Goal: Communication & Community: Connect with others

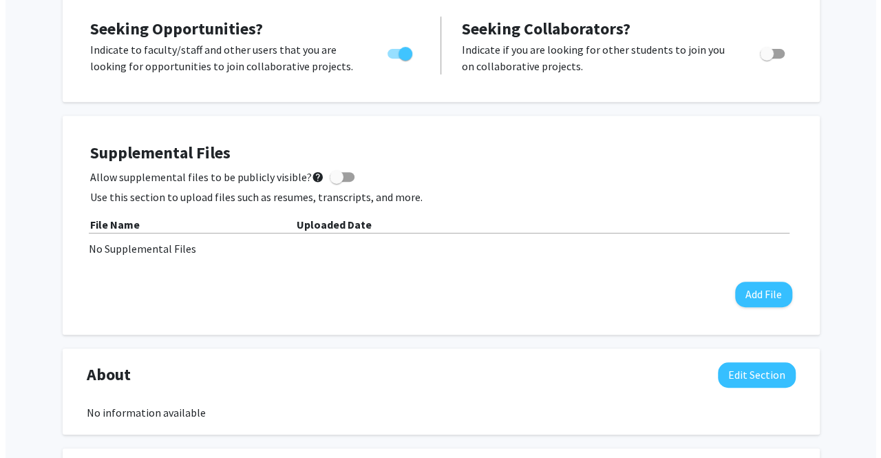
scroll to position [266, 0]
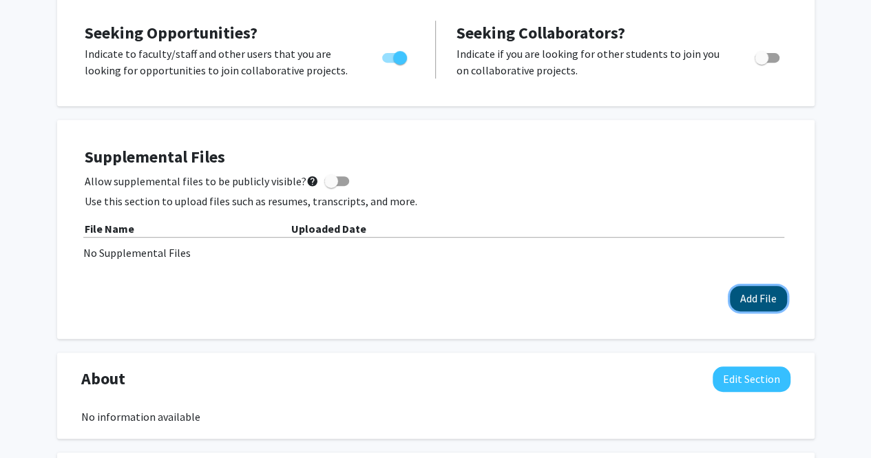
click at [750, 294] on button "Add File" at bounding box center [758, 298] width 57 height 25
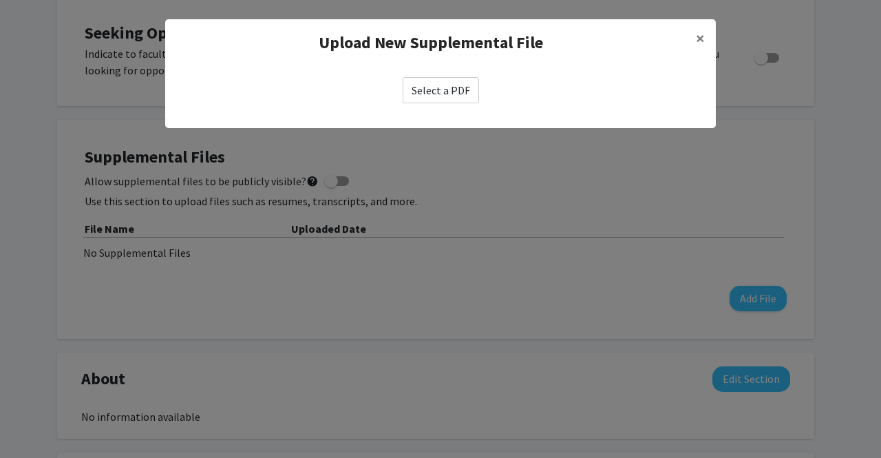
click at [438, 92] on label "Select a PDF" at bounding box center [441, 90] width 76 height 26
click at [0, 0] on input "Select a PDF" at bounding box center [0, 0] width 0 height 0
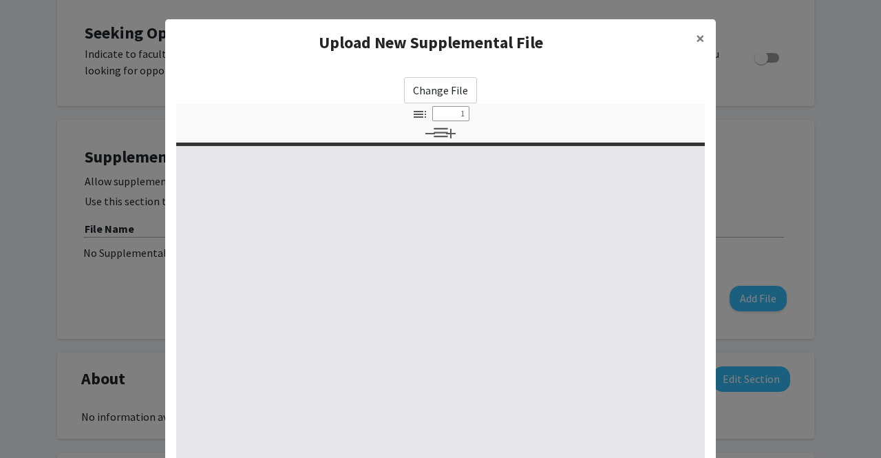
select select "custom"
type input "0"
select select "custom"
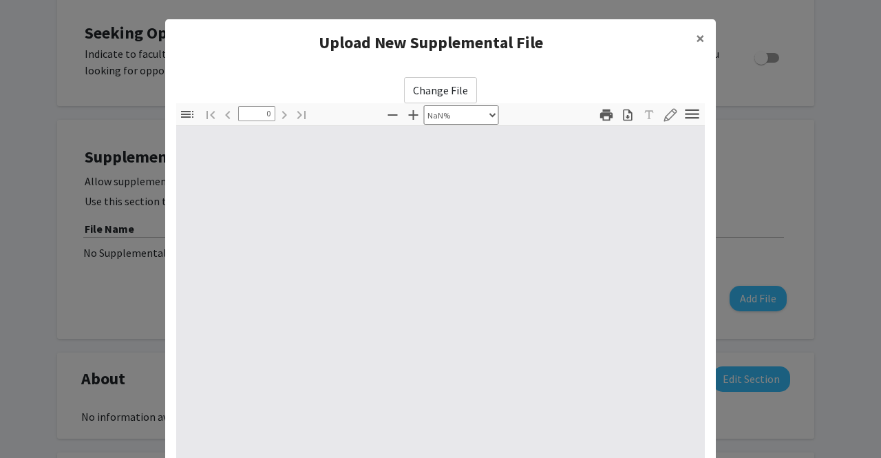
type input "1"
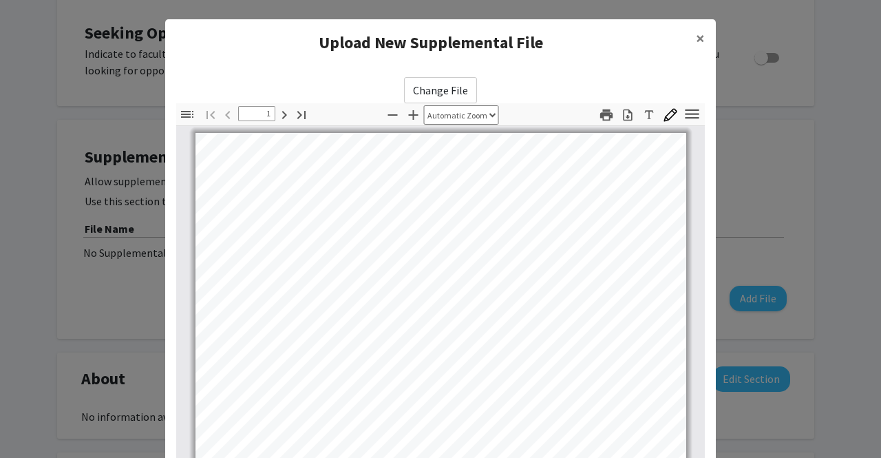
scroll to position [0, 0]
select select "page-width"
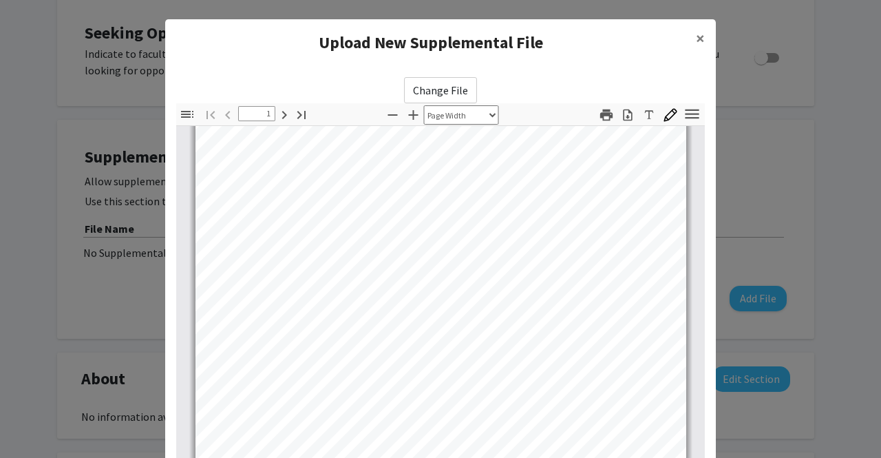
scroll to position [18, 0]
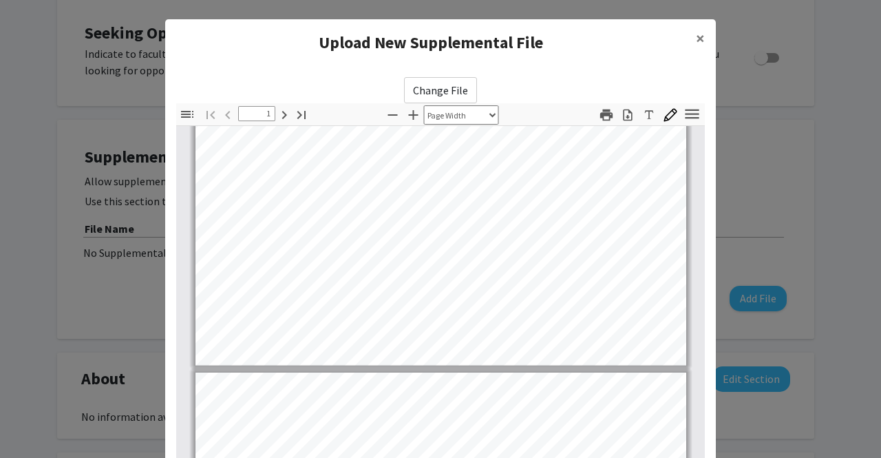
type input "2"
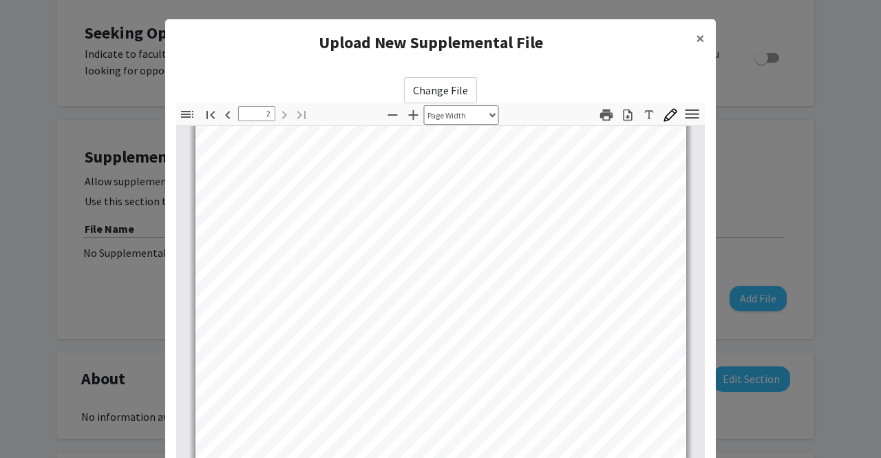
scroll to position [193, 0]
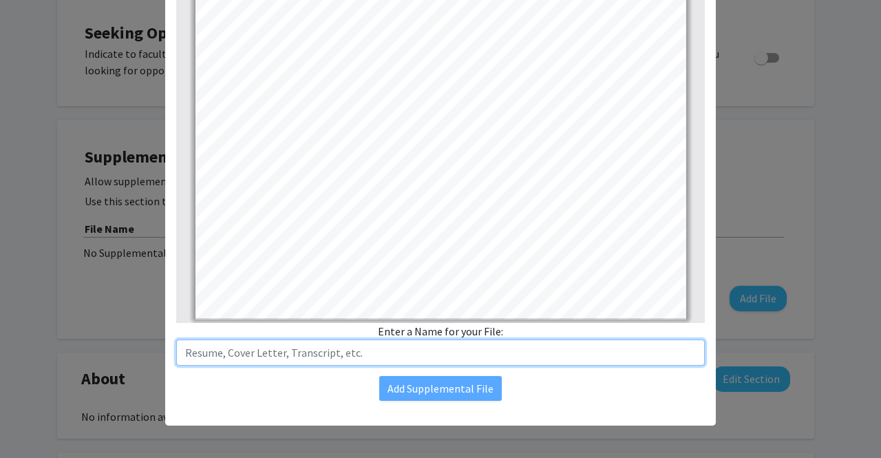
click at [387, 354] on input "text" at bounding box center [440, 352] width 529 height 26
type input "Resume"
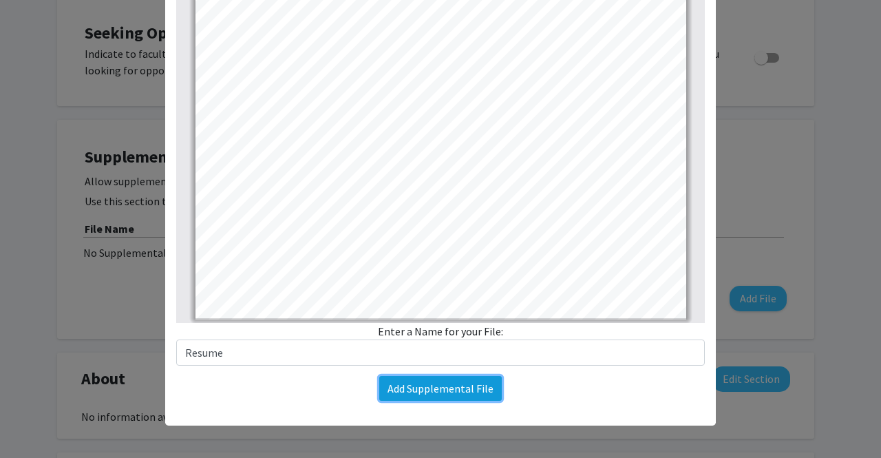
click at [443, 385] on button "Add Supplemental File" at bounding box center [440, 388] width 123 height 25
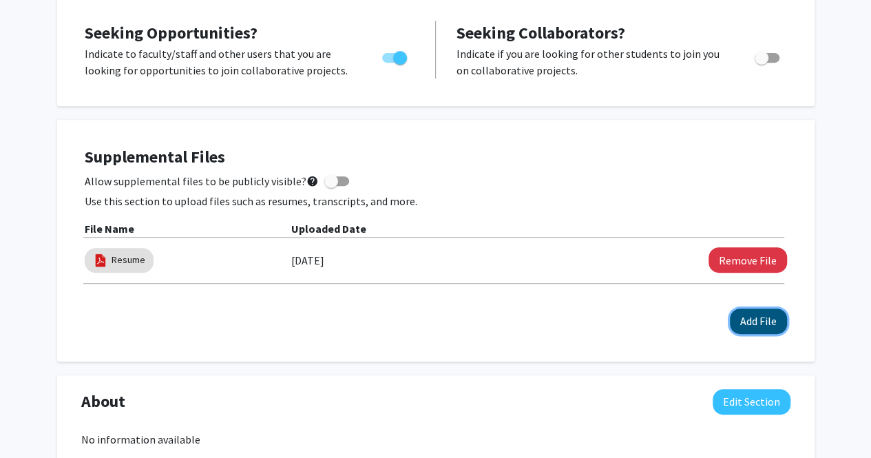
click at [770, 319] on button "Add File" at bounding box center [758, 320] width 57 height 25
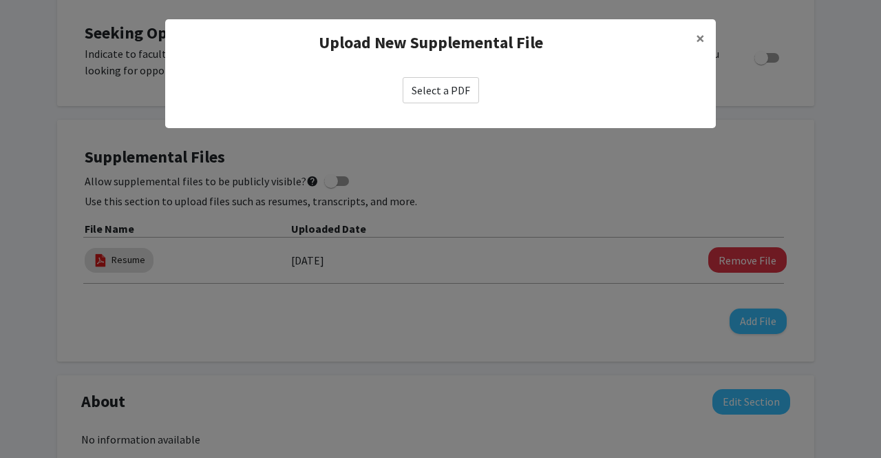
click at [461, 96] on label "Select a PDF" at bounding box center [441, 90] width 76 height 26
click at [0, 0] on input "Select a PDF" at bounding box center [0, 0] width 0 height 0
select select "custom"
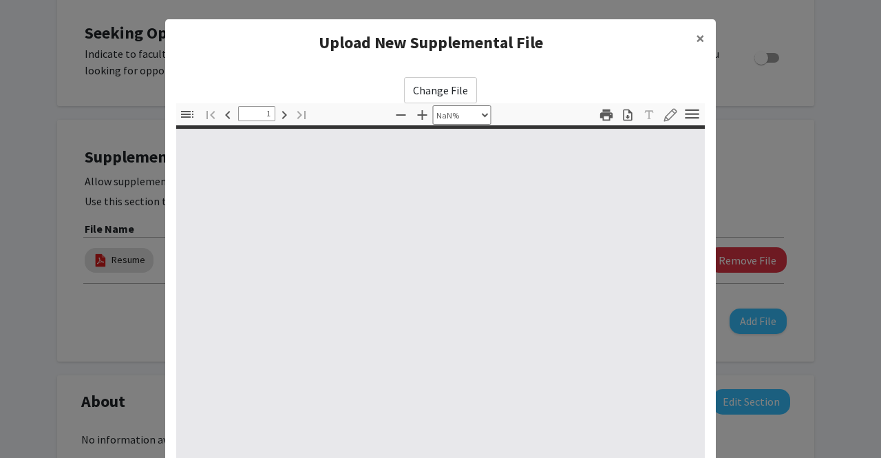
type input "0"
select select "custom"
type input "1"
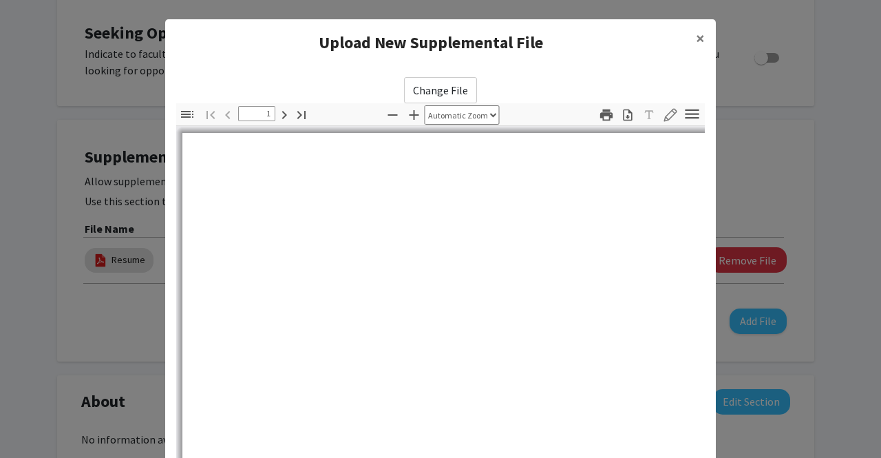
select select "auto"
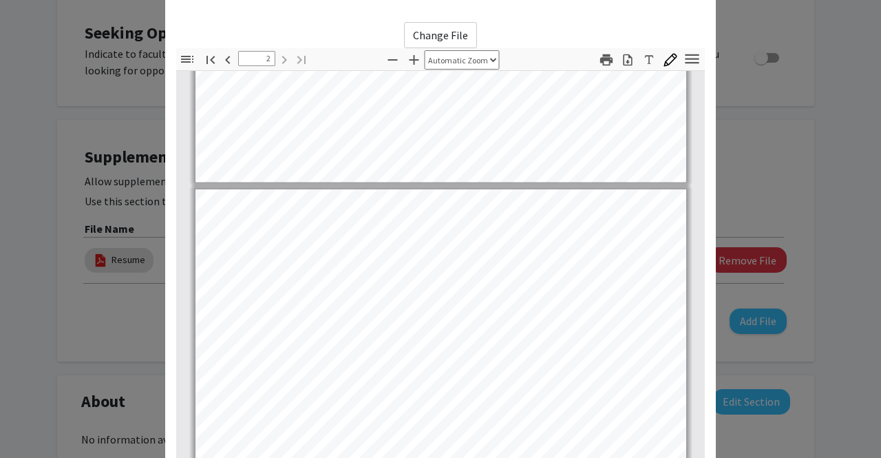
scroll to position [590, 0]
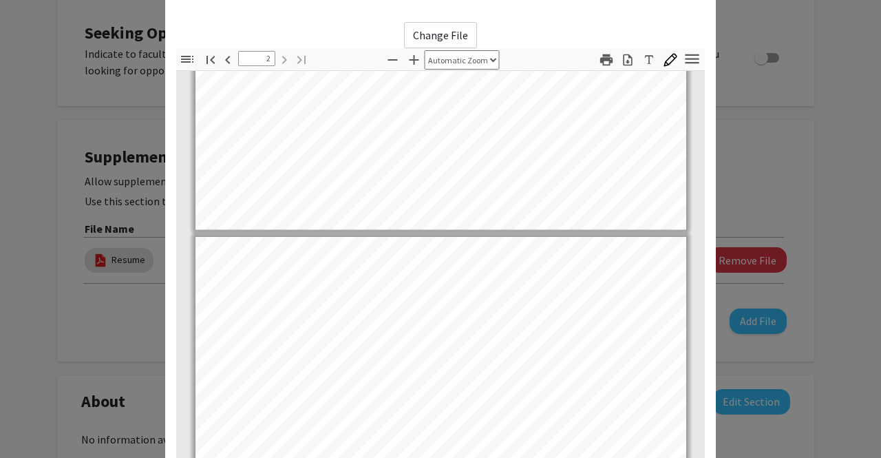
type input "1"
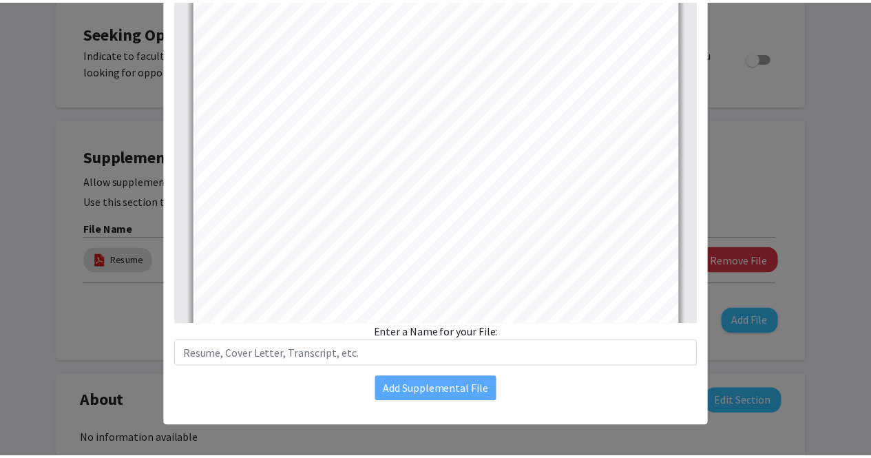
scroll to position [193, 0]
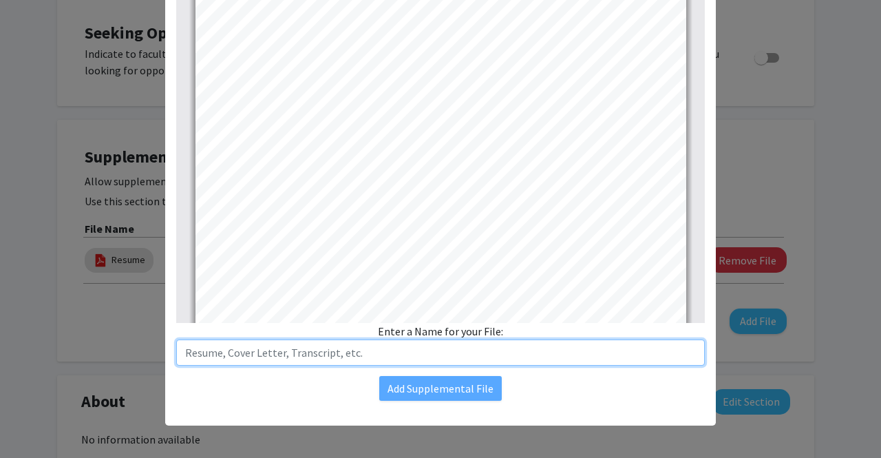
click at [446, 353] on input "text" at bounding box center [440, 352] width 529 height 26
type input "Transcript"
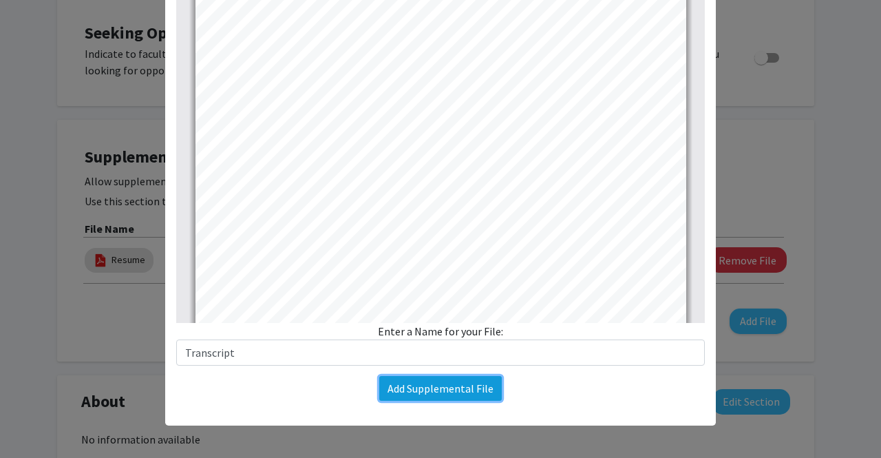
click at [443, 389] on button "Add Supplemental File" at bounding box center [440, 388] width 123 height 25
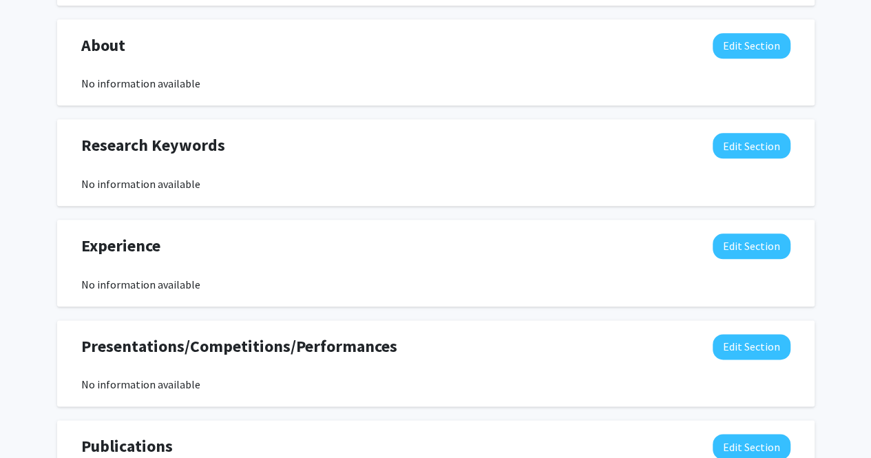
scroll to position [669, 0]
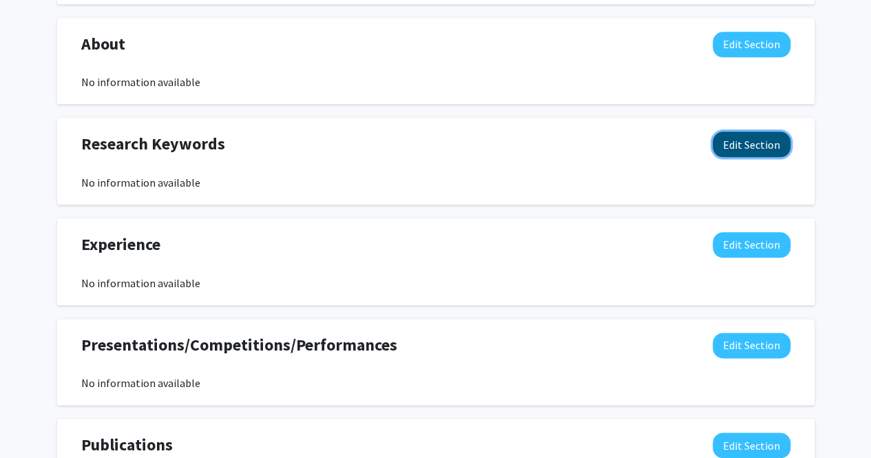
click at [741, 140] on button "Edit Section" at bounding box center [752, 144] width 78 height 25
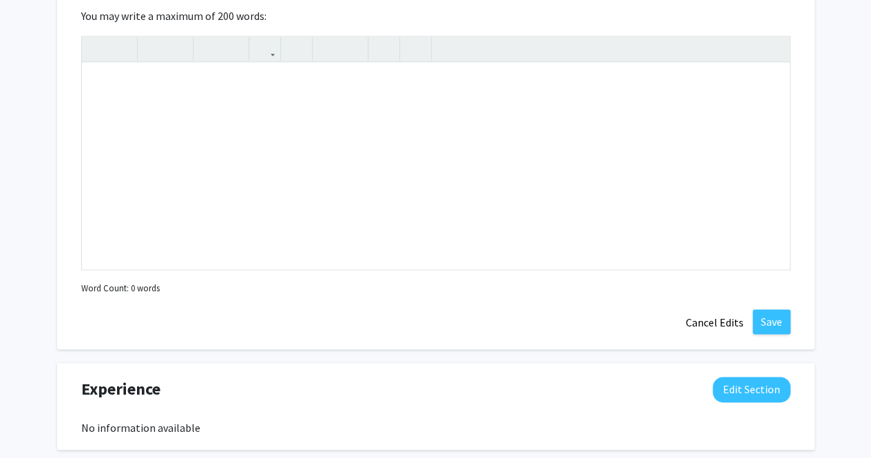
scroll to position [837, 0]
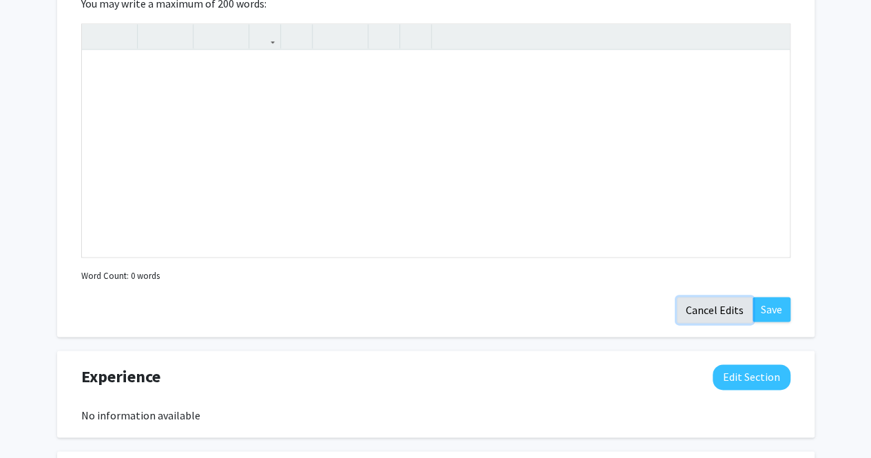
click at [728, 304] on button "Cancel Edits" at bounding box center [715, 310] width 76 height 26
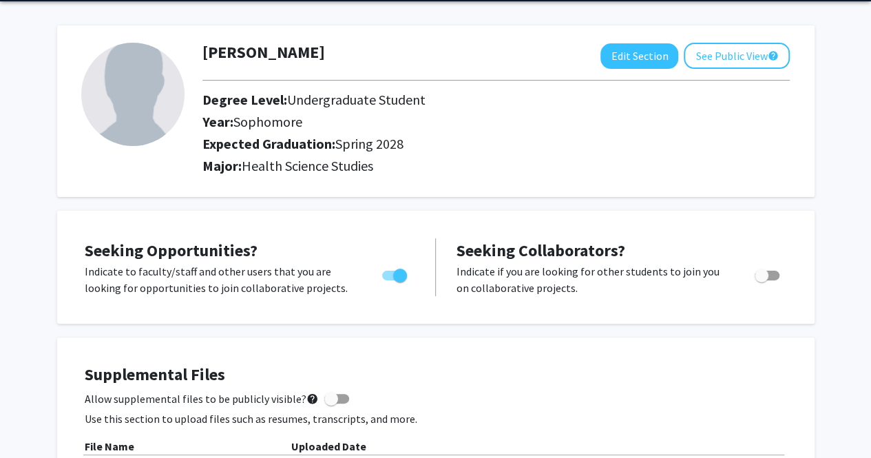
scroll to position [0, 0]
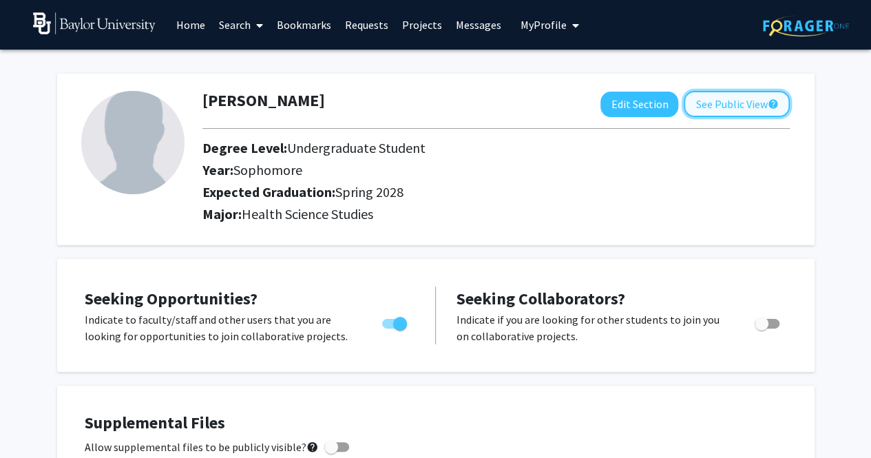
click at [741, 105] on button "See Public View help" at bounding box center [737, 104] width 106 height 26
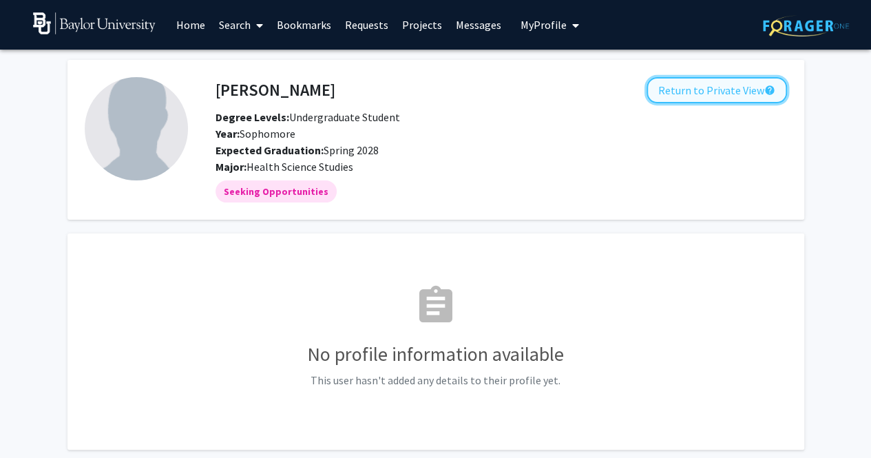
click at [709, 87] on button "Return to Private View help" at bounding box center [717, 90] width 140 height 26
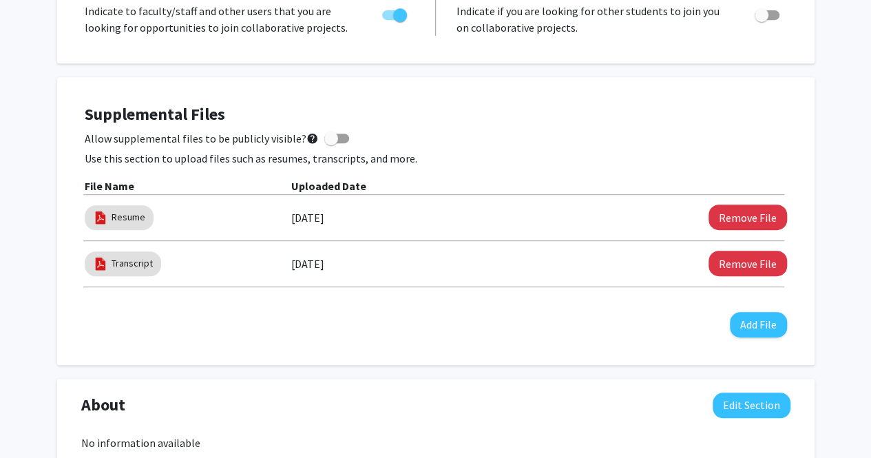
scroll to position [309, 0]
click at [325, 138] on span at bounding box center [331, 138] width 14 height 14
click at [330, 143] on input "Allow supplemental files to be publicly visible? help" at bounding box center [330, 143] width 1 height 1
checkbox input "true"
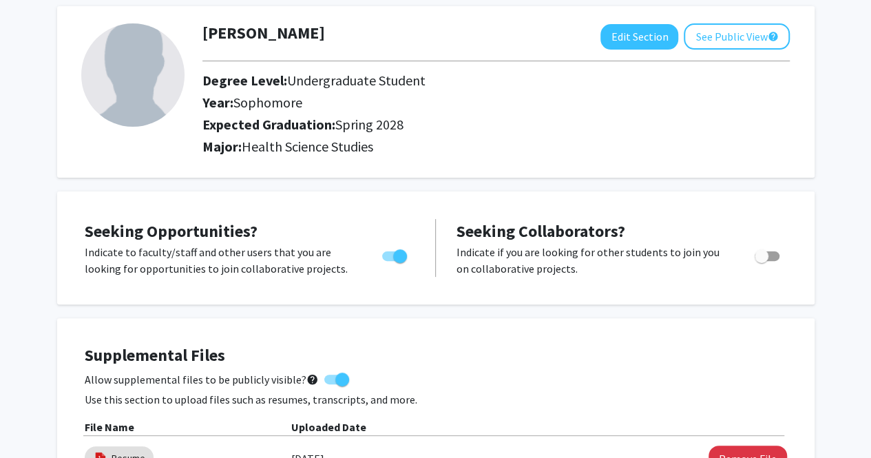
scroll to position [0, 0]
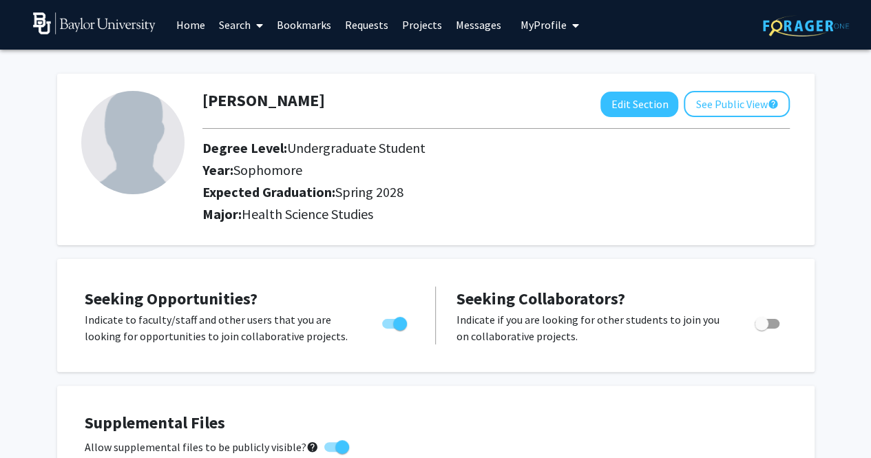
click at [236, 24] on link "Search" at bounding box center [241, 25] width 58 height 48
click at [239, 93] on span "Students" at bounding box center [254, 91] width 84 height 28
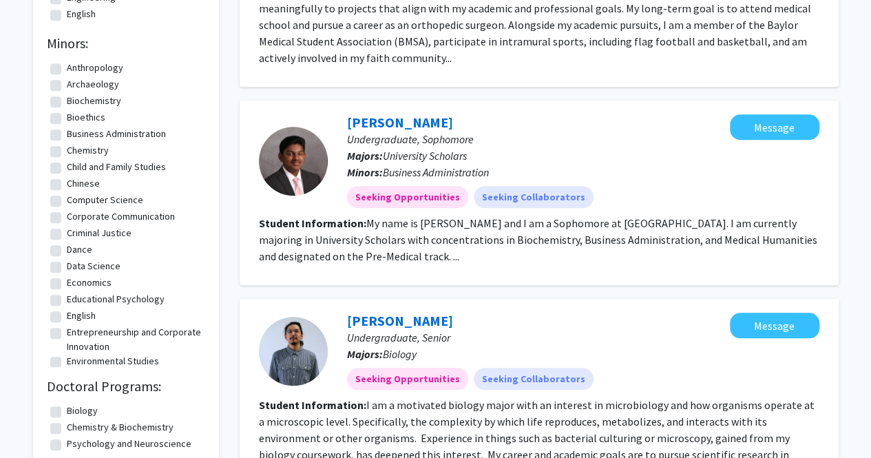
scroll to position [502, 0]
click at [395, 113] on link "[PERSON_NAME]" at bounding box center [400, 121] width 106 height 17
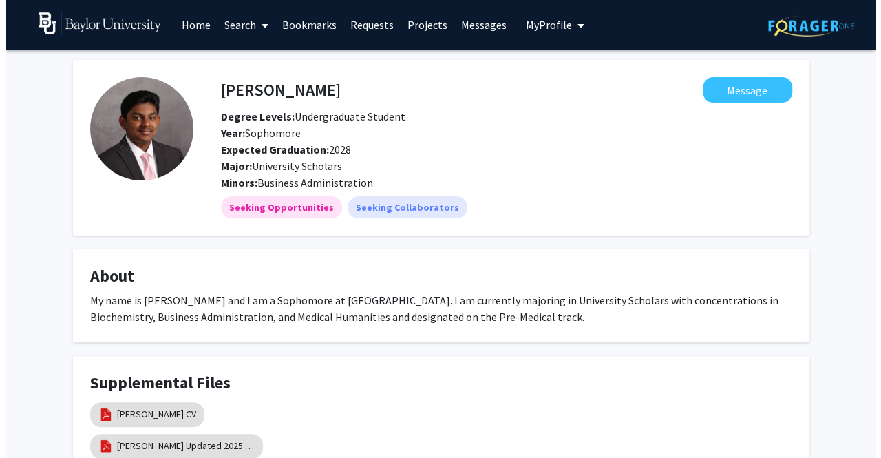
scroll to position [118, 0]
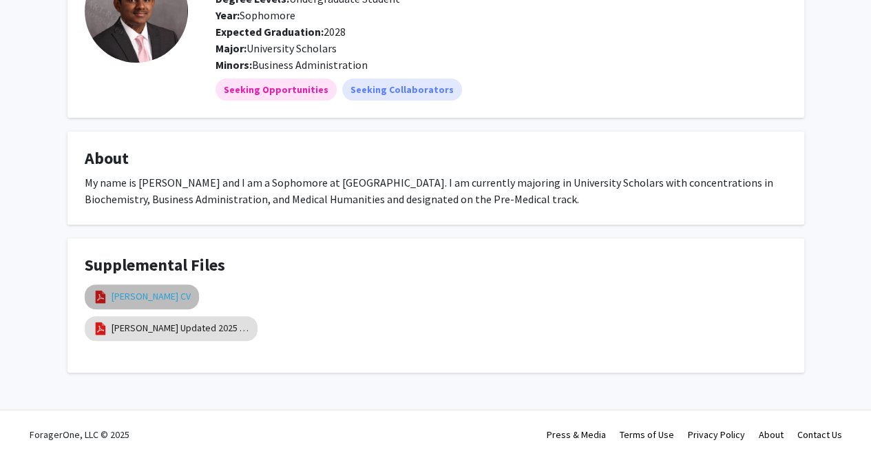
click at [180, 295] on link "[PERSON_NAME] CV" at bounding box center [151, 296] width 79 height 14
select select "custom"
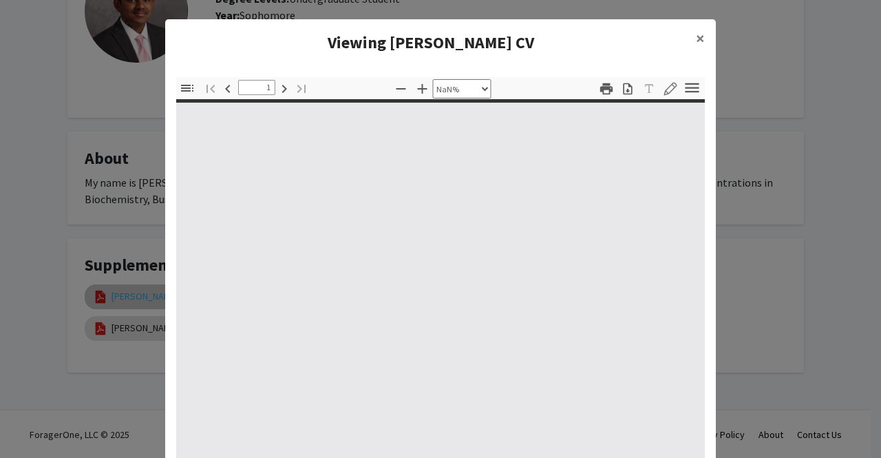
type input "0"
select select "custom"
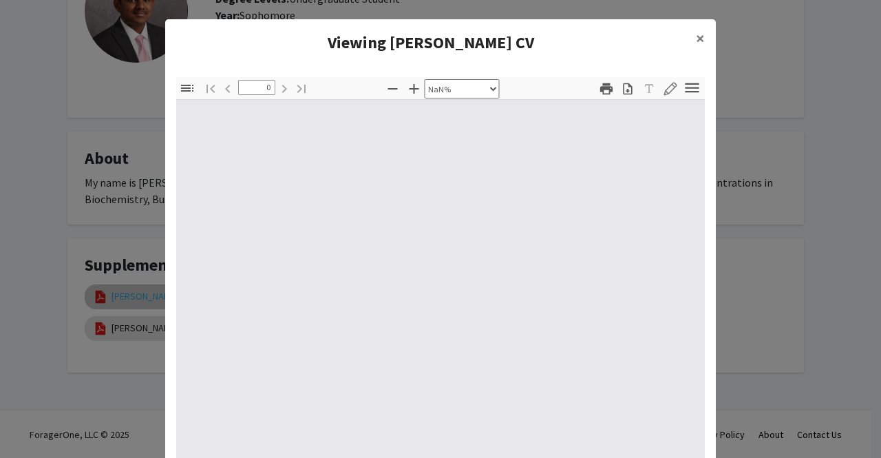
type input "1"
select select "auto"
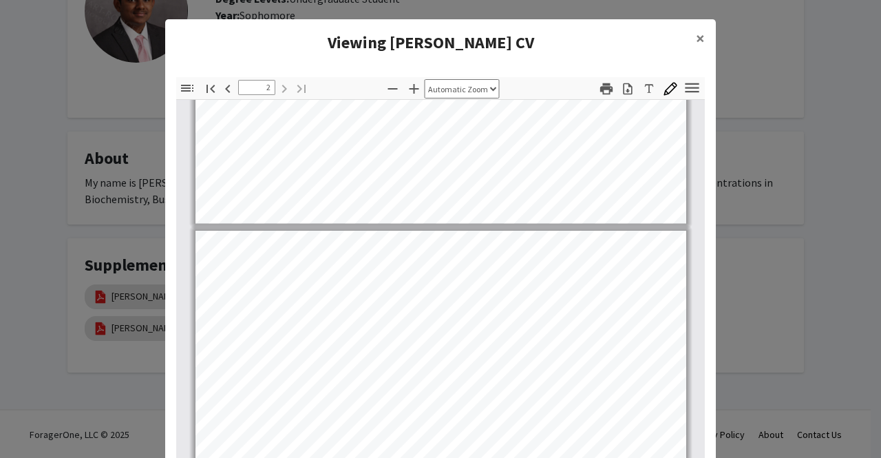
scroll to position [527, 0]
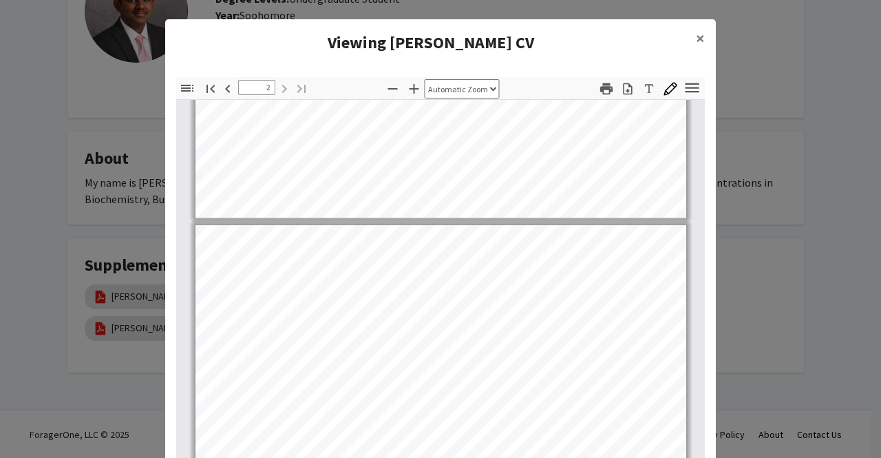
type input "1"
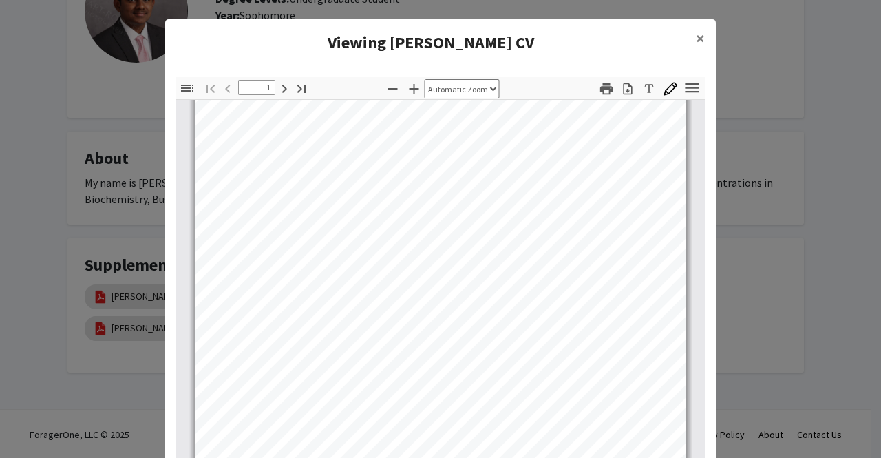
scroll to position [230, 0]
click at [696, 35] on span "×" at bounding box center [700, 38] width 9 height 21
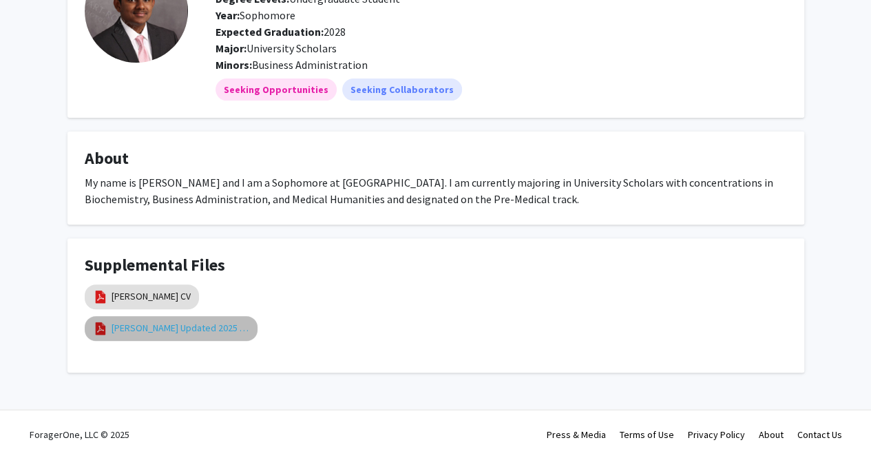
click at [123, 325] on link "[PERSON_NAME] Updated 2025 Resume" at bounding box center [181, 328] width 138 height 14
select select "custom"
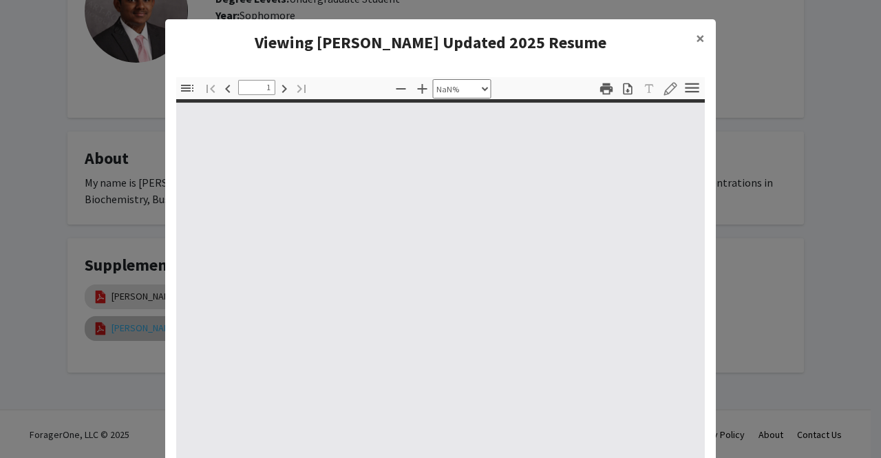
type input "0"
select select "custom"
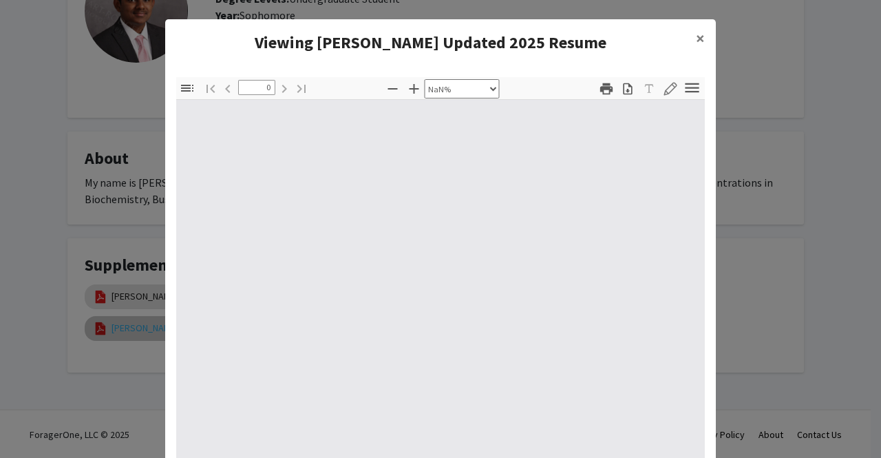
type input "1"
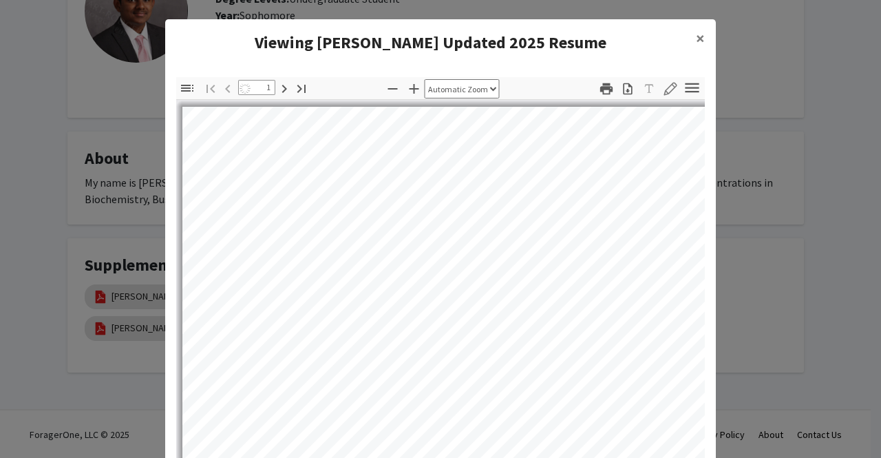
select select "auto"
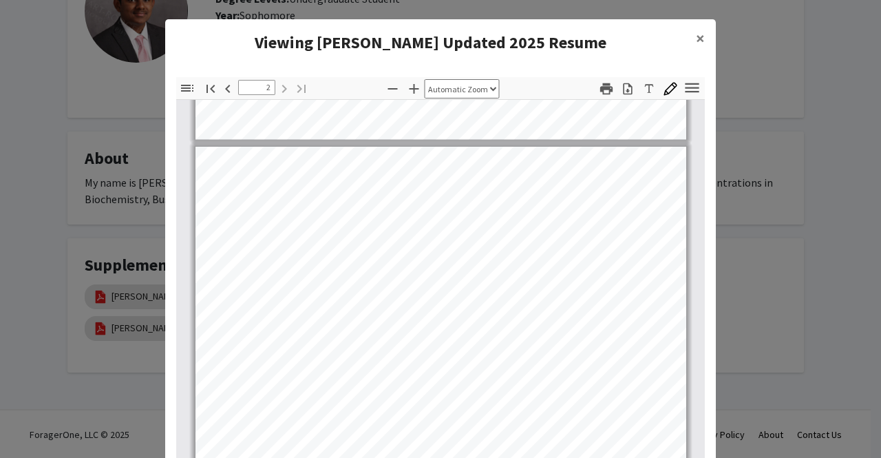
scroll to position [554, 0]
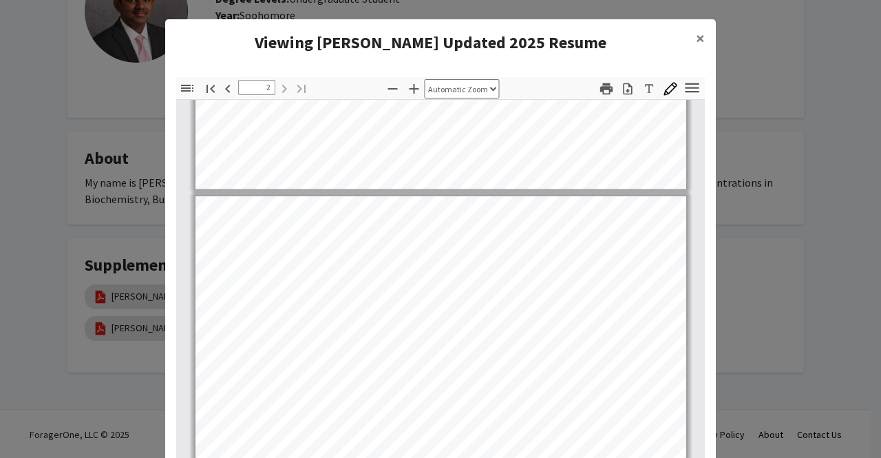
type input "1"
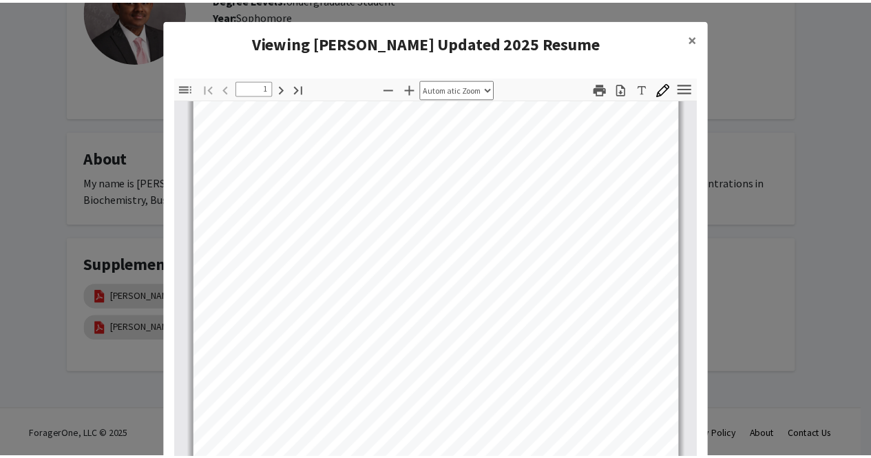
scroll to position [124, 0]
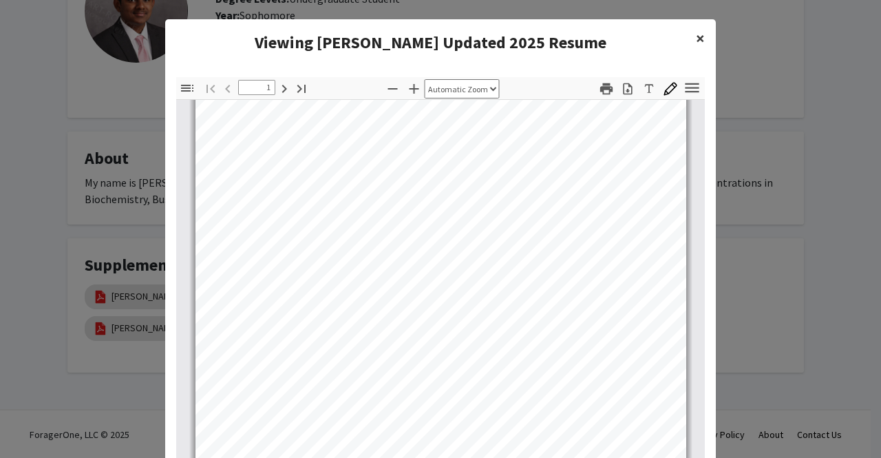
click at [697, 35] on span "×" at bounding box center [700, 38] width 9 height 21
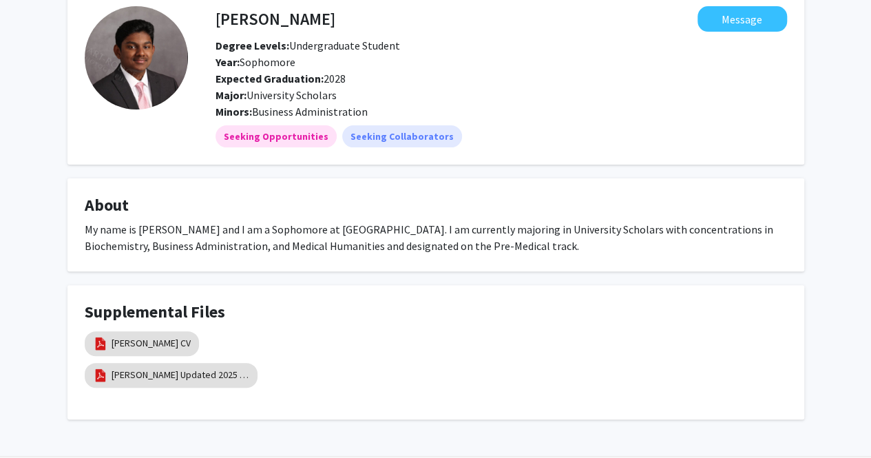
scroll to position [0, 0]
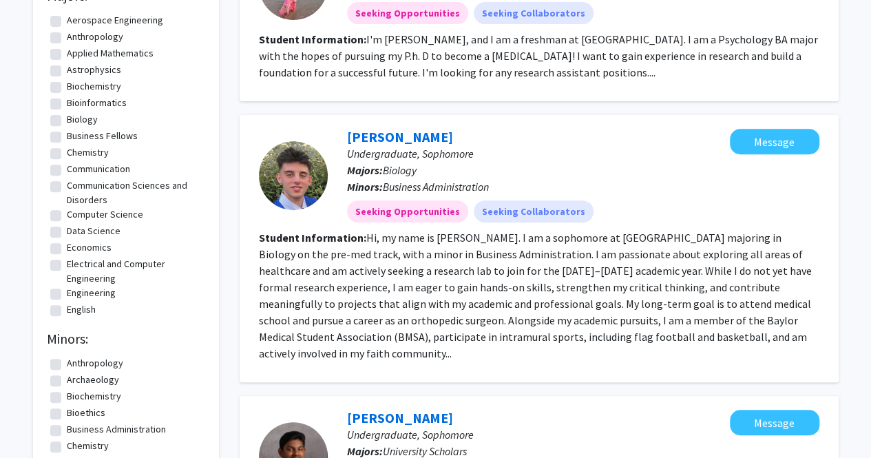
scroll to position [201, 0]
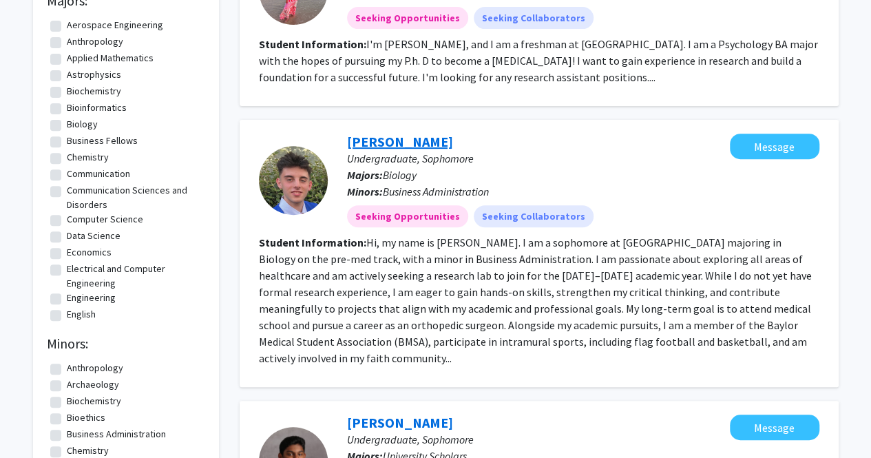
click at [410, 137] on link "[PERSON_NAME]" at bounding box center [400, 141] width 106 height 17
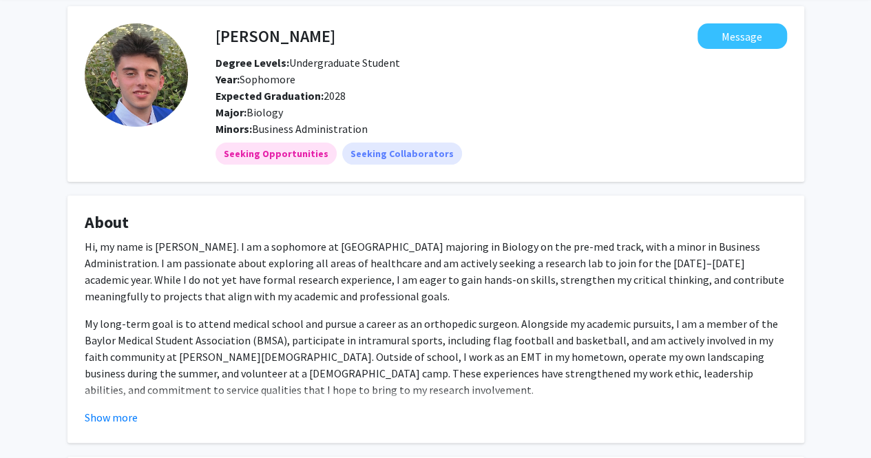
scroll to position [56, 0]
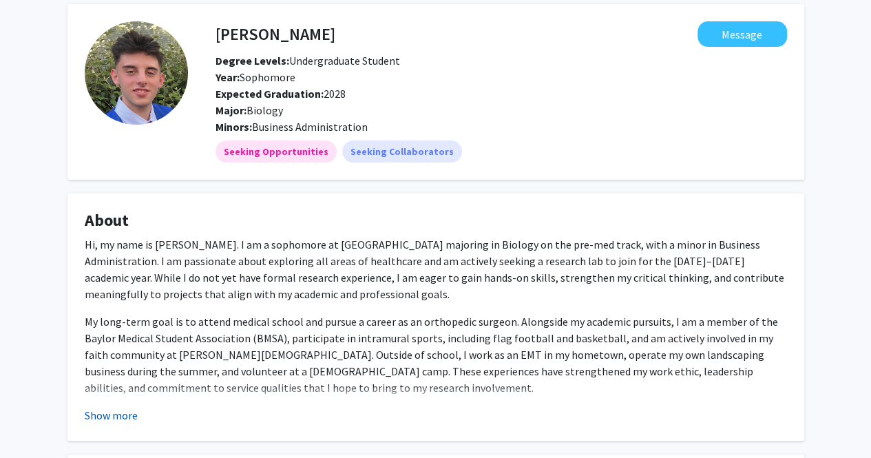
click at [98, 417] on button "Show more" at bounding box center [111, 415] width 53 height 17
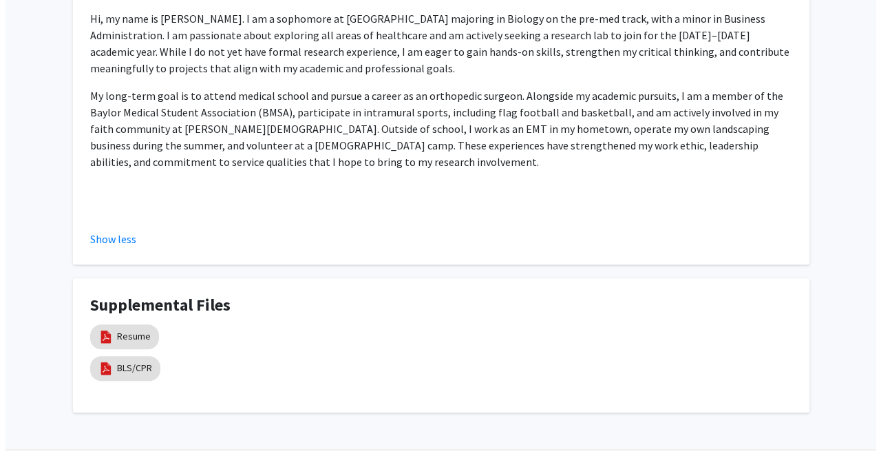
scroll to position [284, 0]
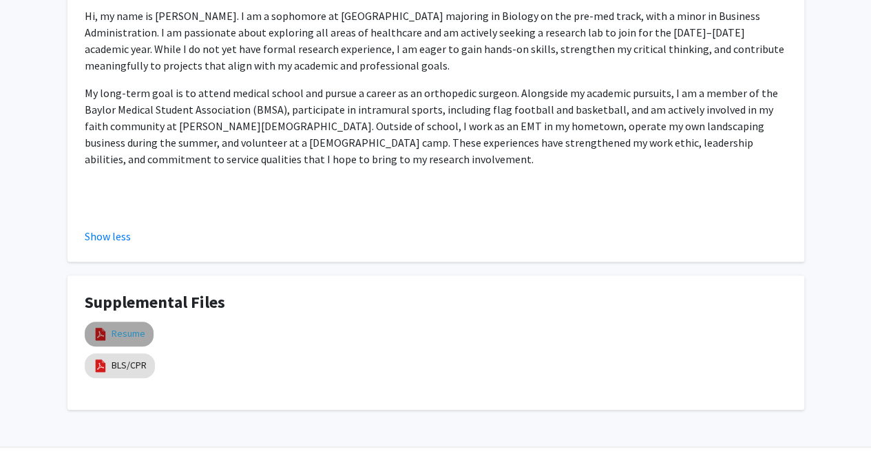
click at [127, 335] on link "Resume" at bounding box center [129, 333] width 34 height 14
select select "custom"
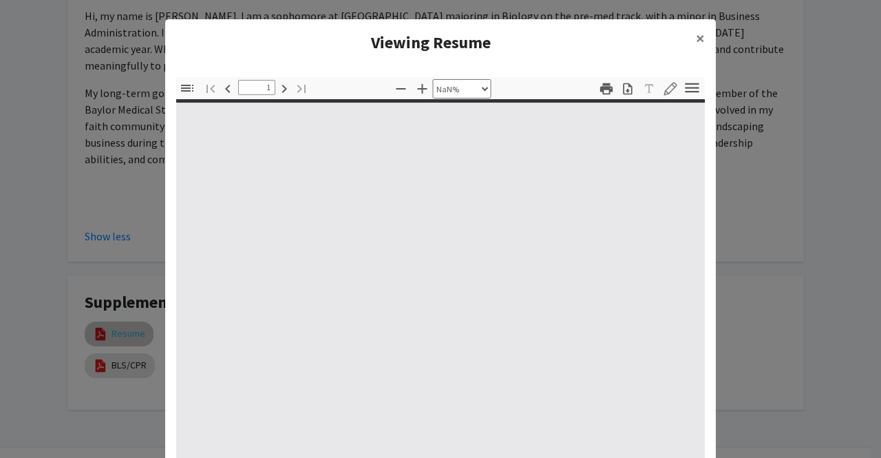
type input "0"
select select "custom"
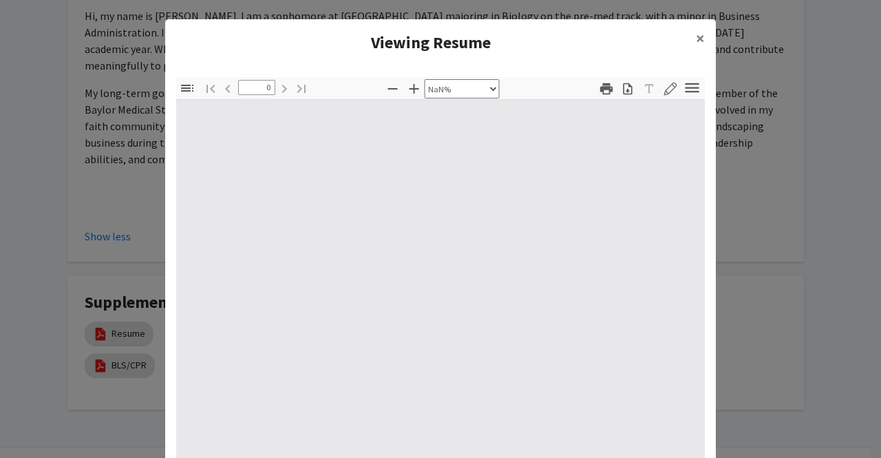
type input "1"
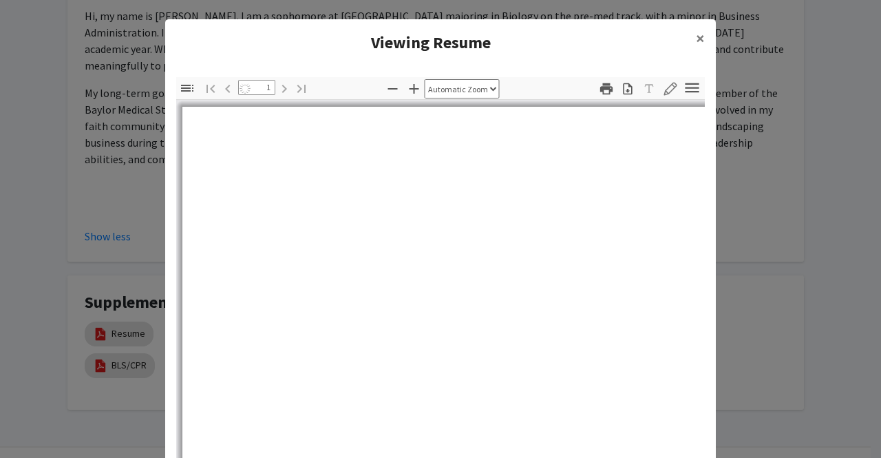
select select "auto"
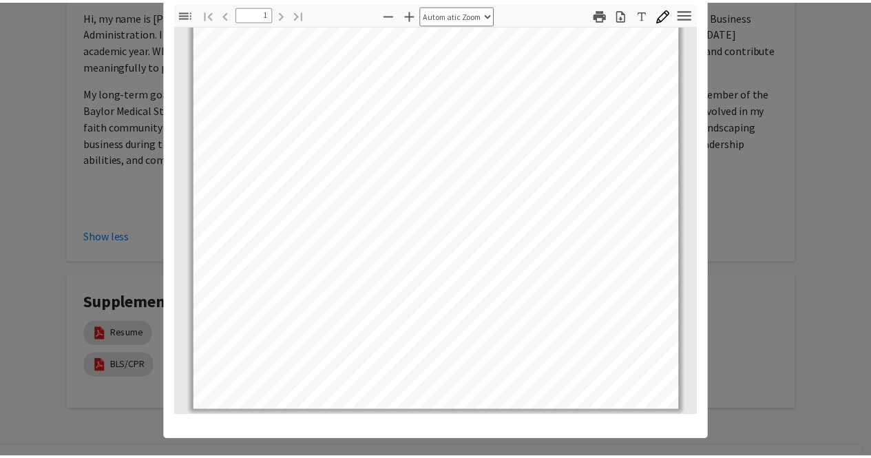
scroll to position [0, 0]
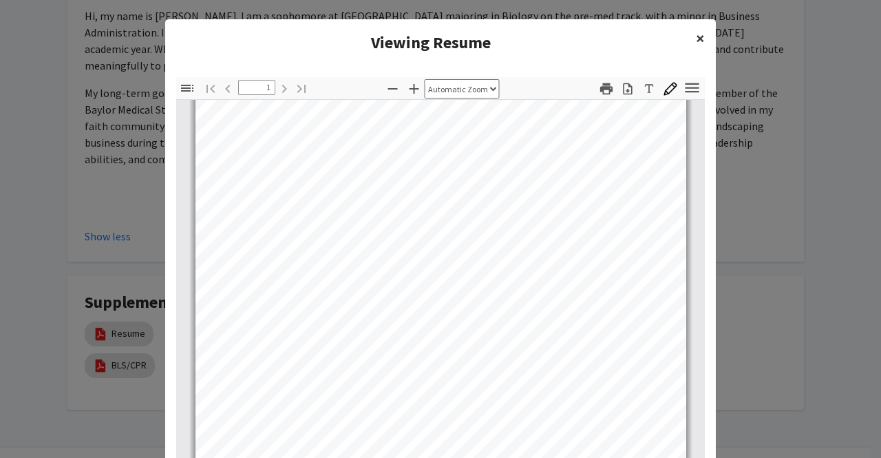
click at [696, 37] on span "×" at bounding box center [700, 38] width 9 height 21
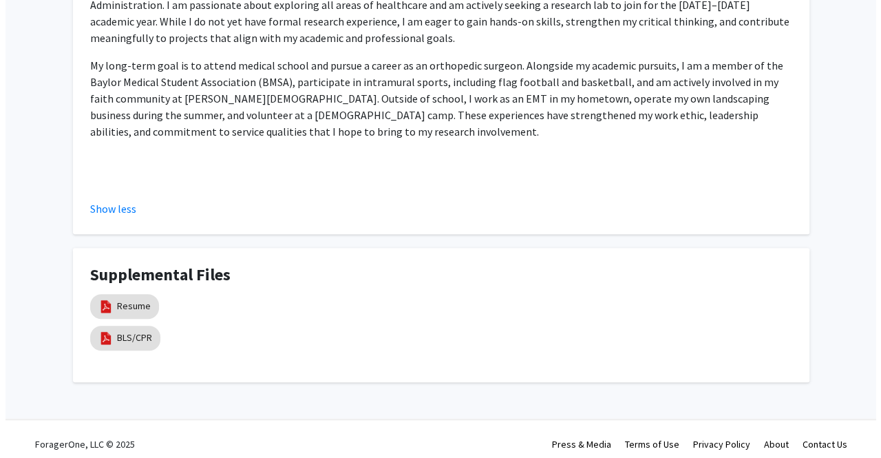
scroll to position [322, 0]
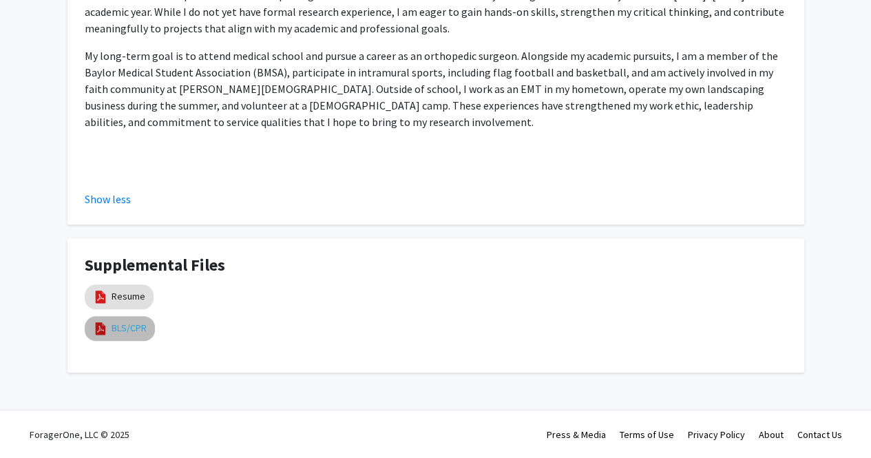
click at [127, 334] on link "BLS/CPR" at bounding box center [129, 328] width 35 height 14
select select "custom"
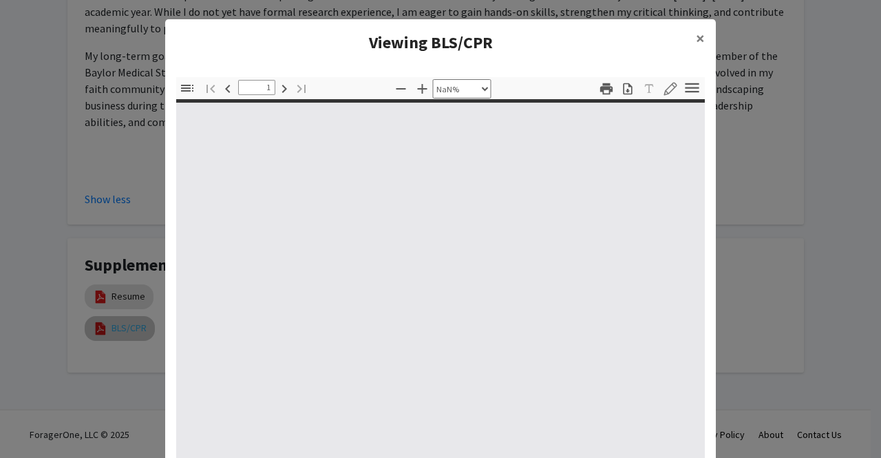
type input "0"
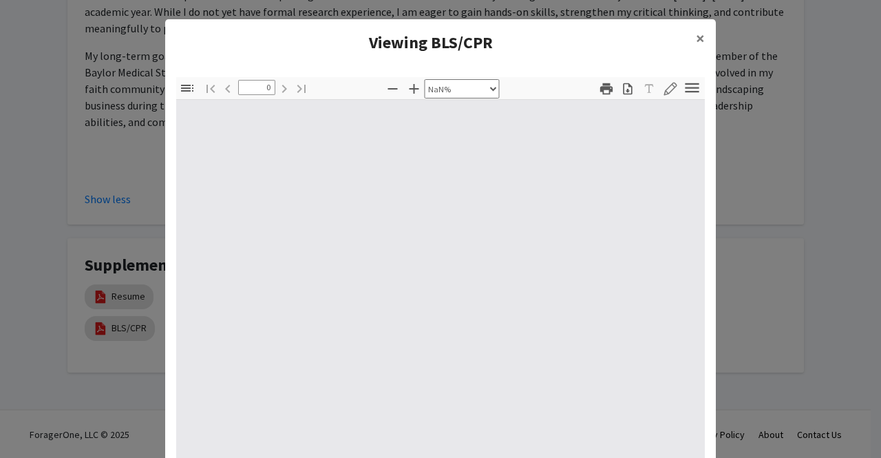
select select "auto"
type input "1"
select select "auto"
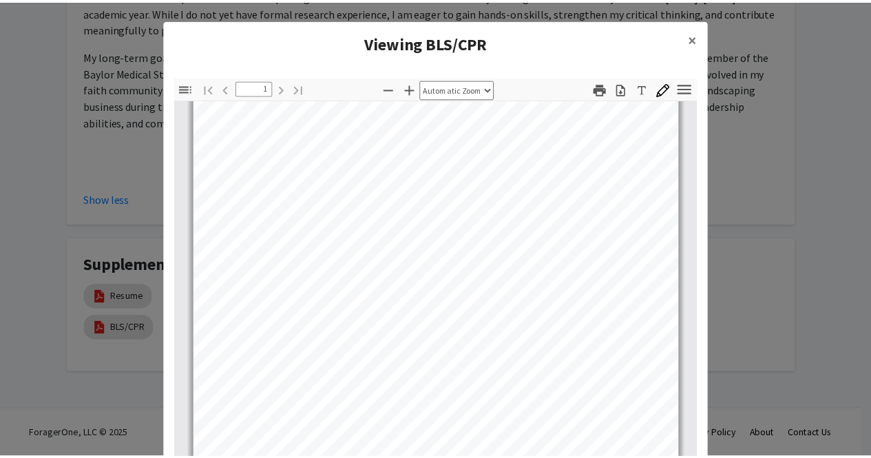
scroll to position [0, 0]
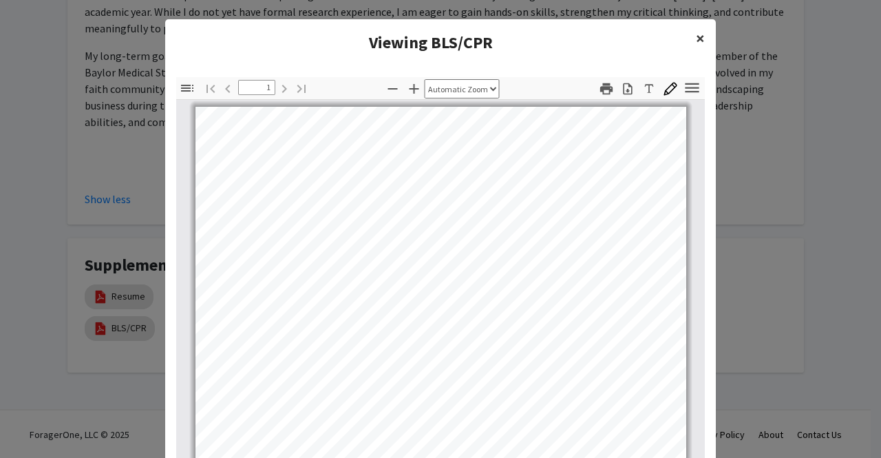
click at [690, 32] on button "×" at bounding box center [700, 38] width 31 height 39
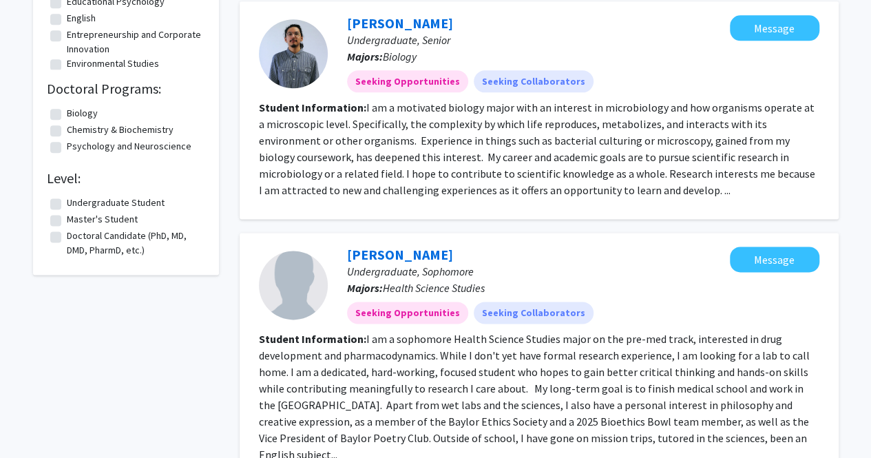
scroll to position [799, 0]
click at [364, 245] on link "[PERSON_NAME]" at bounding box center [400, 253] width 106 height 17
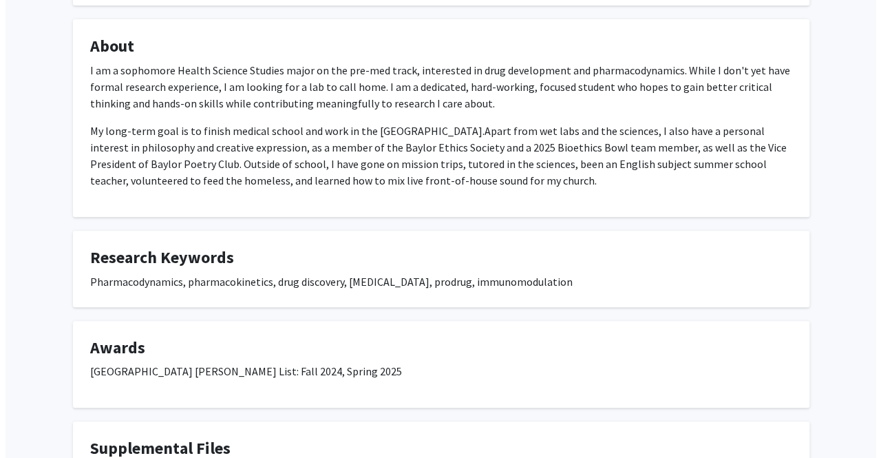
scroll to position [365, 0]
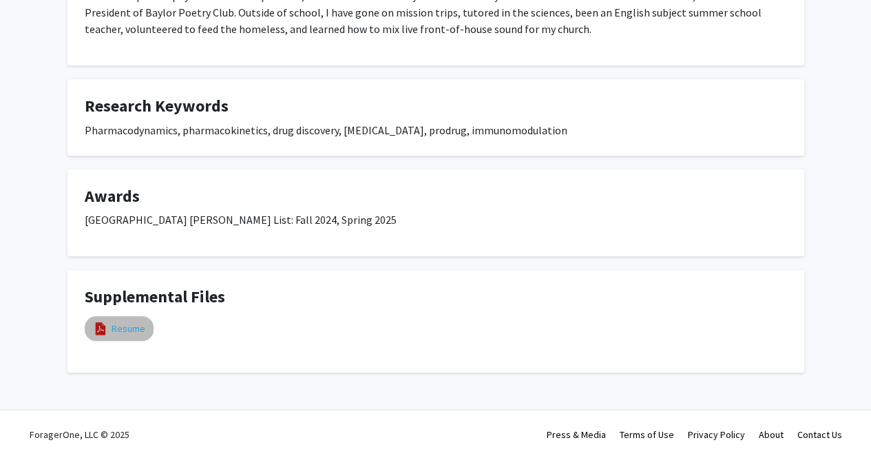
click at [113, 326] on link "Resume" at bounding box center [129, 329] width 34 height 14
select select "custom"
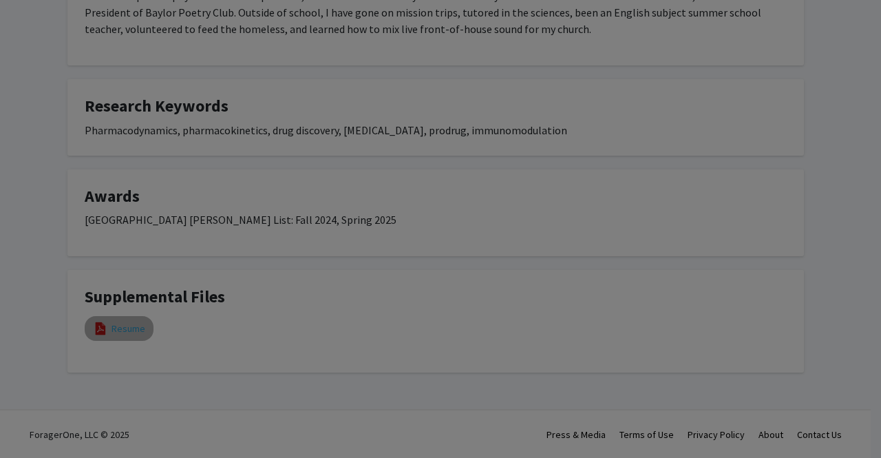
type input "0"
select select "custom"
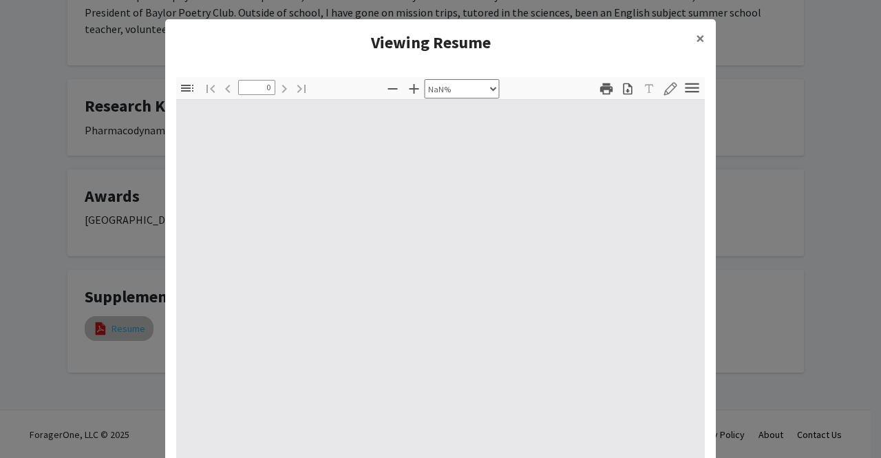
type input "1"
select select "auto"
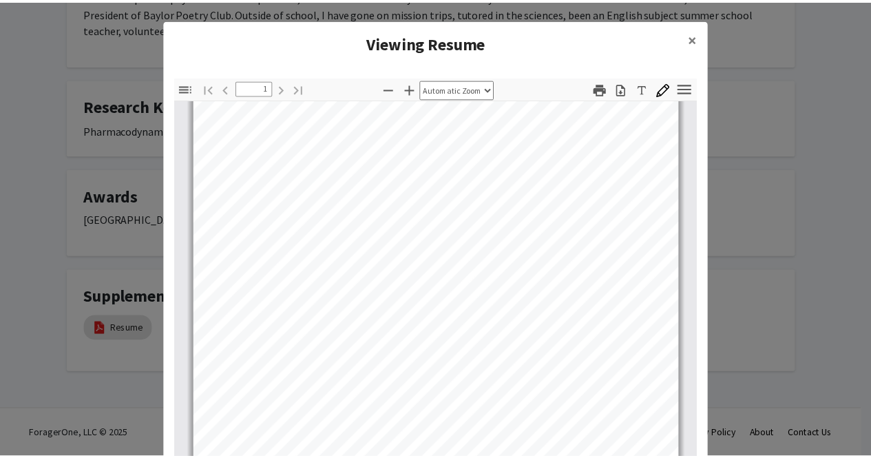
scroll to position [180, 0]
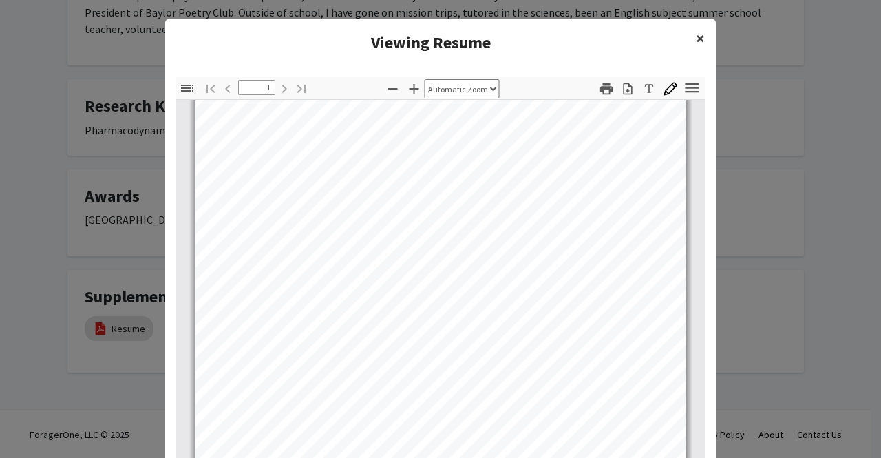
click at [690, 43] on button "×" at bounding box center [700, 38] width 31 height 39
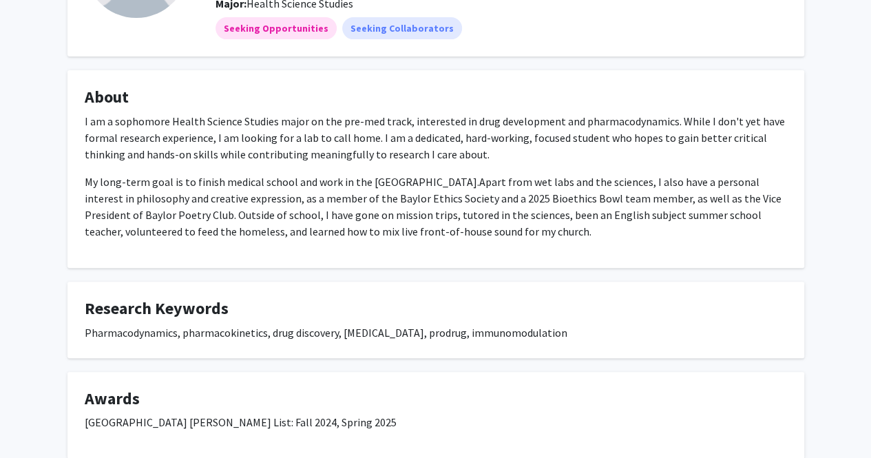
scroll to position [151, 0]
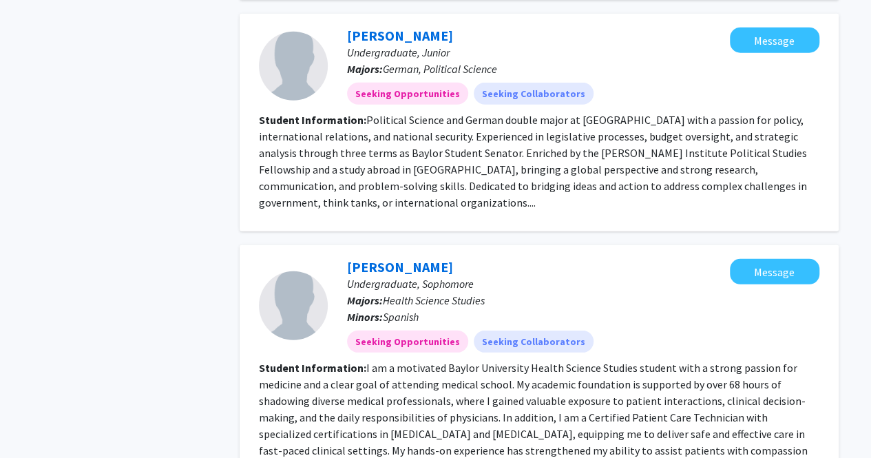
scroll to position [1811, 0]
click at [372, 258] on link "[PERSON_NAME]" at bounding box center [400, 266] width 106 height 17
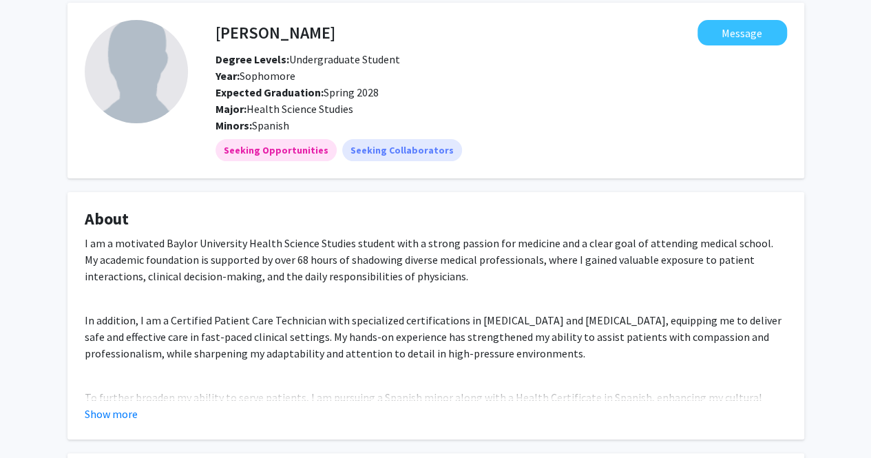
scroll to position [81, 0]
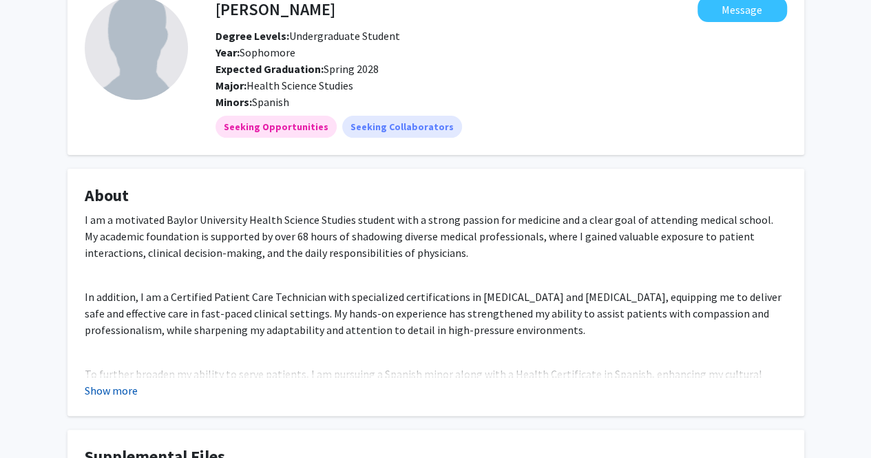
click at [127, 388] on button "Show more" at bounding box center [111, 390] width 53 height 17
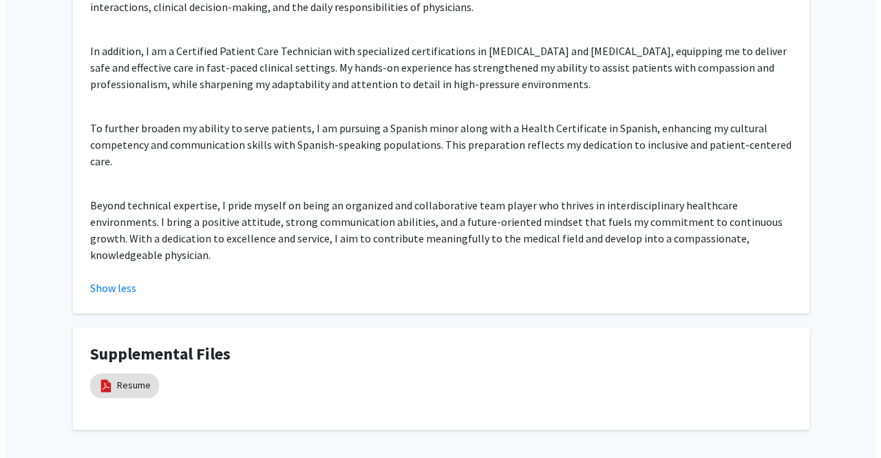
scroll to position [367, 0]
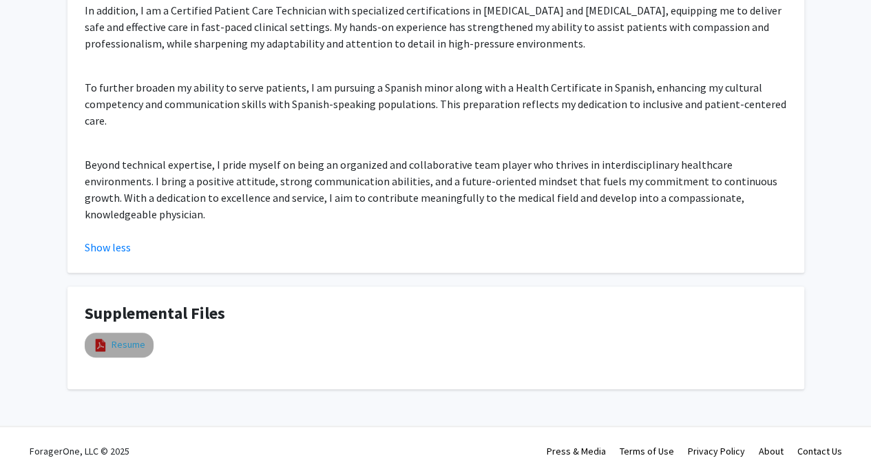
click at [132, 337] on link "Resume" at bounding box center [129, 344] width 34 height 14
select select "custom"
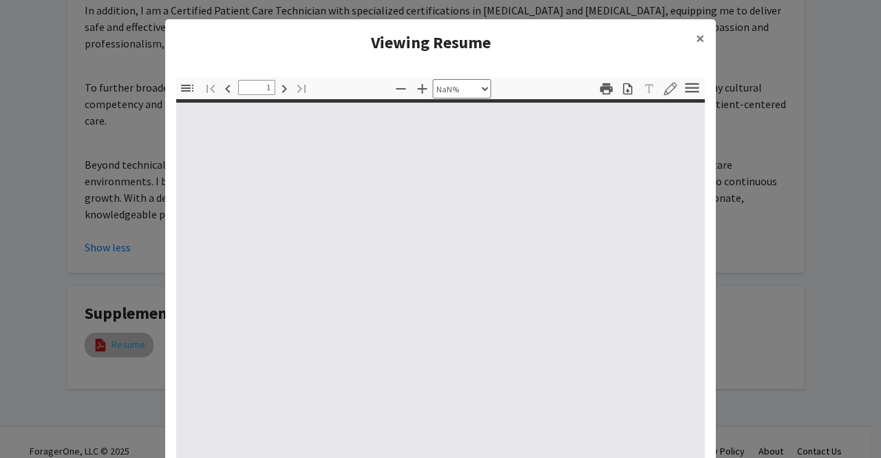
type input "0"
select select "custom"
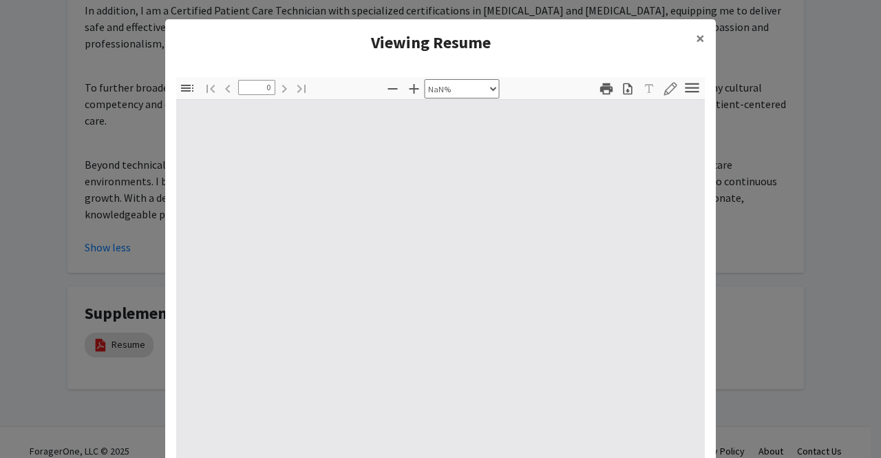
type input "1"
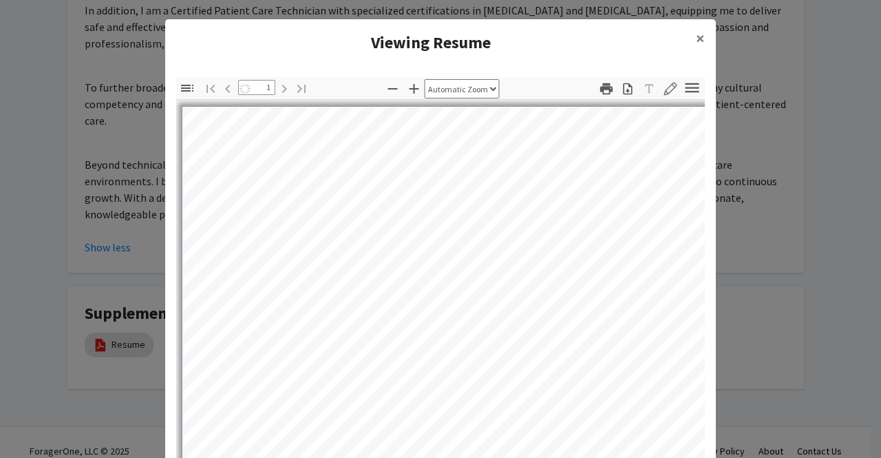
select select "auto"
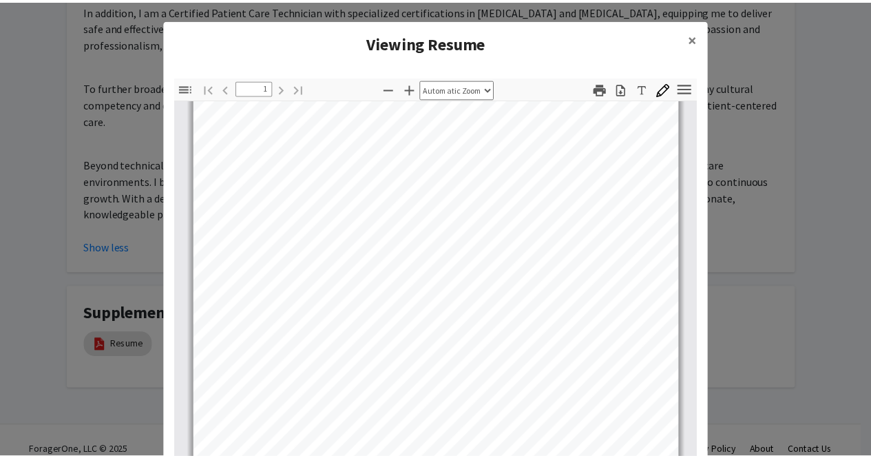
scroll to position [0, 0]
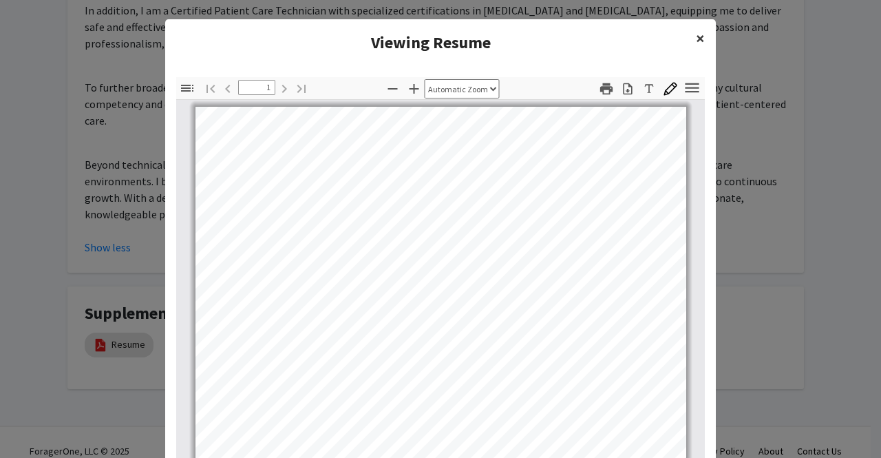
click at [697, 30] on span "×" at bounding box center [700, 38] width 9 height 21
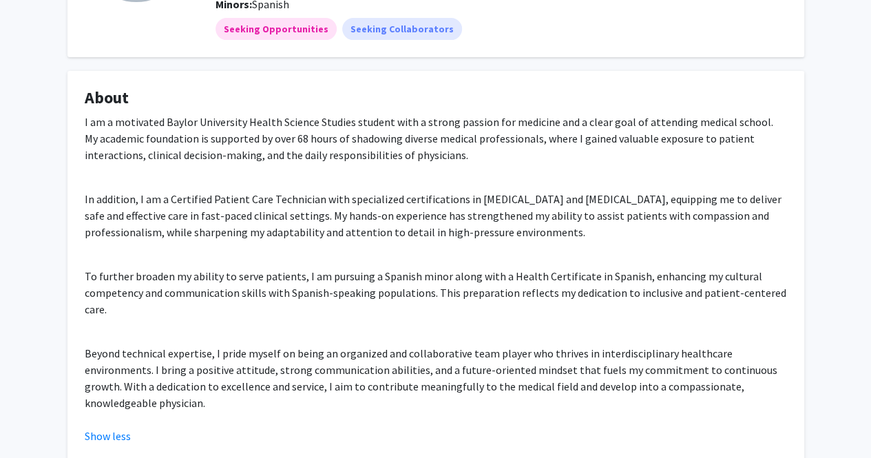
scroll to position [178, 0]
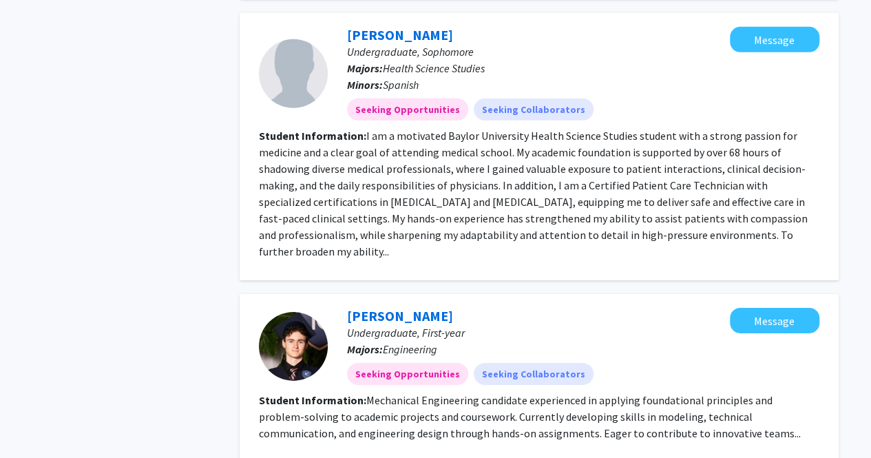
scroll to position [2133, 0]
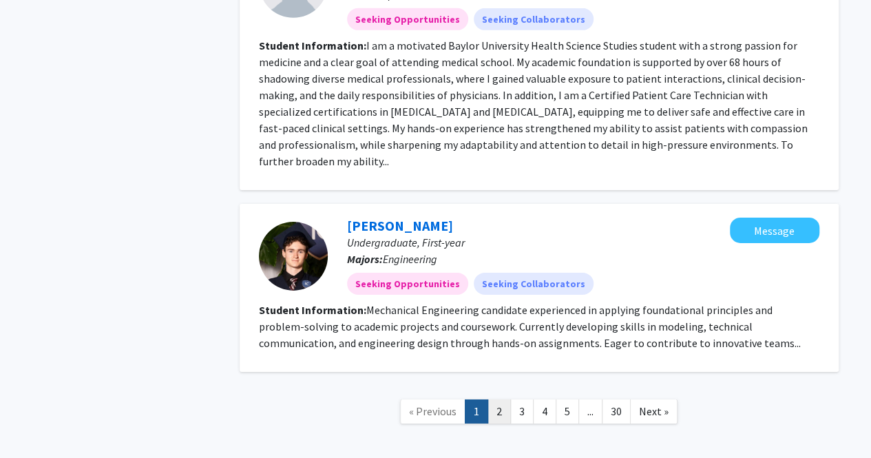
click at [496, 399] on link "2" at bounding box center [498, 411] width 23 height 24
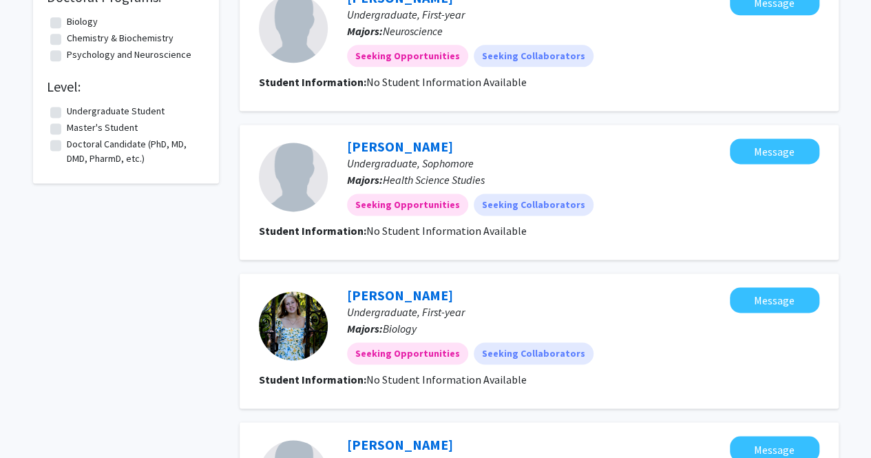
scroll to position [891, 0]
click at [398, 145] on link "[PERSON_NAME]" at bounding box center [400, 145] width 106 height 17
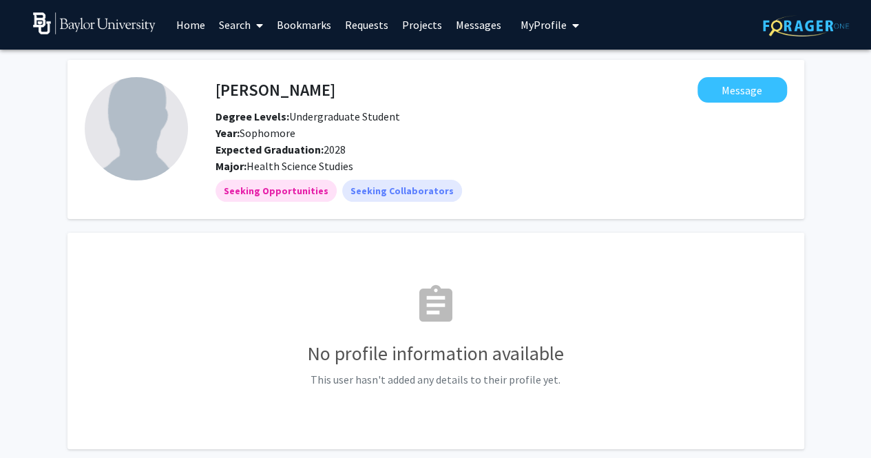
scroll to position [77, 0]
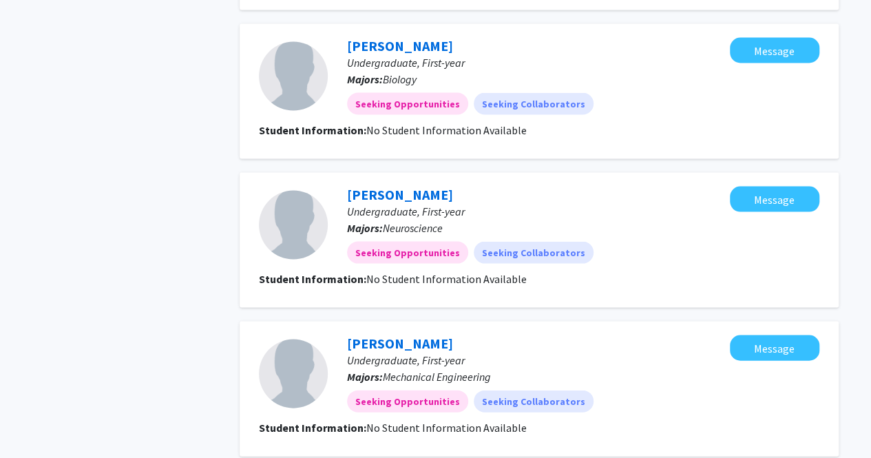
scroll to position [1439, 0]
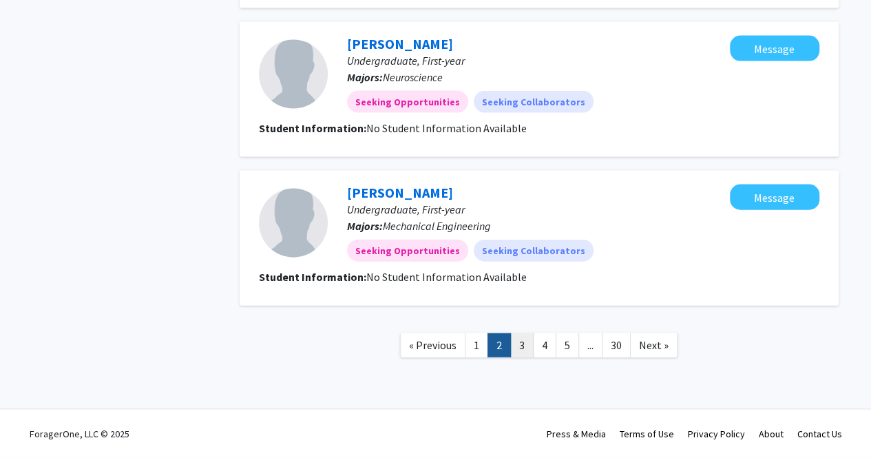
click at [523, 346] on link "3" at bounding box center [521, 345] width 23 height 24
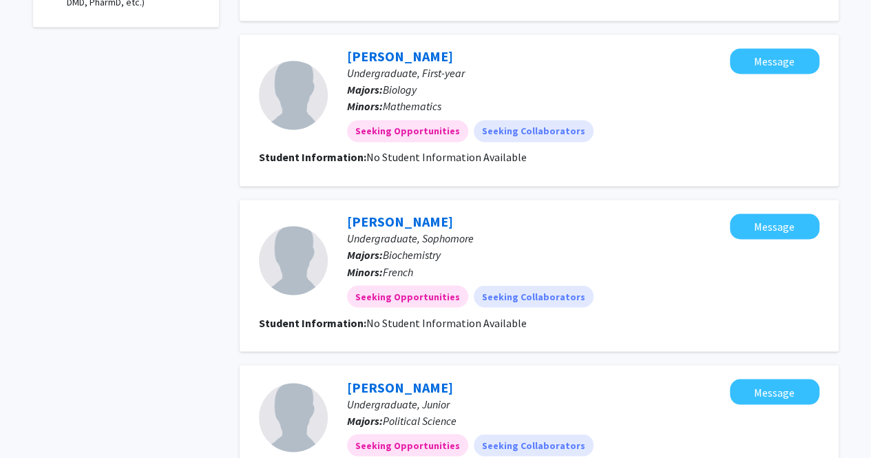
scroll to position [1047, 0]
click at [379, 216] on link "[PERSON_NAME]" at bounding box center [400, 220] width 106 height 17
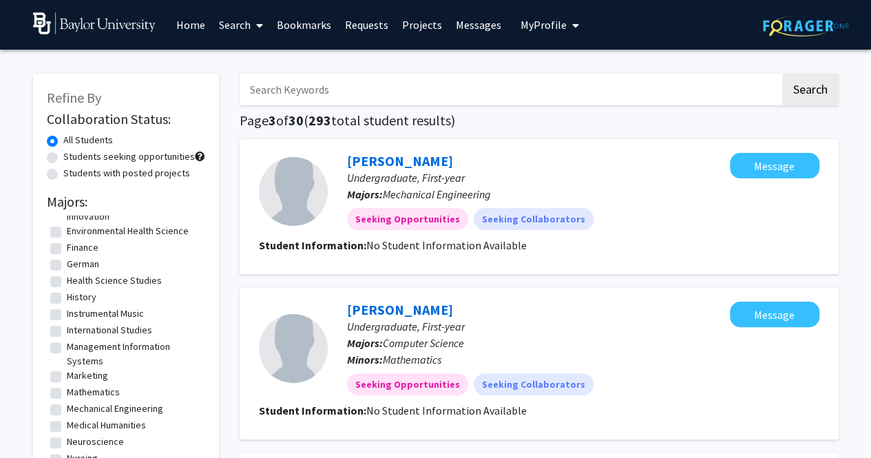
scroll to position [348, 0]
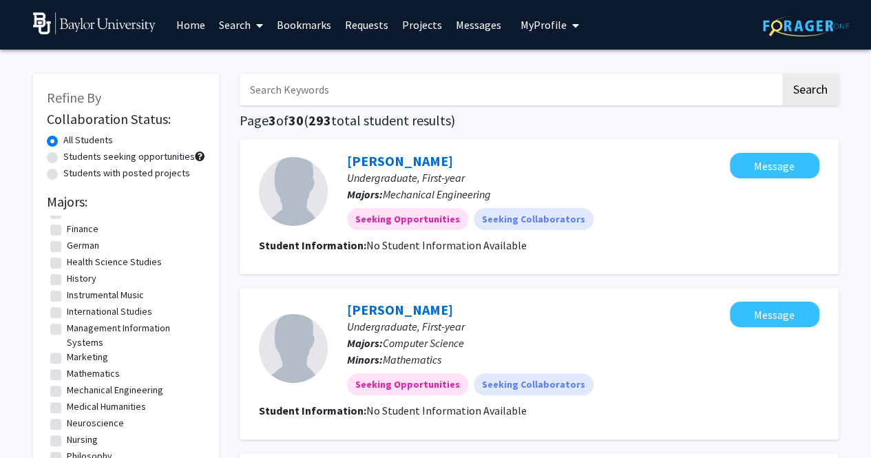
click at [67, 262] on label "Health Science Studies" at bounding box center [114, 262] width 95 height 14
click at [67, 262] on input "Health Science Studies" at bounding box center [71, 259] width 9 height 9
checkbox input "true"
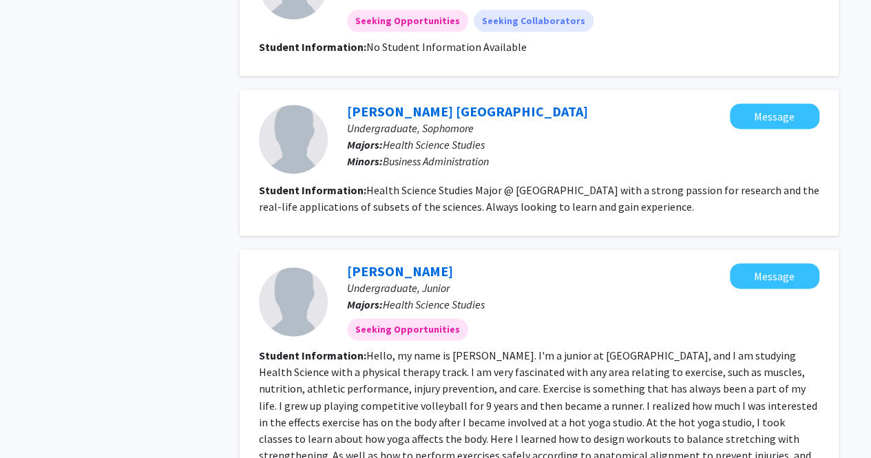
scroll to position [910, 0]
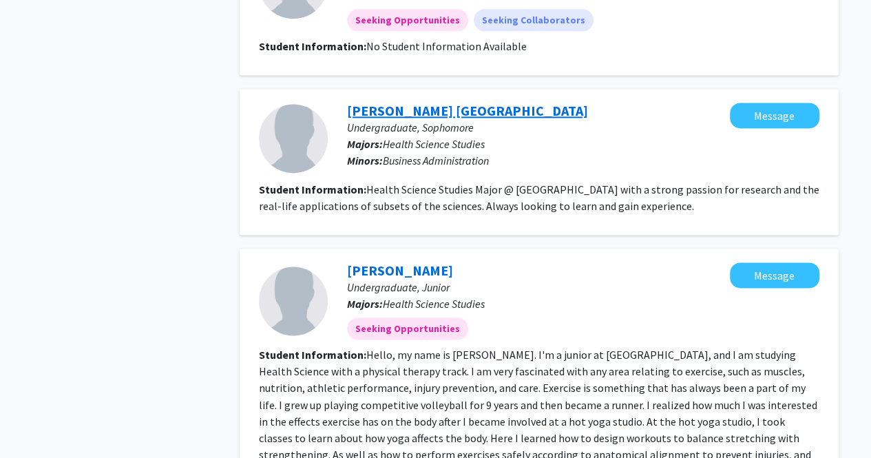
click at [375, 102] on link "[PERSON_NAME] [GEOGRAPHIC_DATA]" at bounding box center [467, 110] width 241 height 17
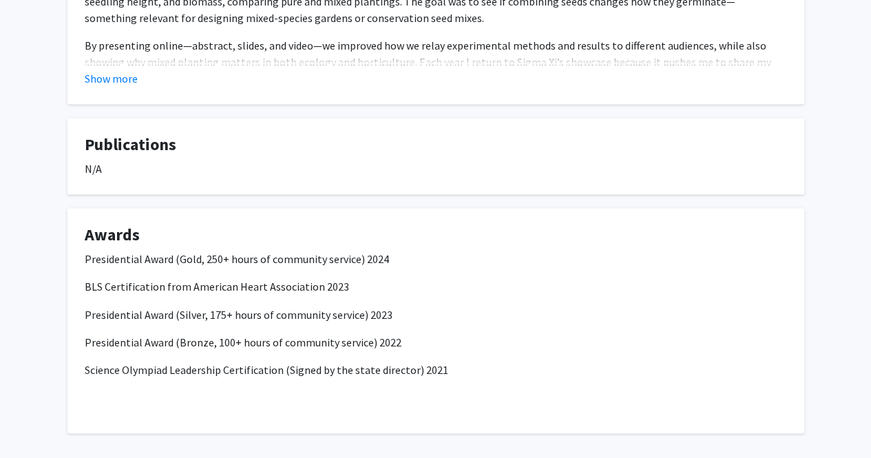
scroll to position [1070, 0]
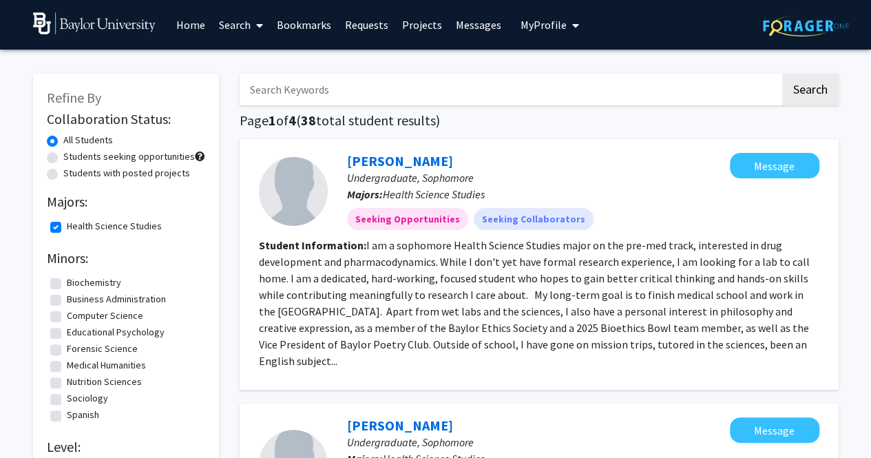
click at [542, 26] on span "My Profile" at bounding box center [544, 25] width 46 height 14
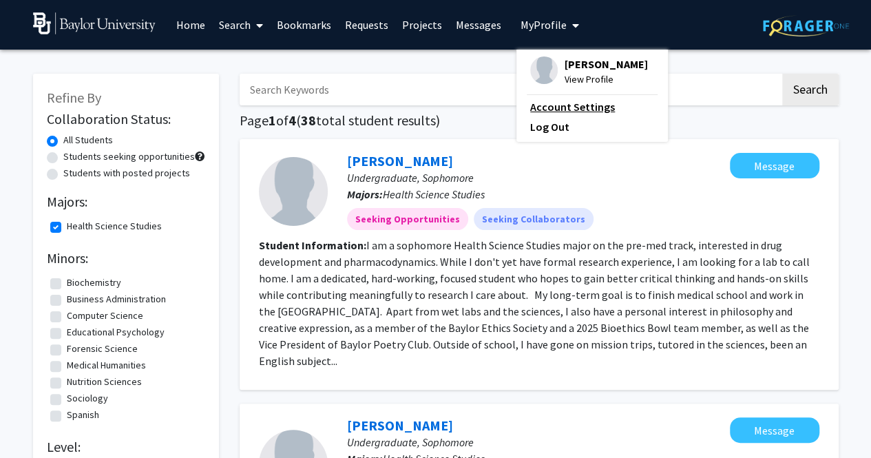
click at [546, 104] on link "Account Settings" at bounding box center [592, 106] width 124 height 17
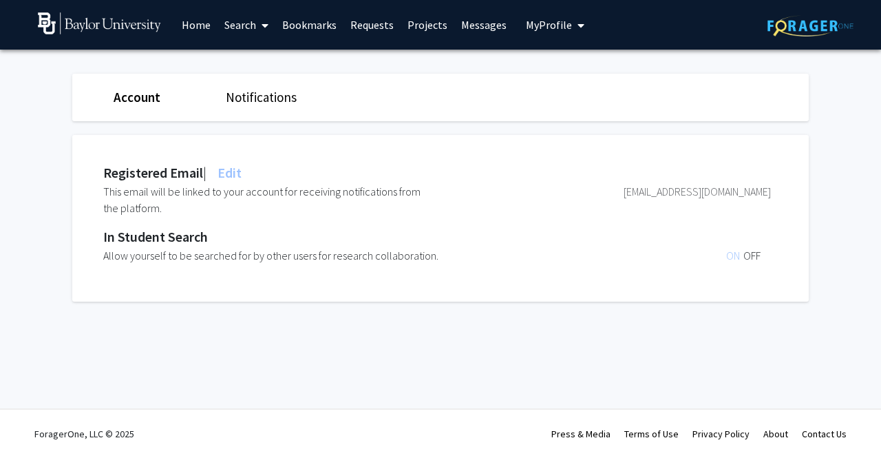
click at [548, 32] on button "My Profile" at bounding box center [555, 25] width 67 height 50
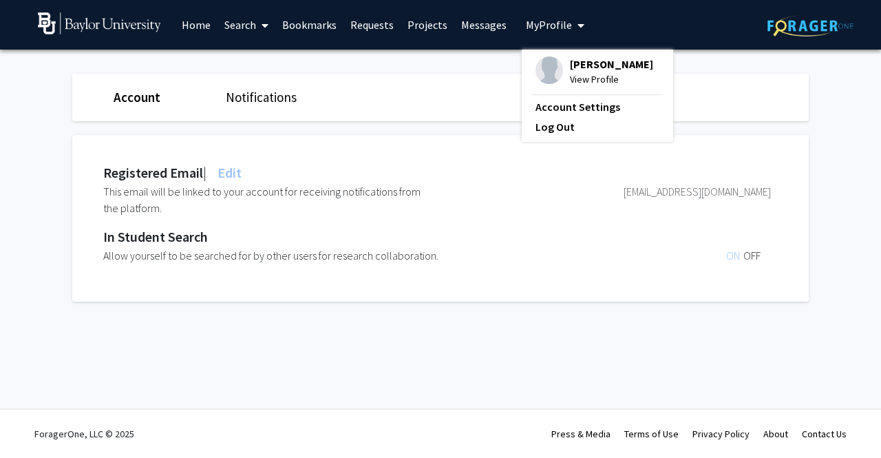
click at [570, 78] on span "View Profile" at bounding box center [611, 79] width 83 height 15
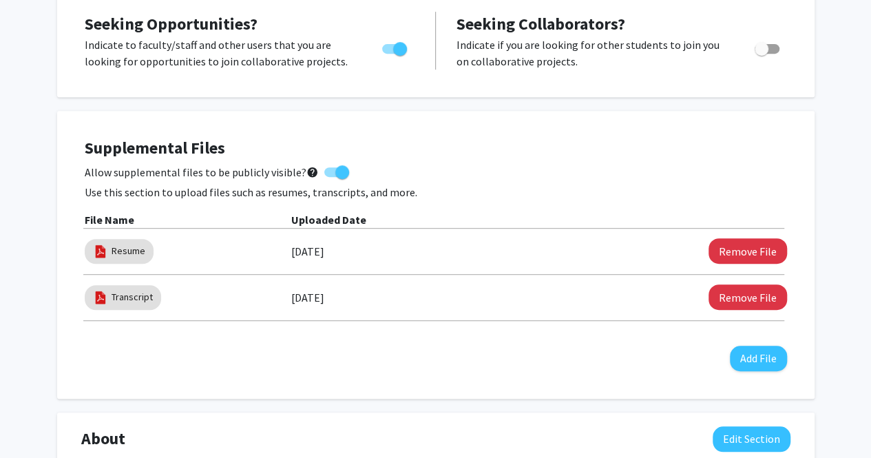
scroll to position [275, 0]
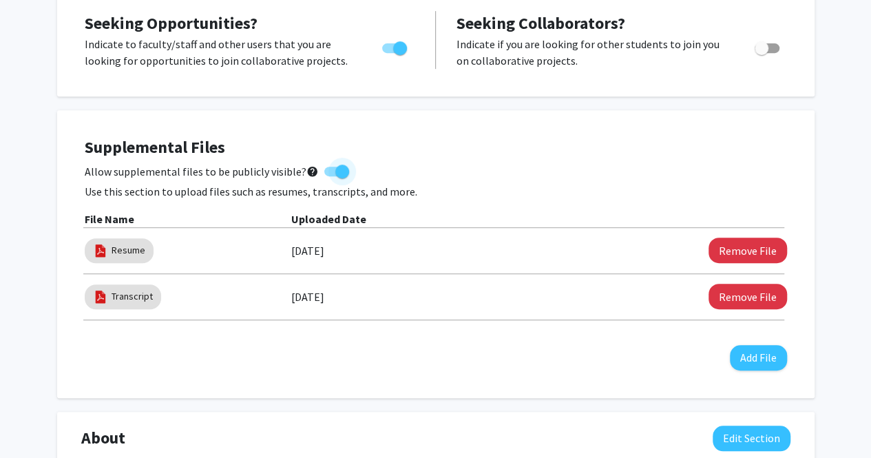
click at [326, 169] on span at bounding box center [336, 172] width 25 height 10
click at [330, 176] on input "Allow supplemental files to be publicly visible? help" at bounding box center [330, 176] width 1 height 1
checkbox input "false"
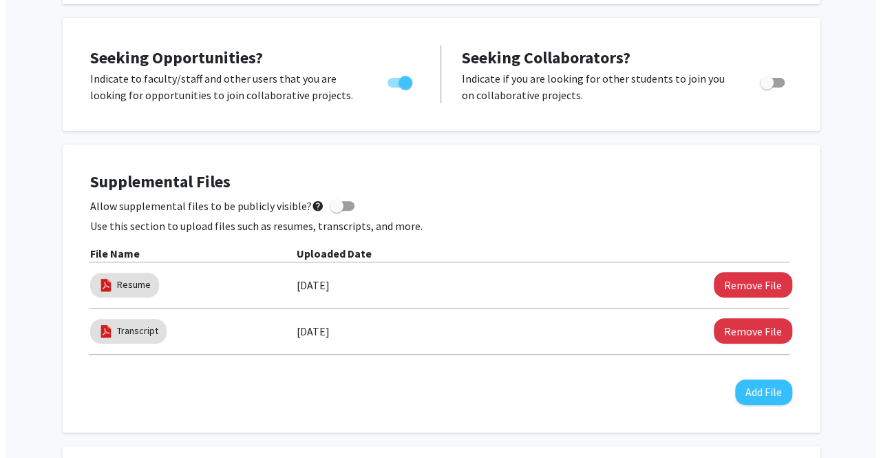
scroll to position [242, 0]
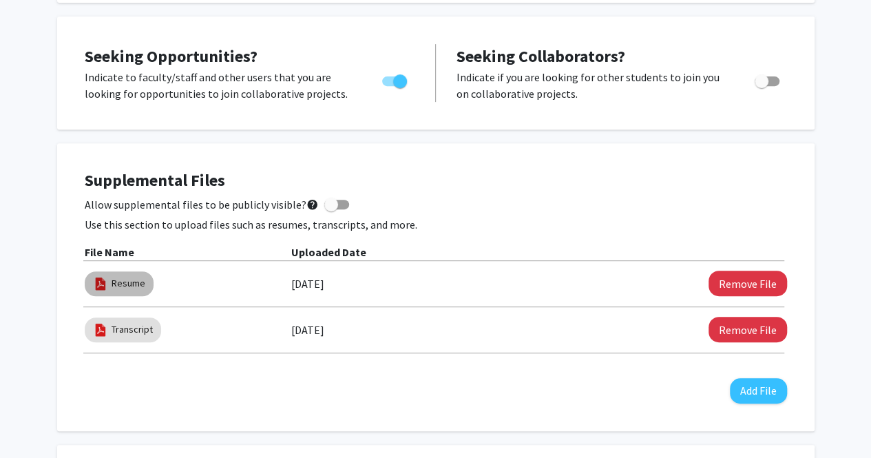
click at [125, 292] on mat-chip "Resume" at bounding box center [119, 283] width 69 height 25
click at [125, 282] on link "Resume" at bounding box center [129, 283] width 34 height 14
select select "custom"
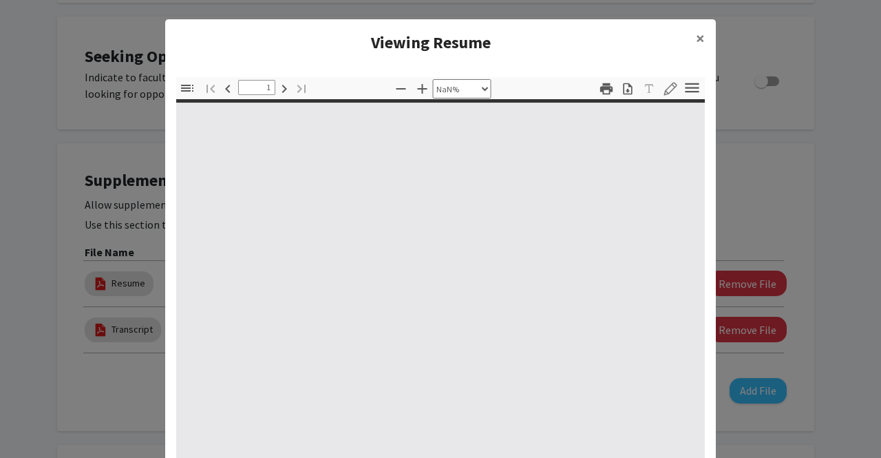
type input "0"
select select "custom"
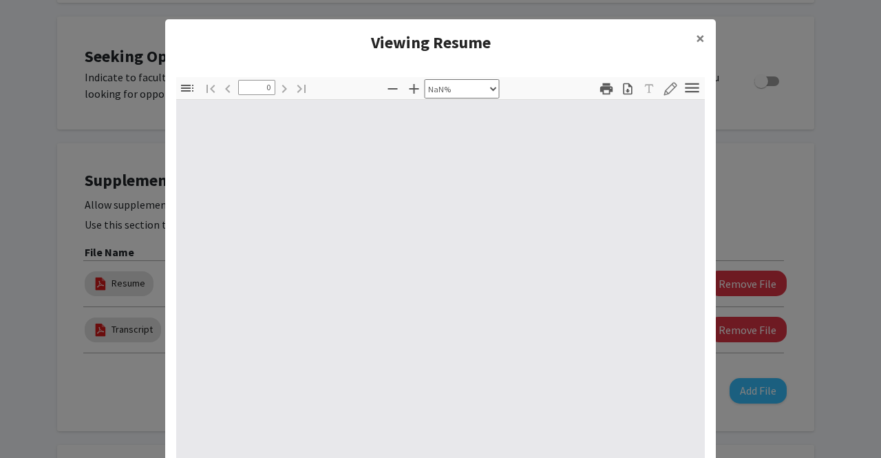
type input "1"
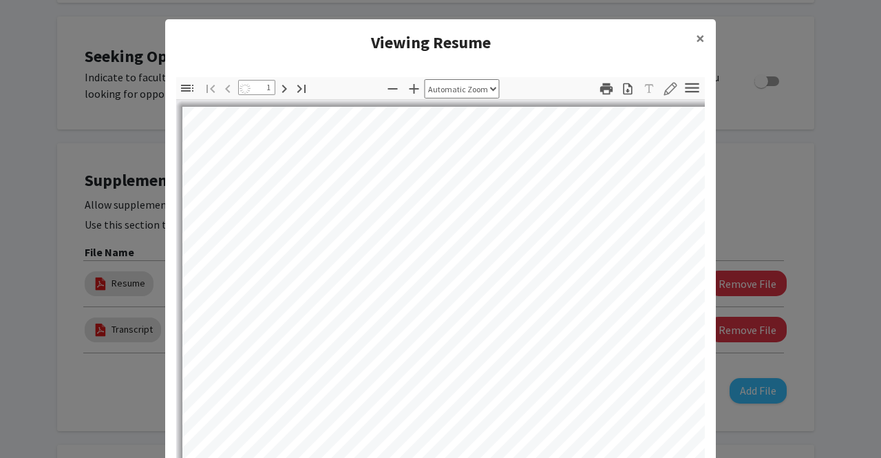
select select "page-width"
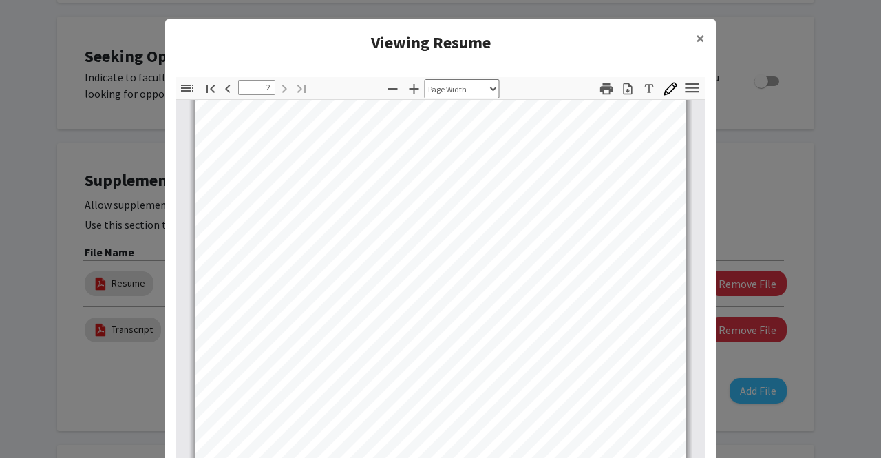
scroll to position [684, 0]
type input "1"
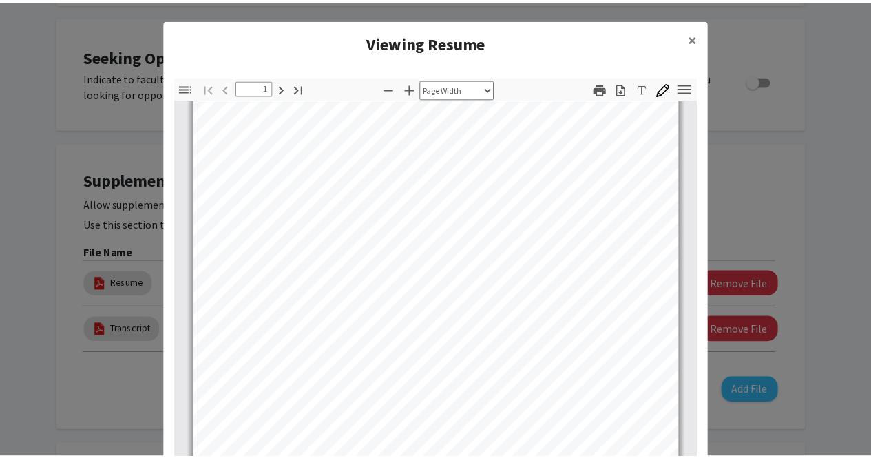
scroll to position [0, 0]
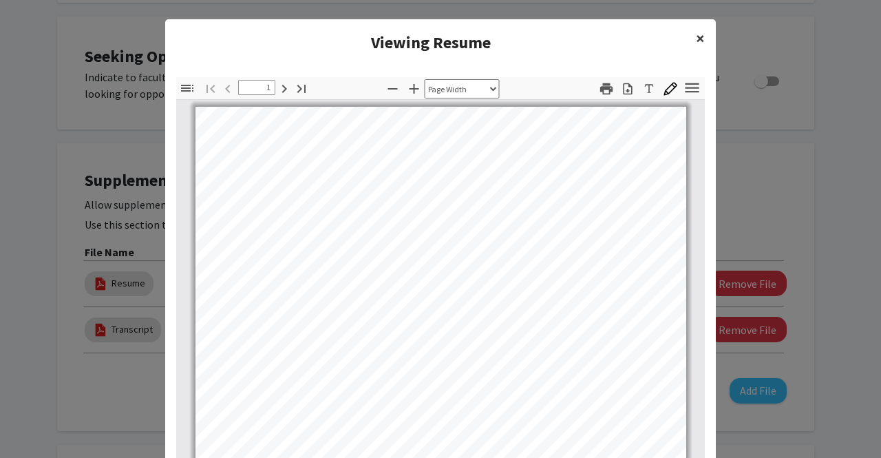
click at [690, 35] on button "×" at bounding box center [700, 38] width 31 height 39
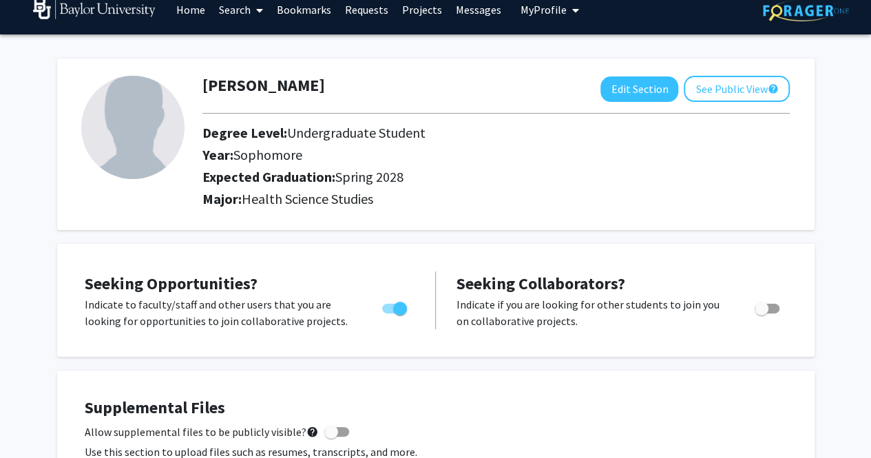
scroll to position [14, 0]
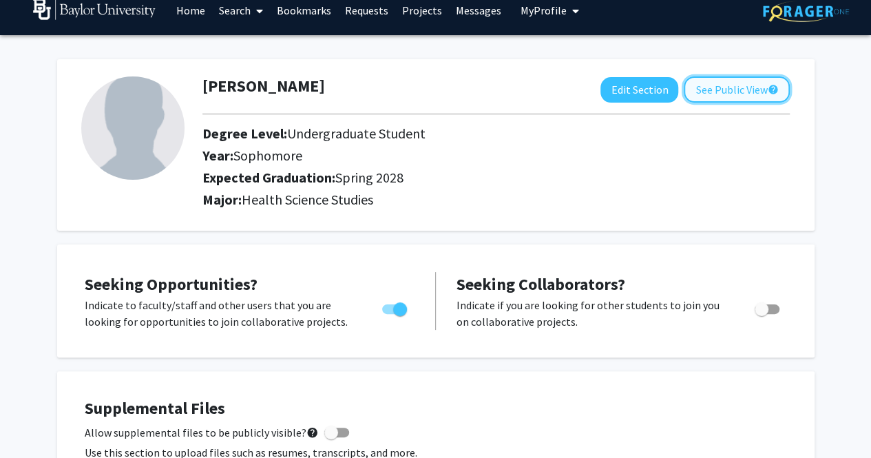
click at [702, 90] on button "See Public View help" at bounding box center [737, 89] width 106 height 26
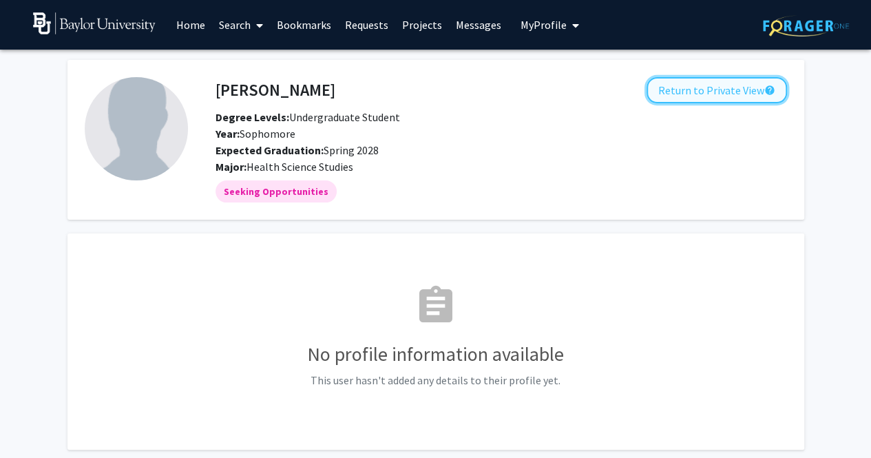
click at [698, 88] on button "Return to Private View help" at bounding box center [717, 90] width 140 height 26
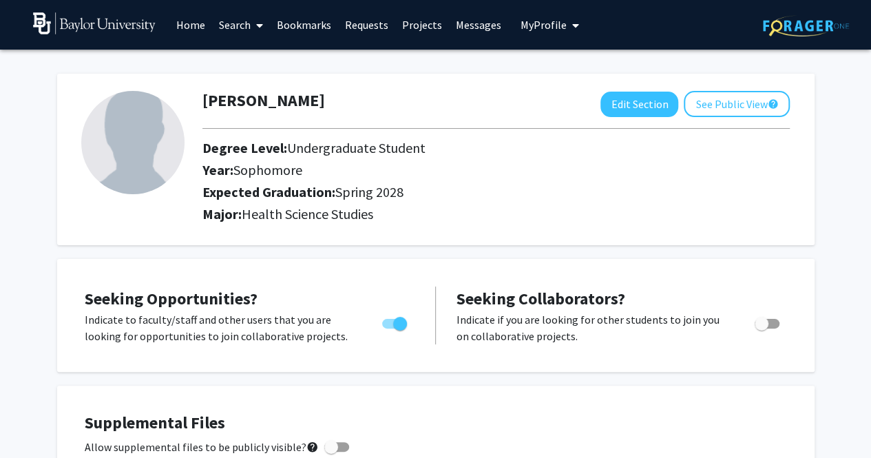
click at [193, 21] on link "Home" at bounding box center [190, 25] width 43 height 48
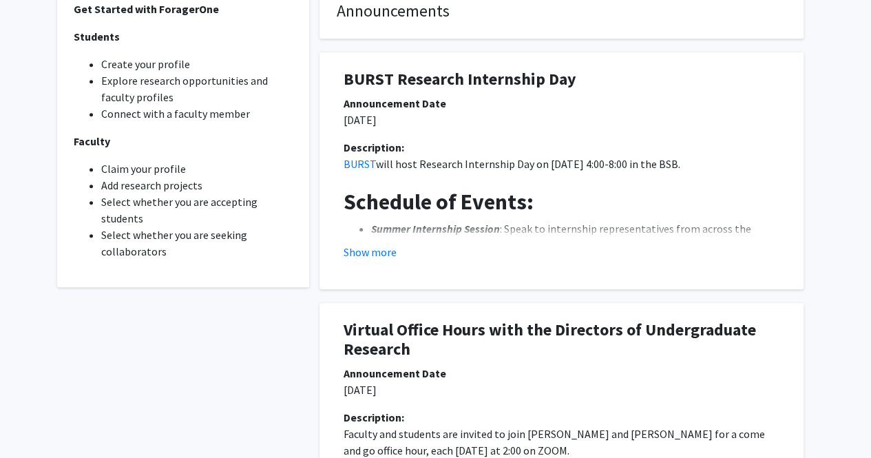
scroll to position [406, 0]
click at [359, 258] on button "Show more" at bounding box center [370, 251] width 53 height 17
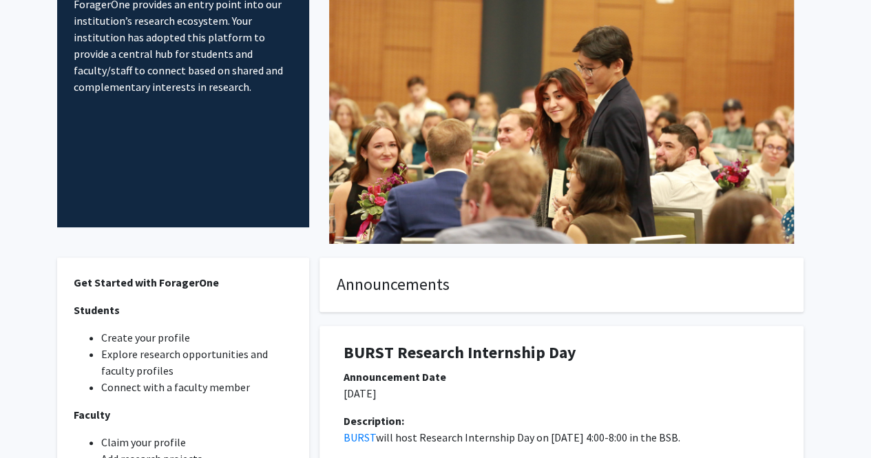
scroll to position [0, 0]
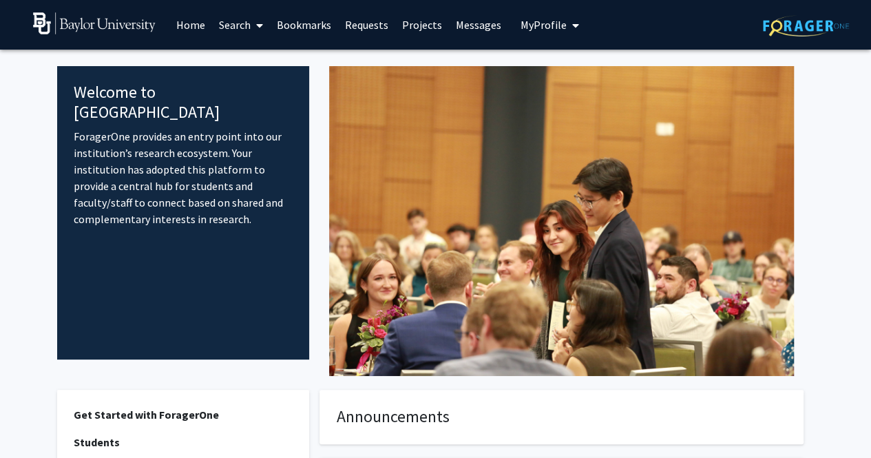
click at [242, 19] on link "Search" at bounding box center [241, 25] width 58 height 48
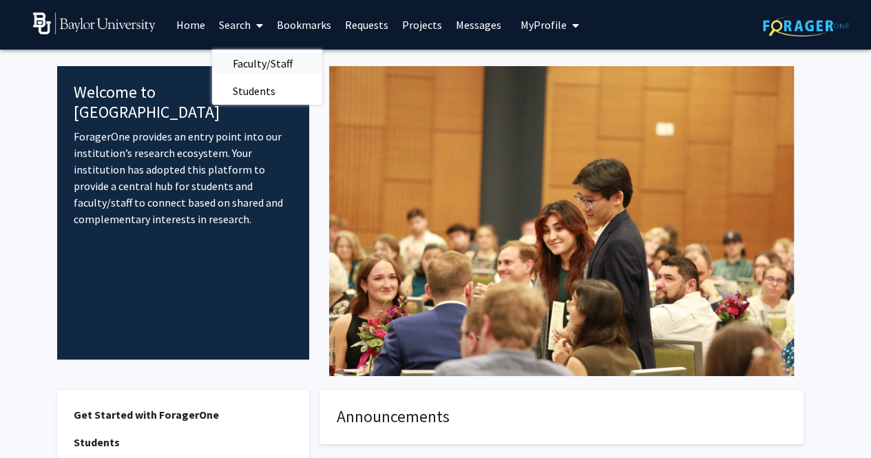
click at [243, 63] on span "Faculty/Staff" at bounding box center [262, 64] width 101 height 28
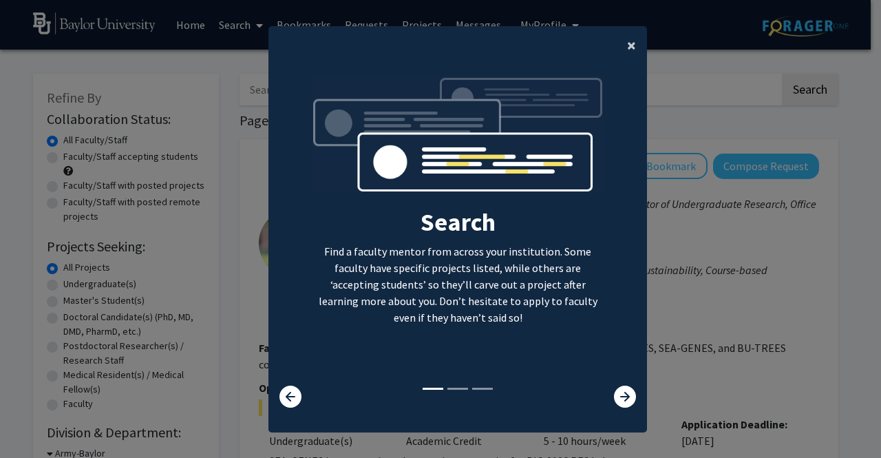
click at [627, 45] on span "×" at bounding box center [631, 44] width 9 height 21
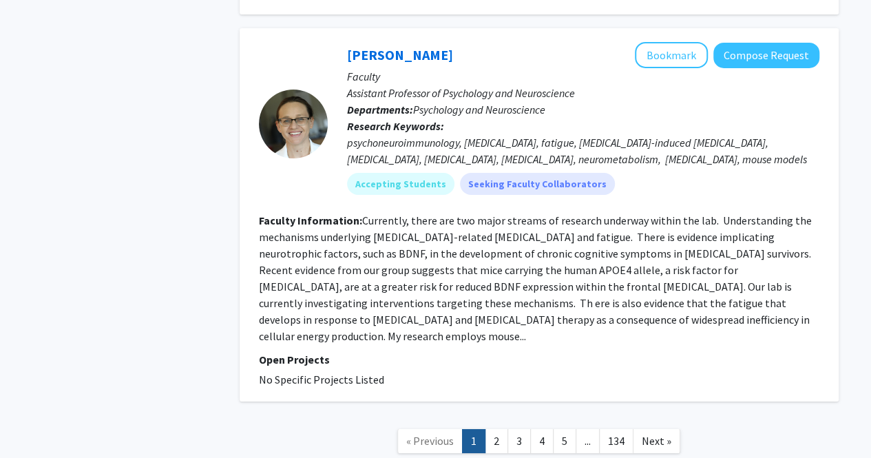
scroll to position [4956, 0]
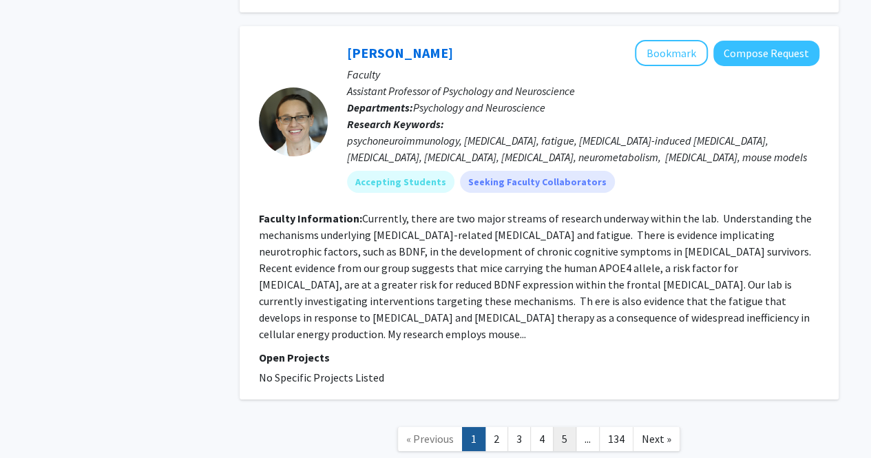
click at [565, 427] on link "5" at bounding box center [564, 439] width 23 height 24
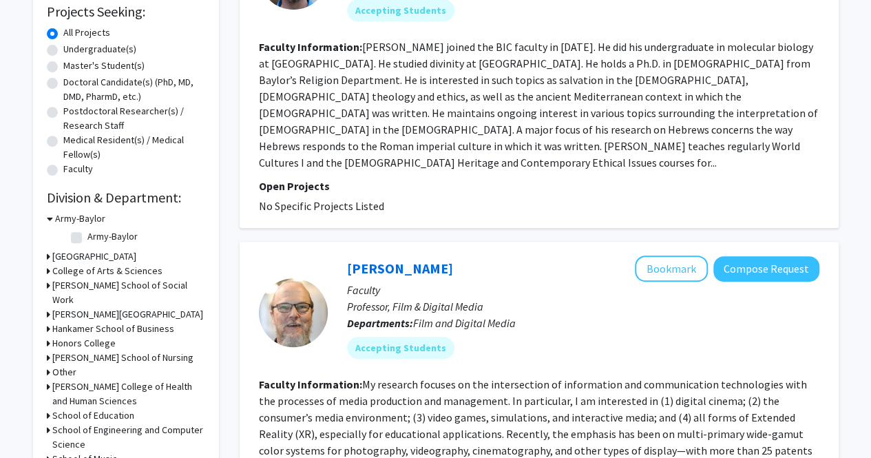
scroll to position [238, 0]
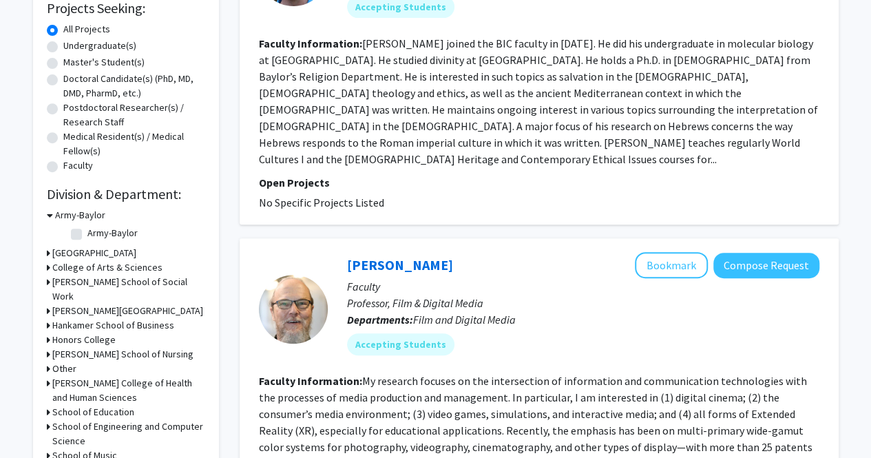
click at [106, 265] on h3 "College of Arts & Sciences" at bounding box center [107, 267] width 110 height 14
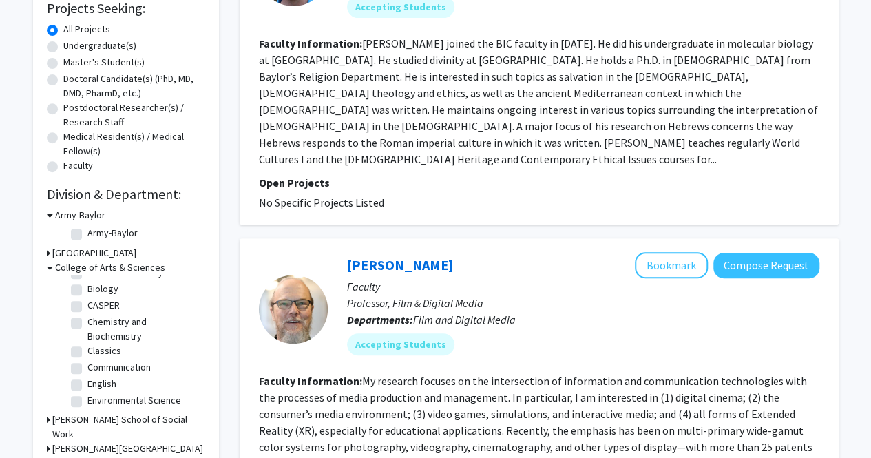
scroll to position [44, 0]
click at [87, 290] on label "Biology" at bounding box center [102, 291] width 31 height 14
click at [87, 290] on input "Biology" at bounding box center [91, 288] width 9 height 9
checkbox input "true"
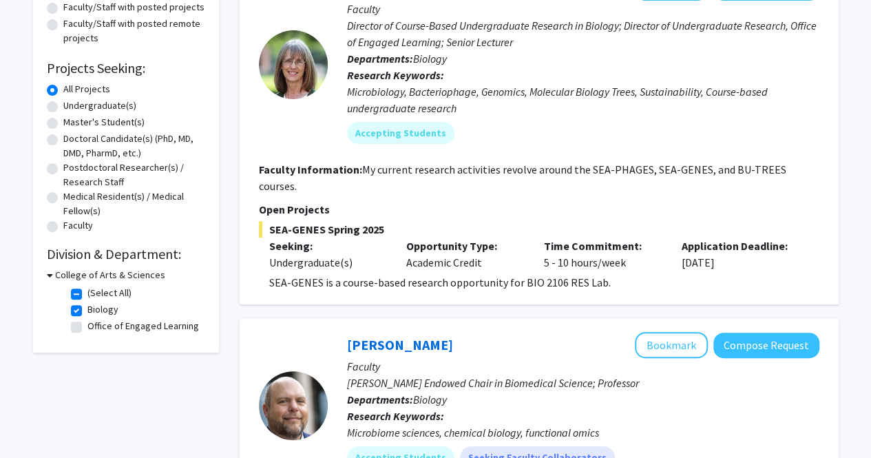
scroll to position [196, 0]
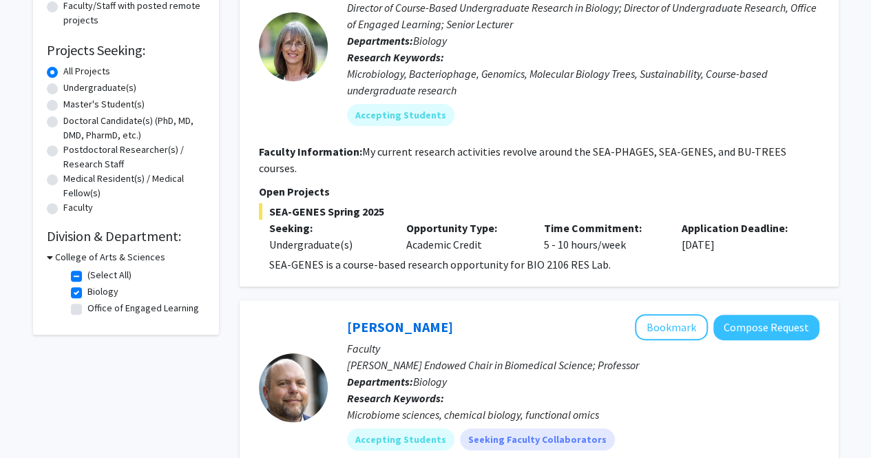
click at [87, 293] on label "Biology" at bounding box center [102, 291] width 31 height 14
click at [87, 293] on input "Biology" at bounding box center [91, 288] width 9 height 9
checkbox input "false"
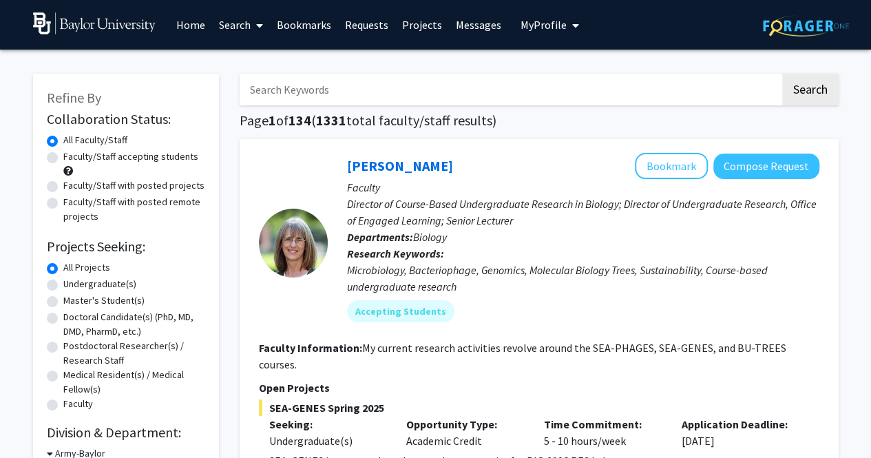
click at [63, 282] on label "Undergraduate(s)" at bounding box center [99, 284] width 73 height 14
click at [63, 282] on input "Undergraduate(s)" at bounding box center [67, 281] width 9 height 9
radio input "true"
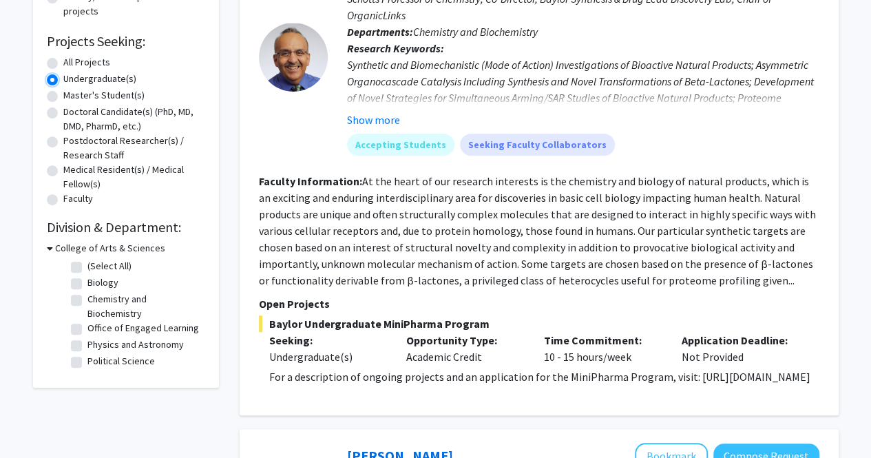
scroll to position [211, 0]
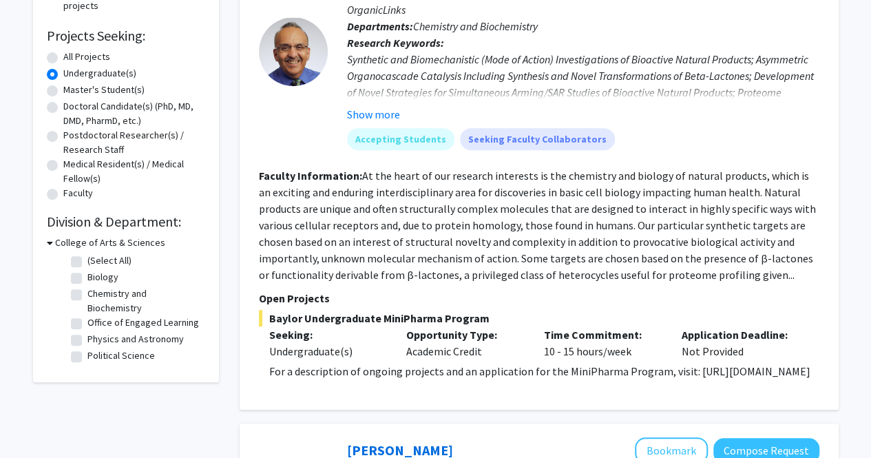
click at [76, 244] on h3 "College of Arts & Sciences" at bounding box center [110, 242] width 110 height 14
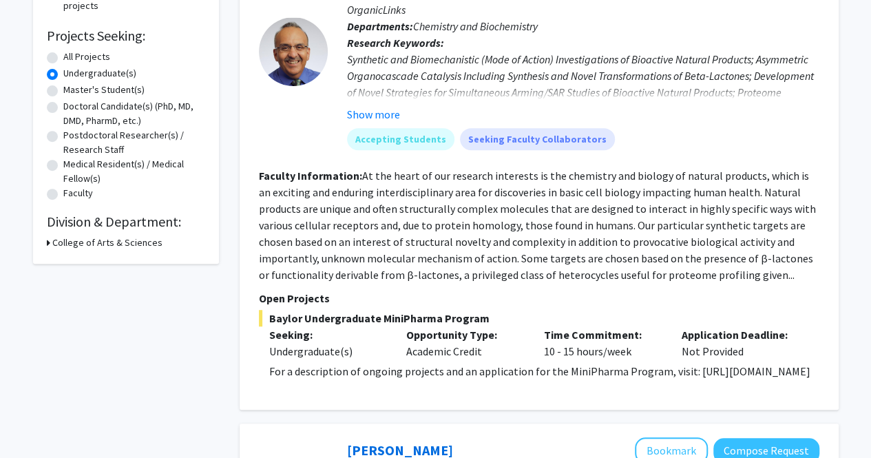
click at [76, 244] on h3 "College of Arts & Sciences" at bounding box center [107, 242] width 110 height 14
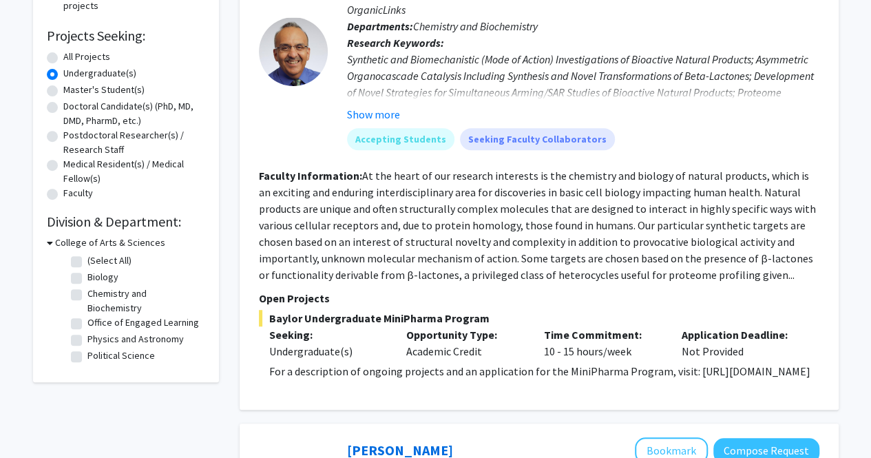
click at [87, 260] on label "(Select All)" at bounding box center [109, 260] width 44 height 14
click at [87, 260] on input "(Select All)" at bounding box center [91, 257] width 9 height 9
checkbox input "true"
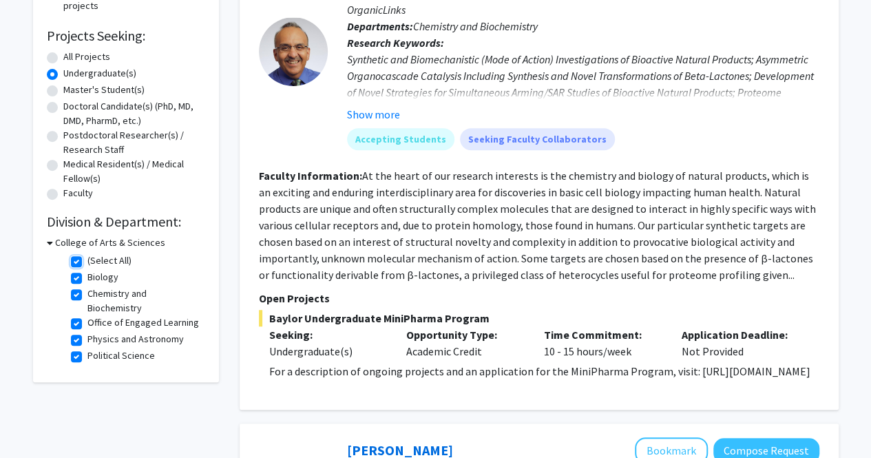
checkbox input "true"
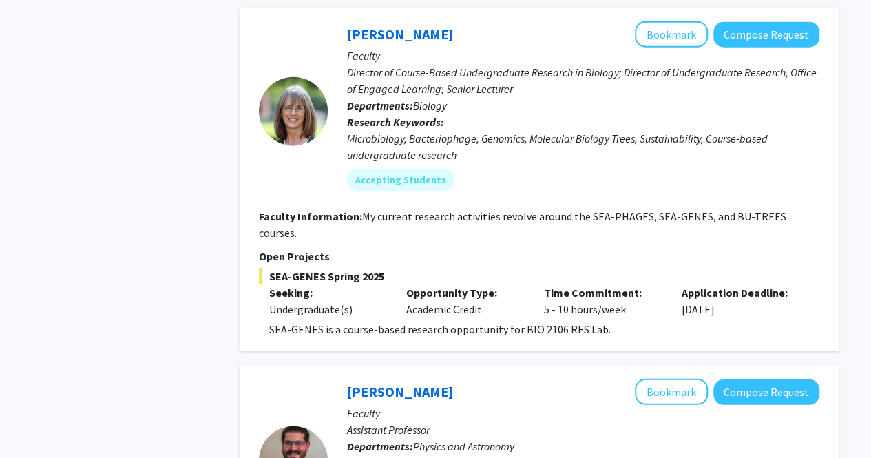
scroll to position [1618, 0]
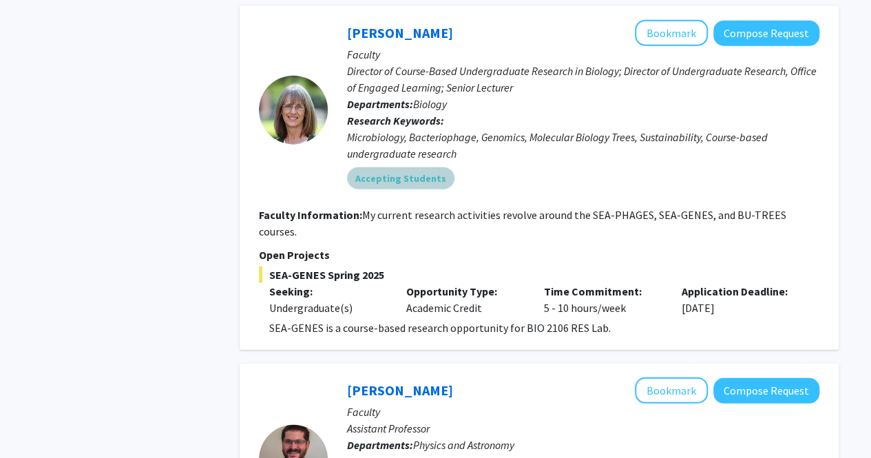
click at [374, 189] on mat-chip "Accepting Students" at bounding box center [400, 178] width 107 height 22
click at [395, 41] on link "[PERSON_NAME]" at bounding box center [400, 32] width 106 height 17
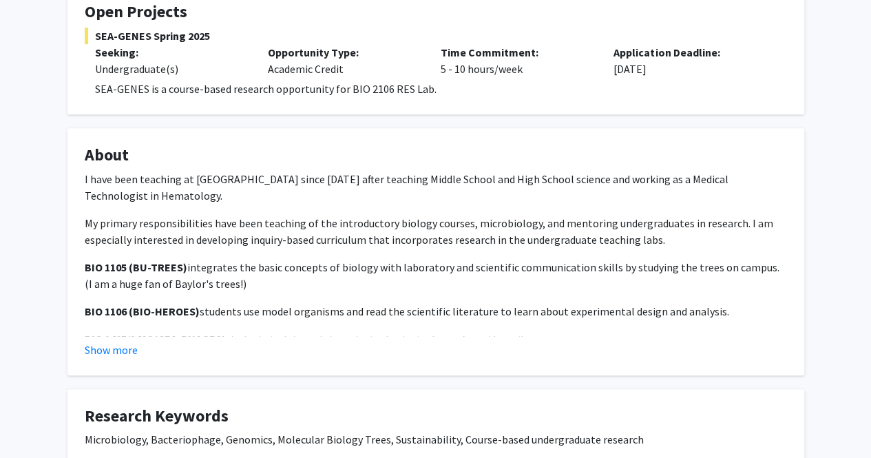
scroll to position [304, 0]
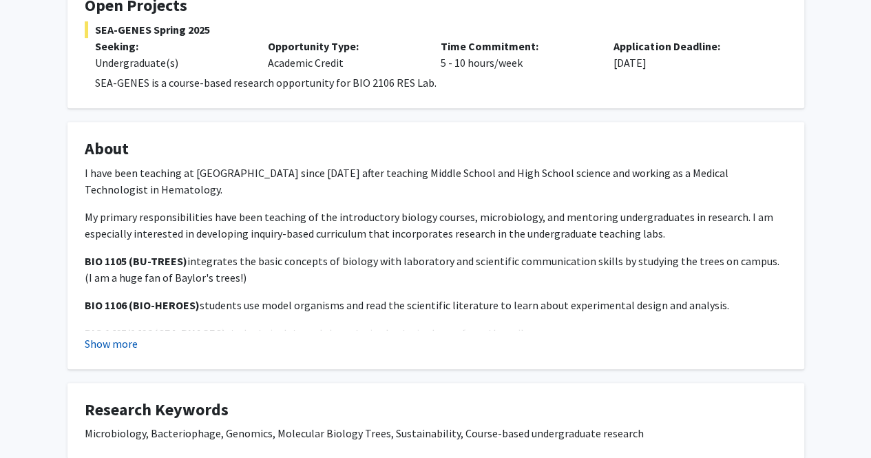
click at [130, 341] on button "Show more" at bounding box center [111, 343] width 53 height 17
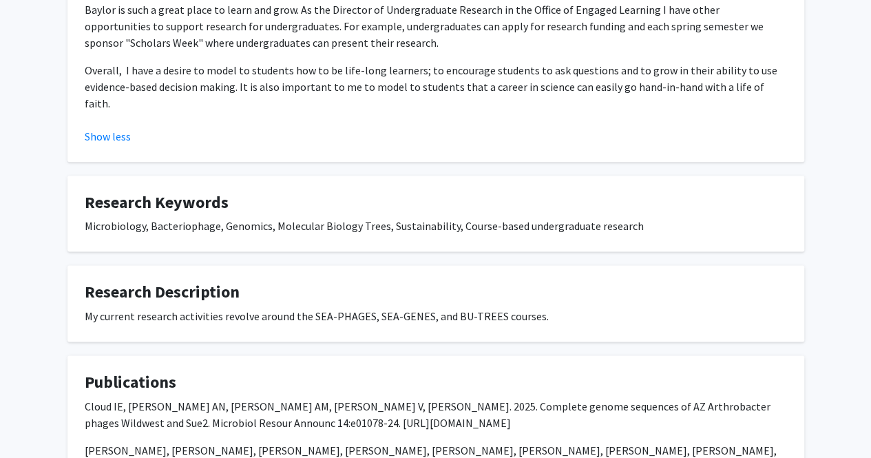
scroll to position [804, 0]
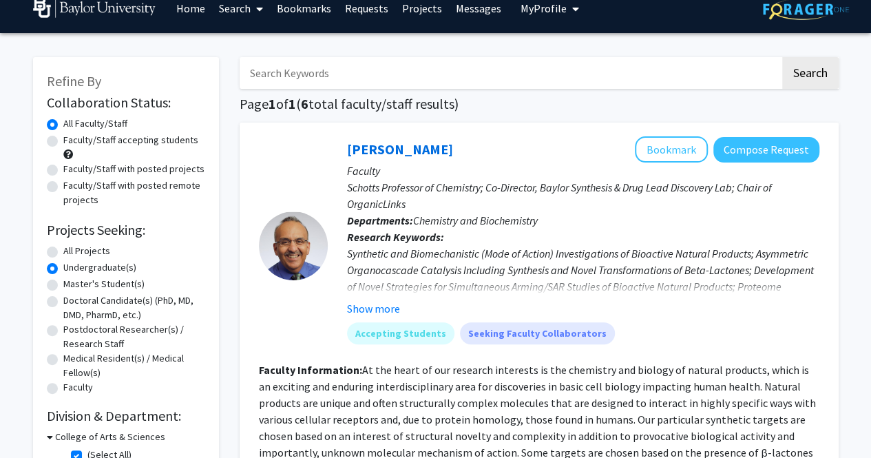
scroll to position [16, 0]
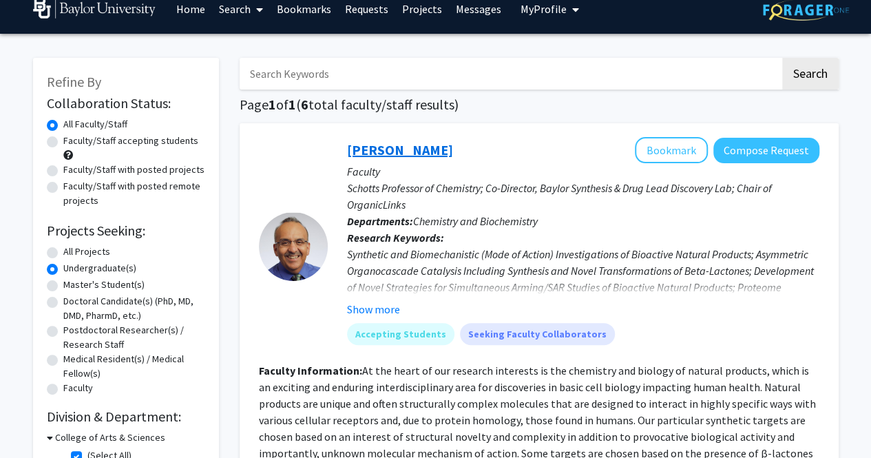
click at [395, 156] on link "[PERSON_NAME]" at bounding box center [400, 149] width 106 height 17
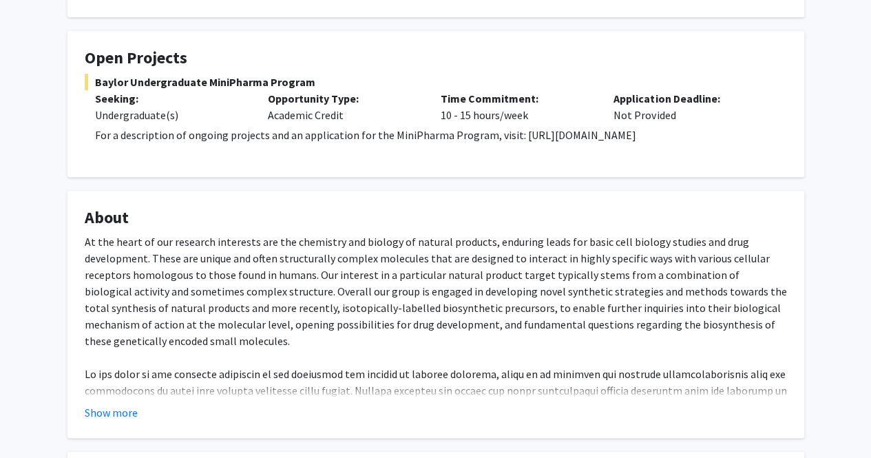
scroll to position [236, 0]
click at [413, 357] on div "At the heart of our research interests are the chemistry and biology of natural…" at bounding box center [436, 406] width 702 height 347
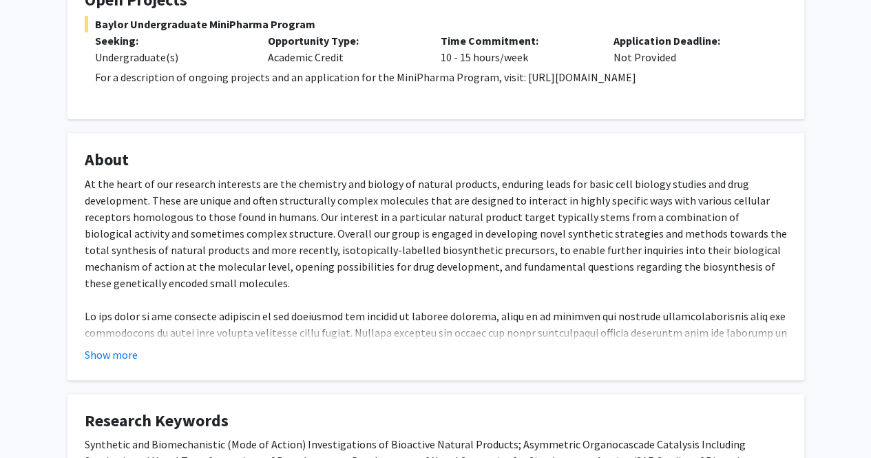
drag, startPoint x: 113, startPoint y: 357, endPoint x: 217, endPoint y: 383, distance: 107.2
click at [217, 383] on div "[PERSON_NAME] Bookmark Compose Request Titles: Schotts Professor of Chemistry; …" at bounding box center [435, 454] width 757 height 1374
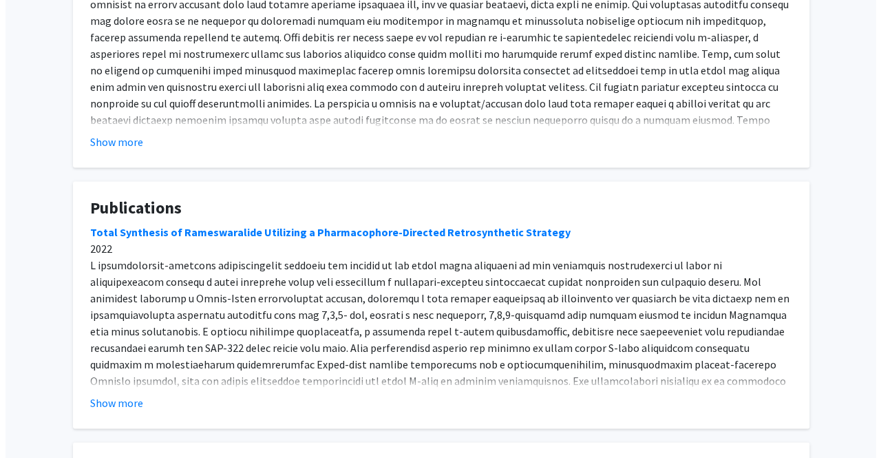
scroll to position [1062, 0]
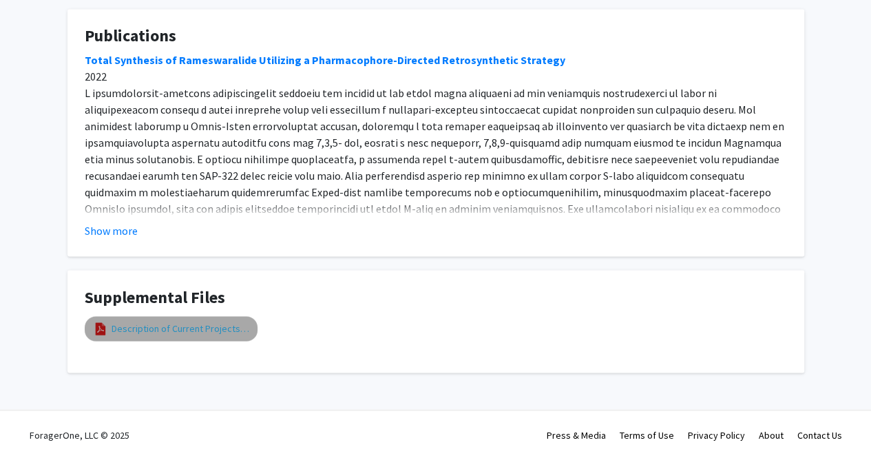
click at [171, 330] on link "Description of Current Projects in the [PERSON_NAME] Group" at bounding box center [181, 328] width 138 height 14
select select "custom"
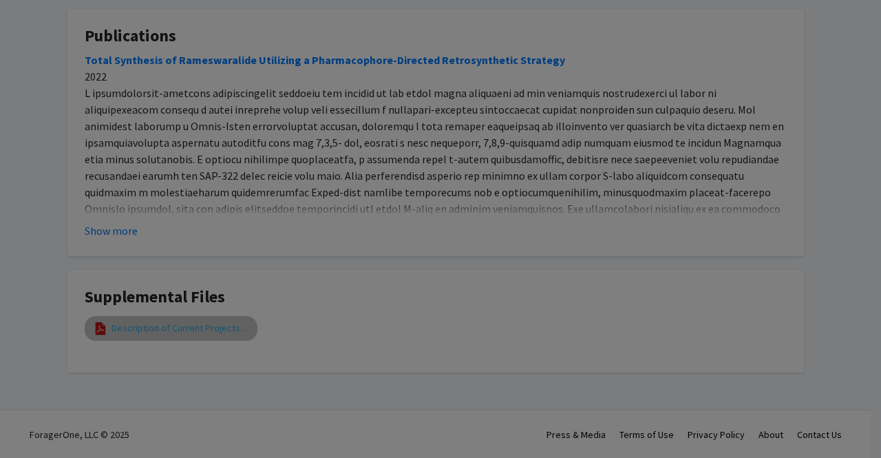
type input "0"
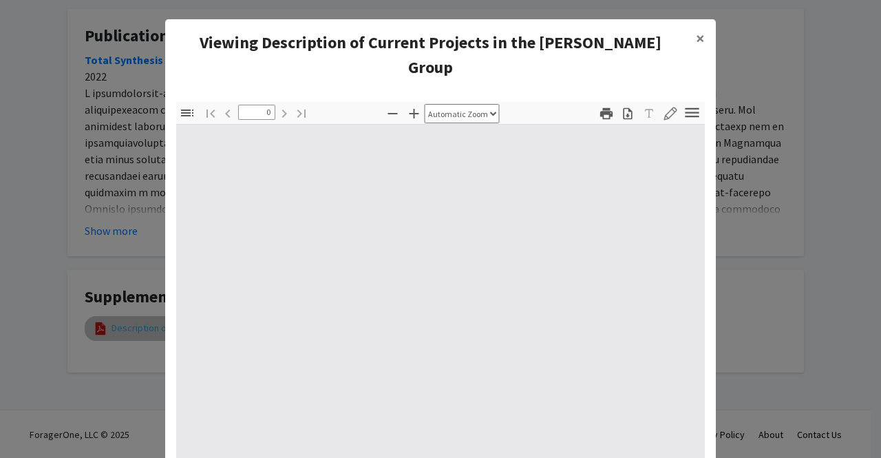
select select "custom"
type input "1"
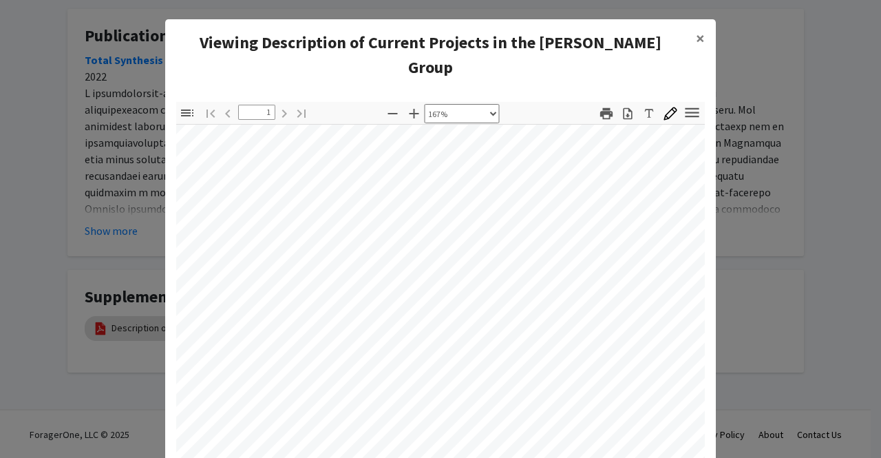
scroll to position [251, 331]
select select "custom"
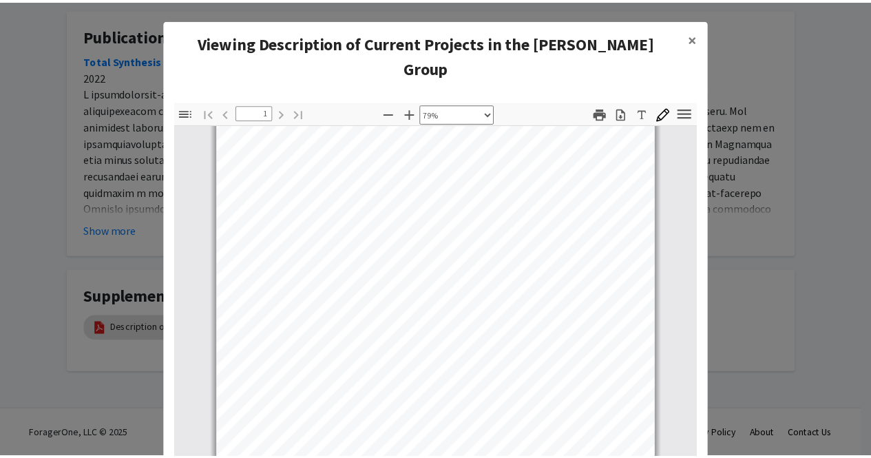
scroll to position [196, 0]
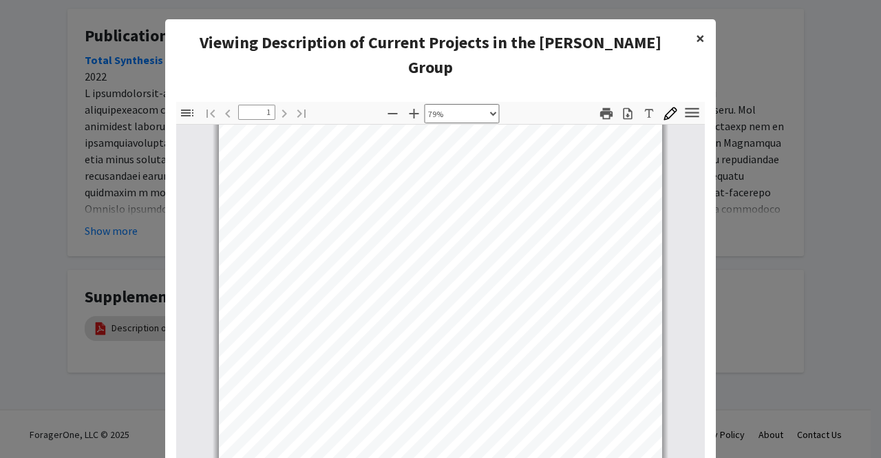
click at [700, 39] on span "×" at bounding box center [700, 38] width 9 height 21
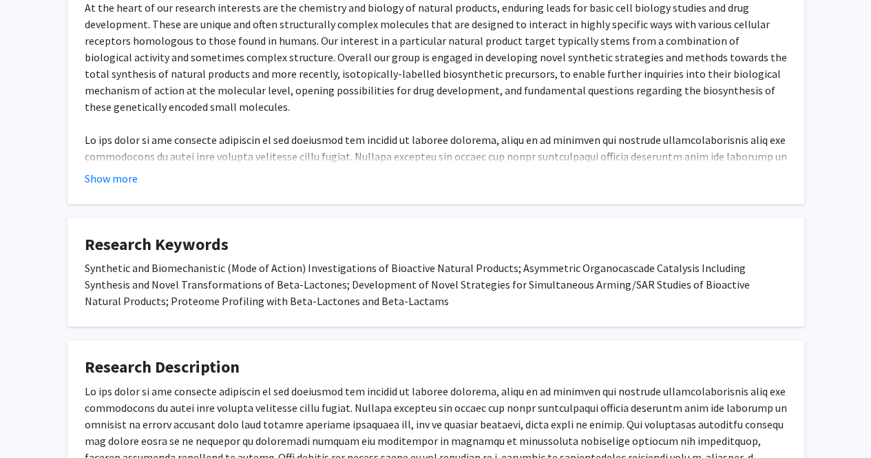
scroll to position [406, 0]
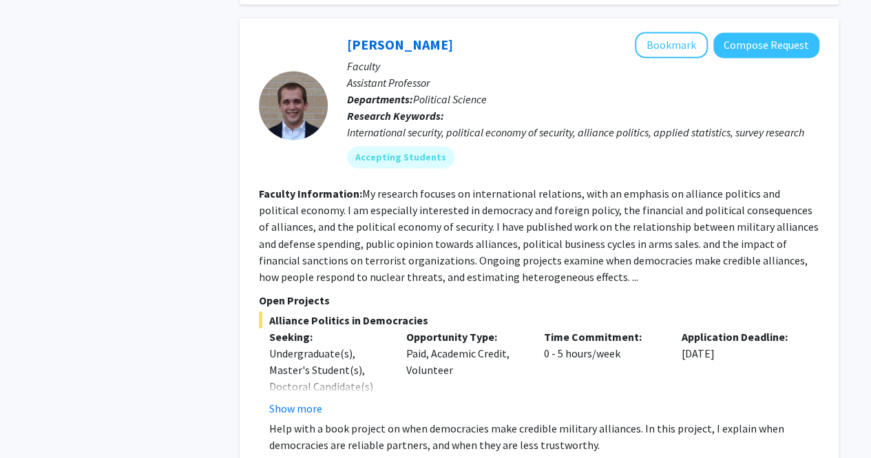
scroll to position [1069, 0]
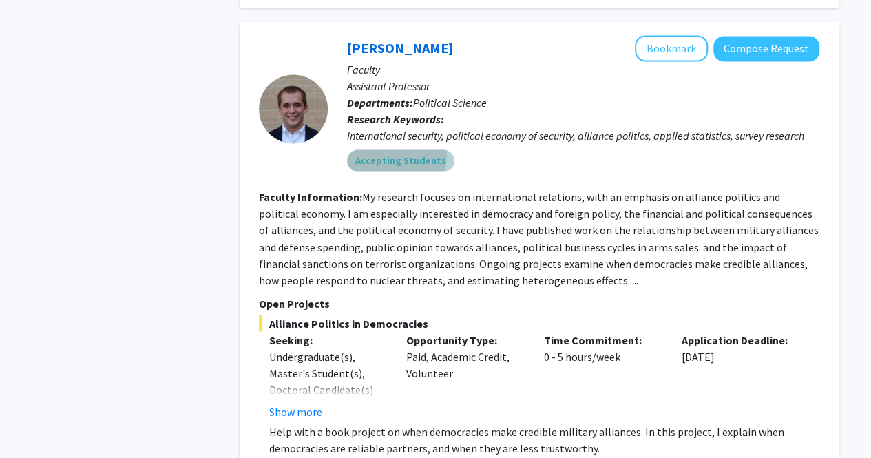
click at [388, 171] on mat-chip "Accepting Students" at bounding box center [400, 160] width 107 height 22
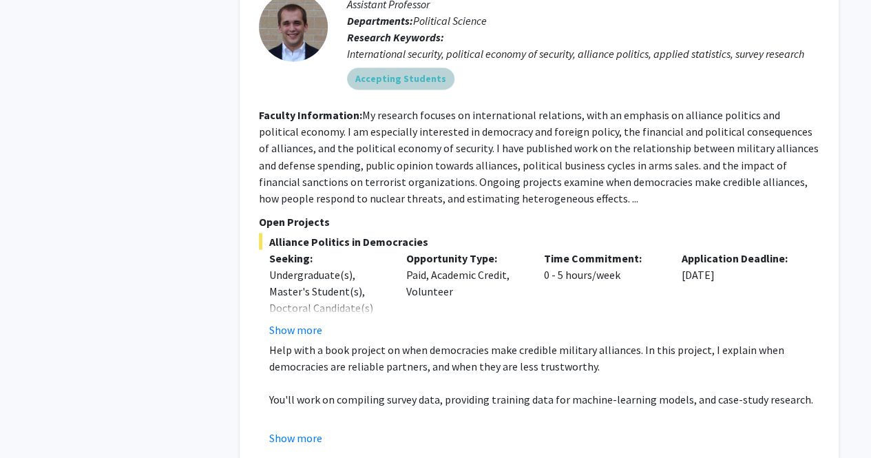
scroll to position [1153, 0]
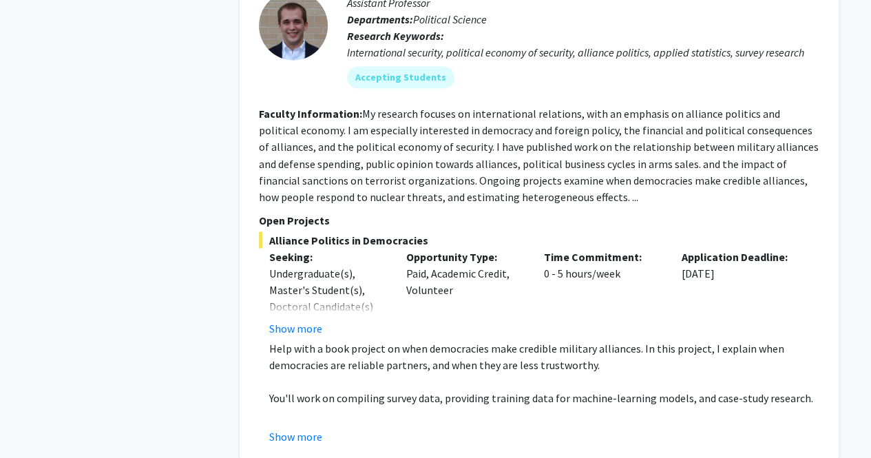
click at [408, 264] on p "Opportunity Type:" at bounding box center [464, 256] width 117 height 17
click at [386, 88] on mat-chip "Accepting Students" at bounding box center [400, 77] width 107 height 22
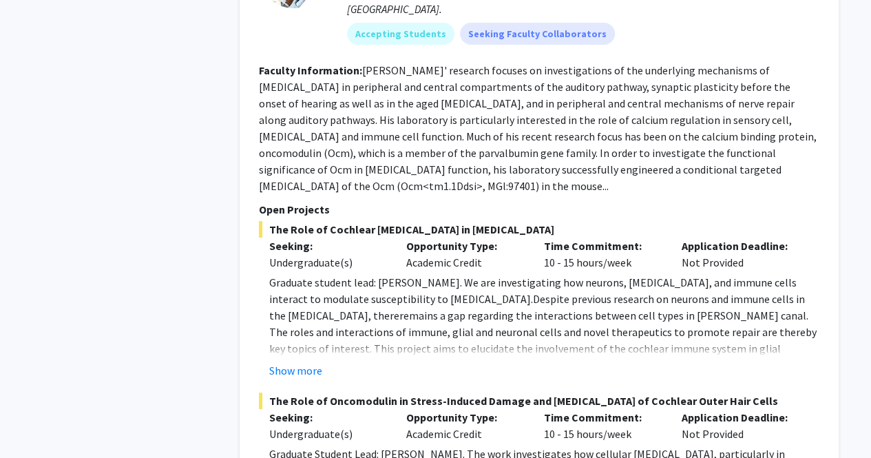
scroll to position [2631, 0]
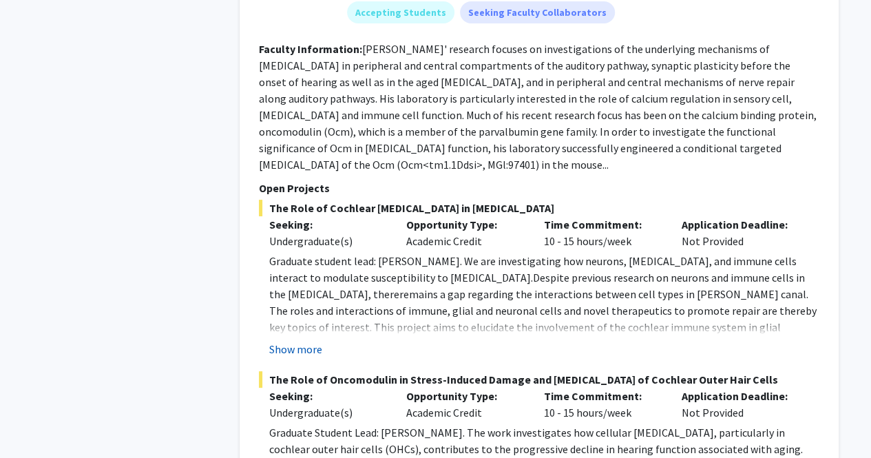
click at [300, 341] on button "Show more" at bounding box center [295, 349] width 53 height 17
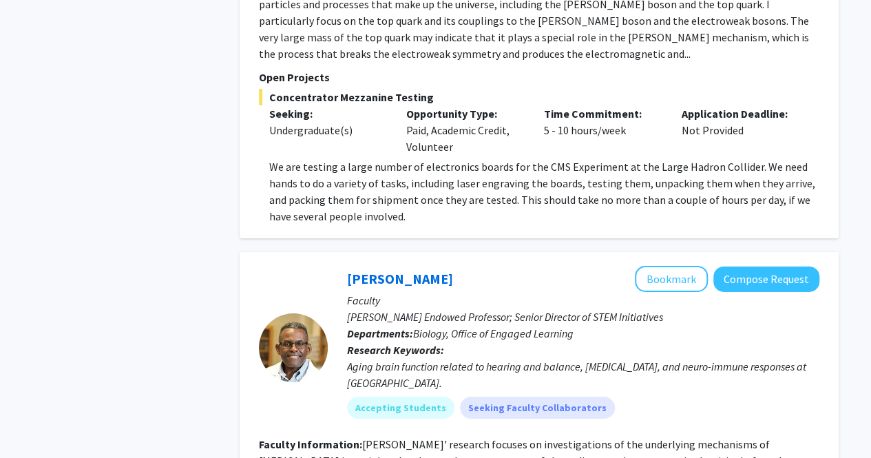
scroll to position [2221, 0]
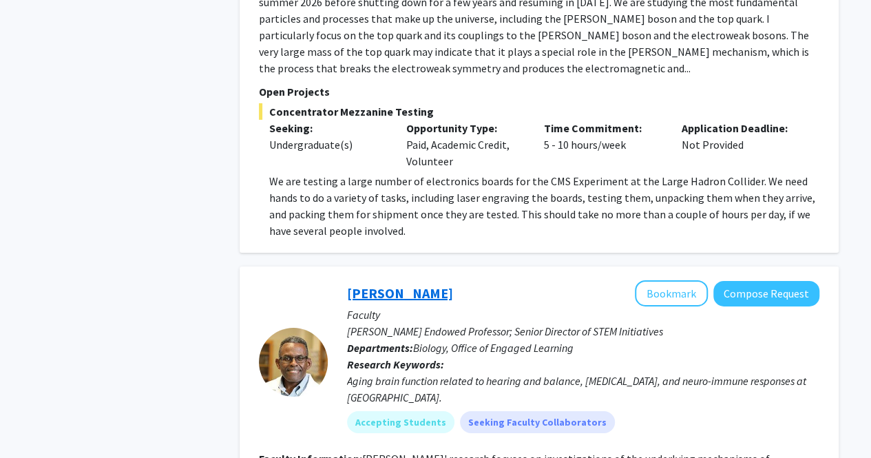
click at [376, 284] on link "[PERSON_NAME]" at bounding box center [400, 292] width 106 height 17
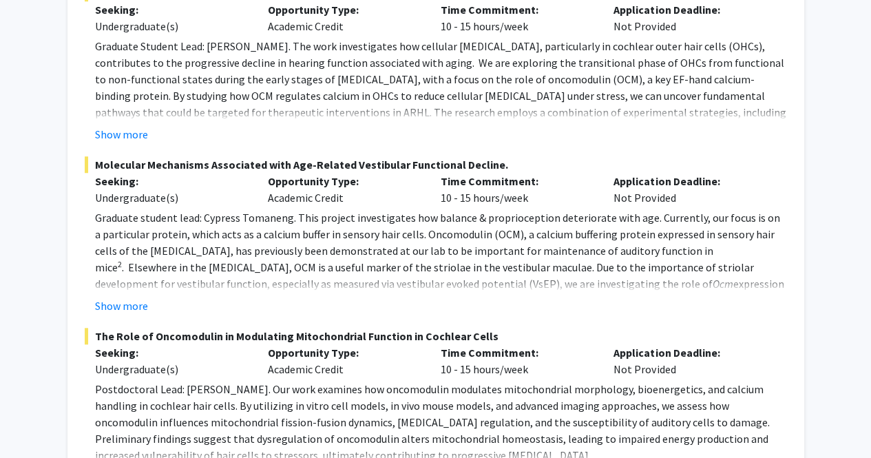
scroll to position [480, 0]
click at [112, 302] on button "Show more" at bounding box center [121, 305] width 53 height 17
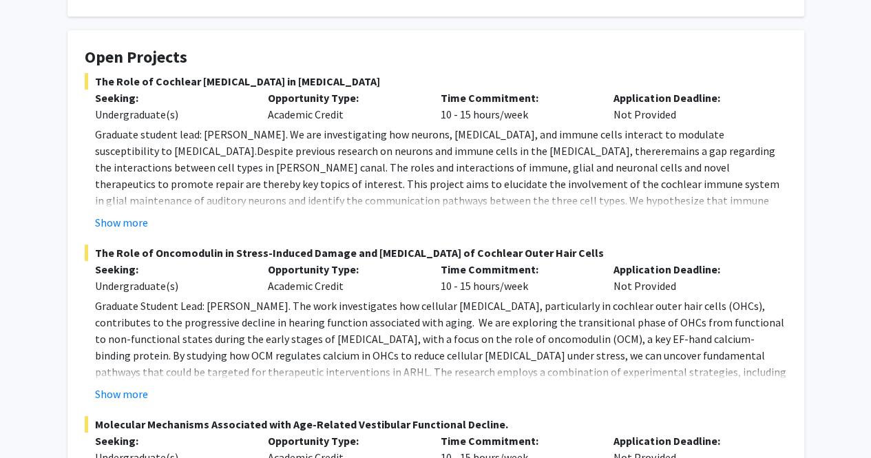
scroll to position [0, 0]
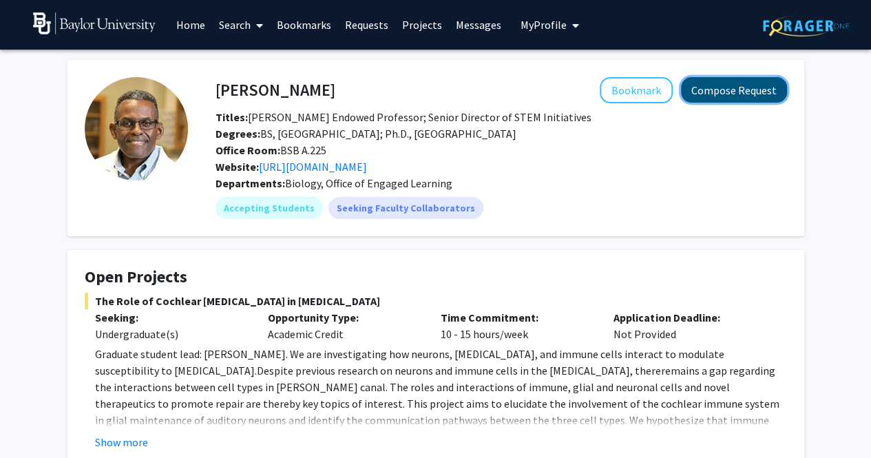
click at [701, 86] on button "Compose Request" at bounding box center [734, 89] width 106 height 25
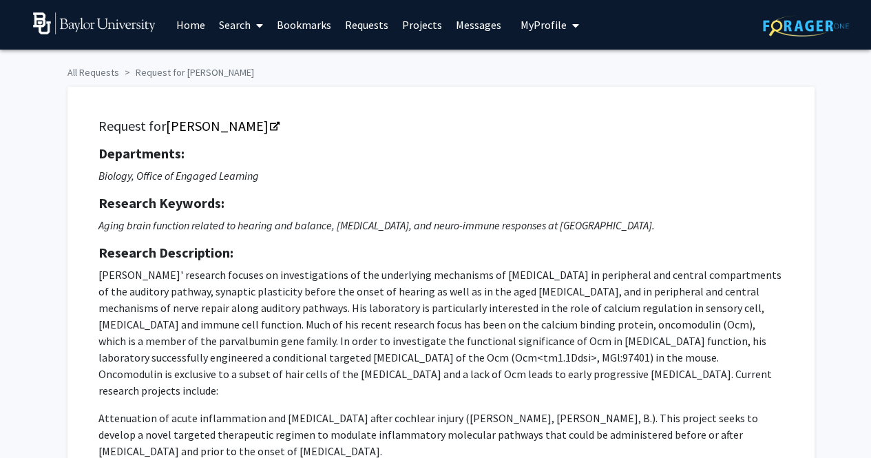
drag, startPoint x: 701, startPoint y: 86, endPoint x: 611, endPoint y: 64, distance: 92.8
click at [611, 64] on ol "All Requests Request for [PERSON_NAME]" at bounding box center [435, 70] width 737 height 20
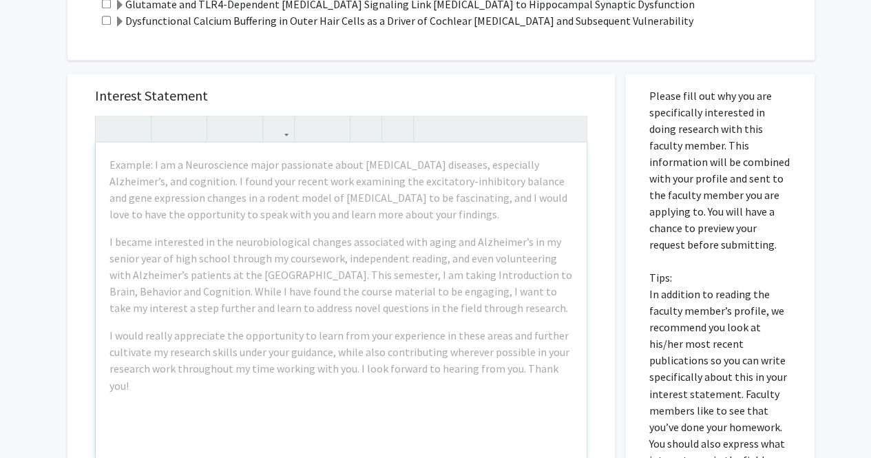
scroll to position [924, 0]
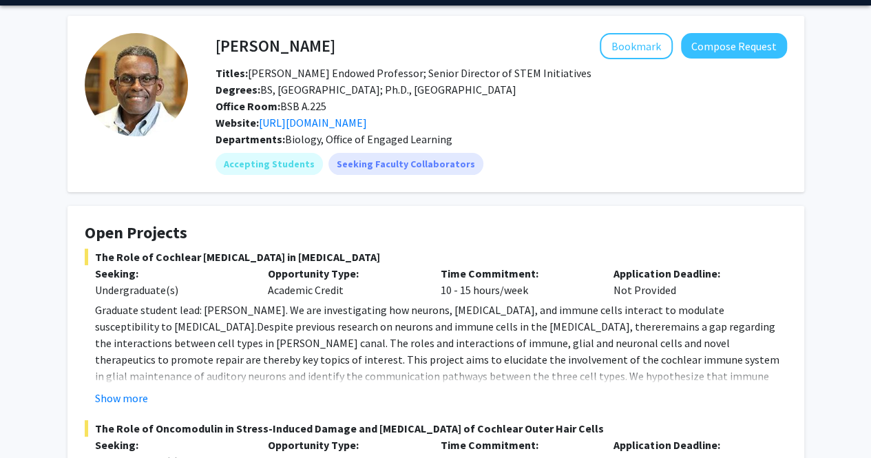
scroll to position [45, 0]
